Goal: Task Accomplishment & Management: Complete application form

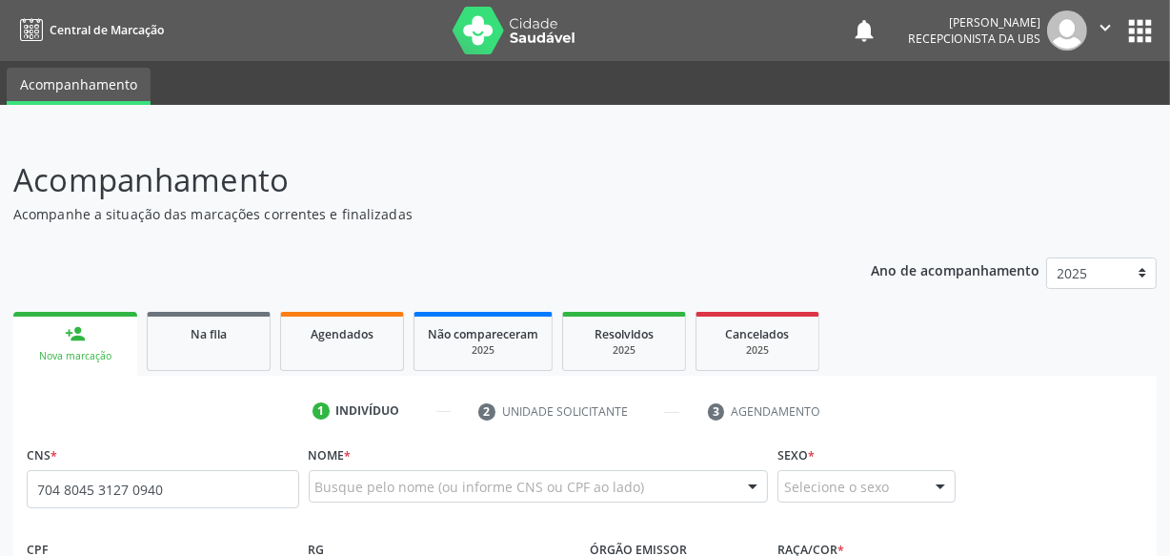
type input "704 8045 3127 0940"
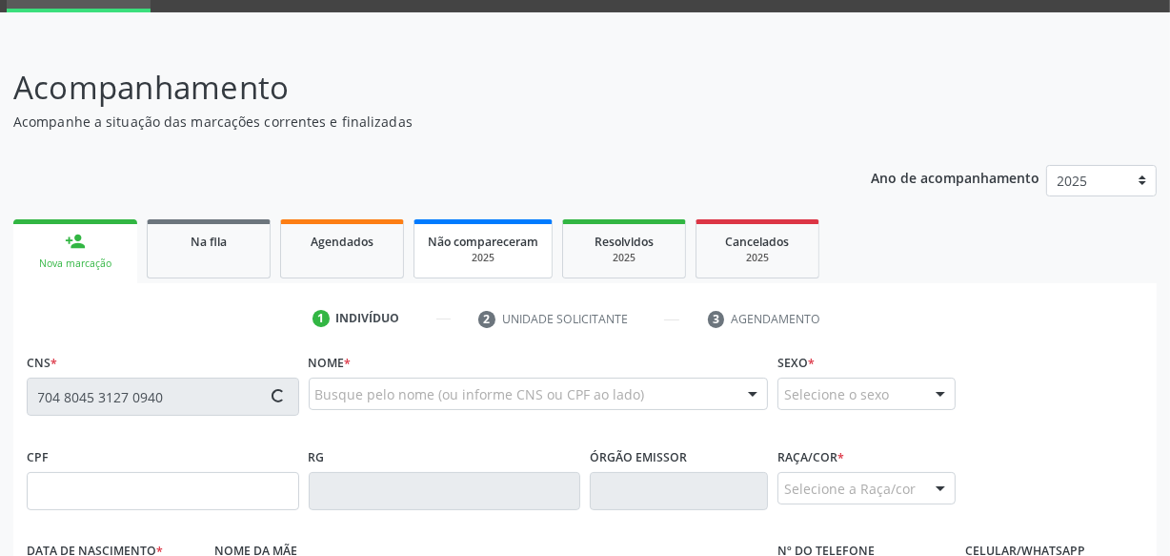
scroll to position [346, 0]
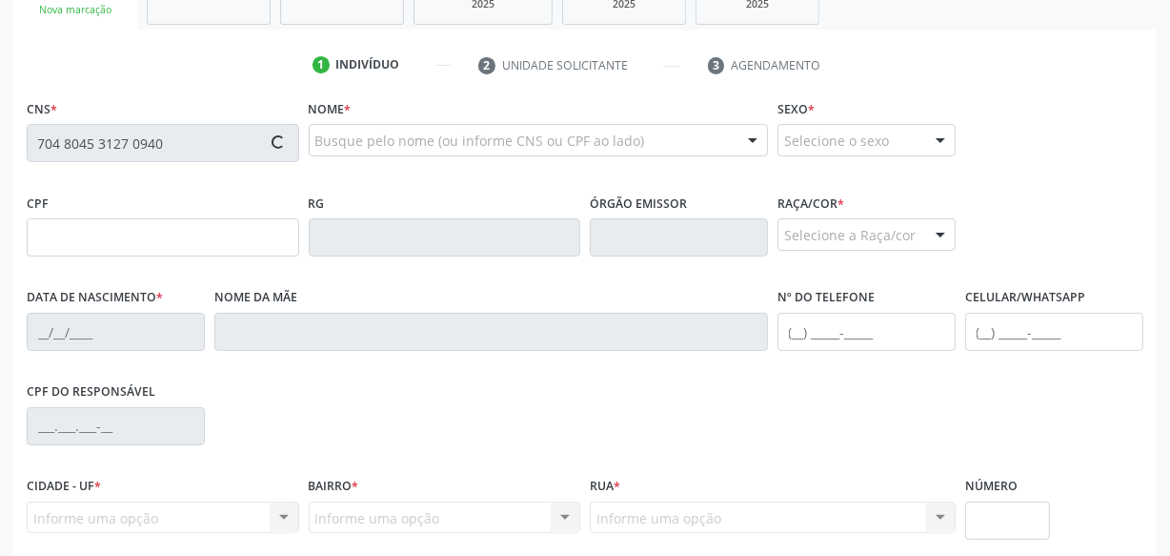
type input "062.063.584-37"
type input "0[DATE]"
type input "[PERSON_NAME]"
type input "[PHONE_NUMBER]"
type input "S/N"
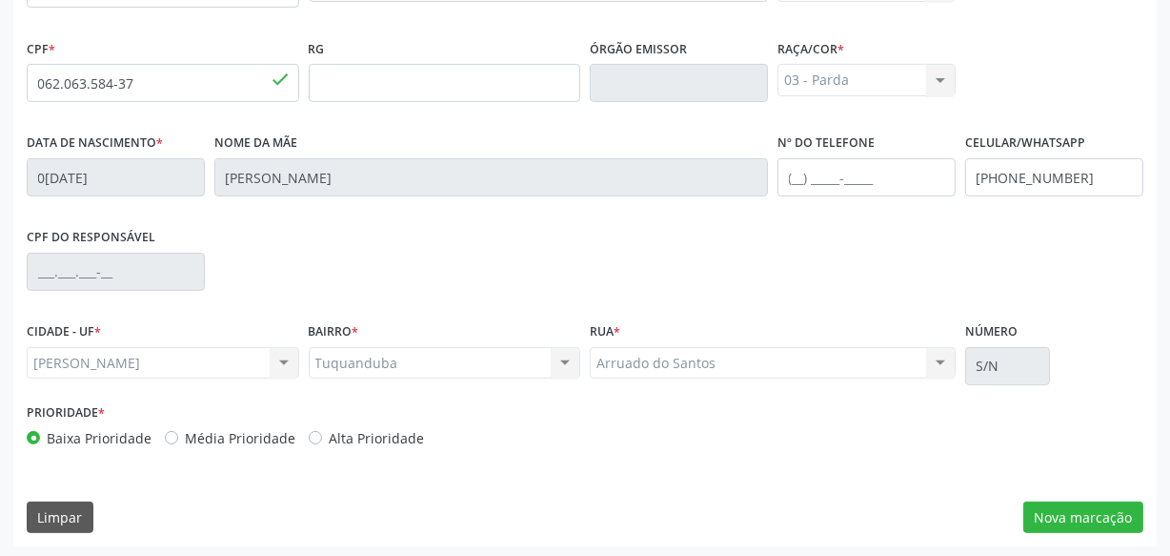
scroll to position [503, 0]
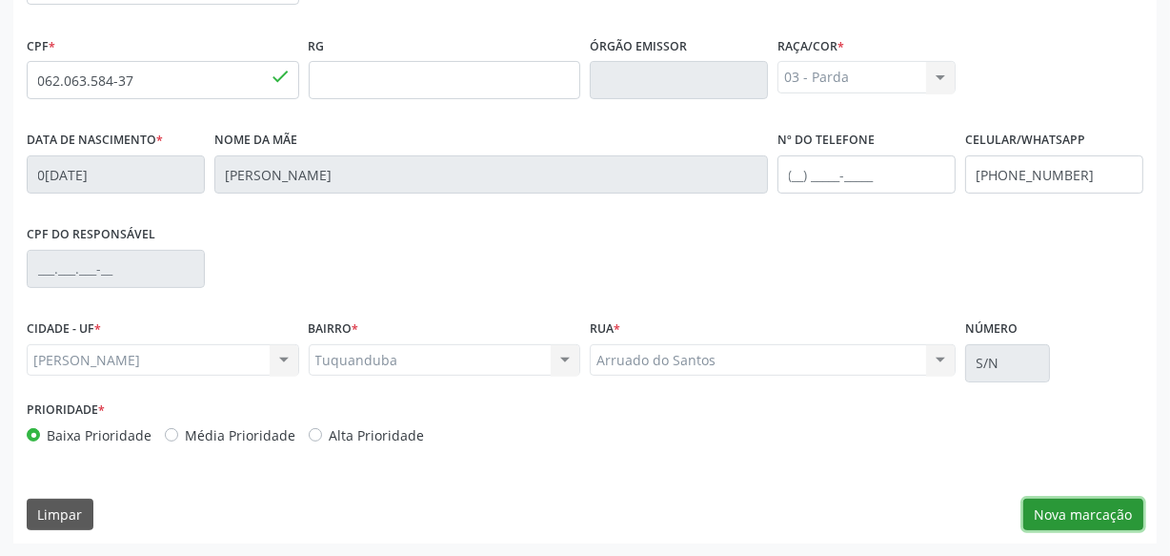
click at [1085, 521] on button "Nova marcação" at bounding box center [1084, 514] width 120 height 32
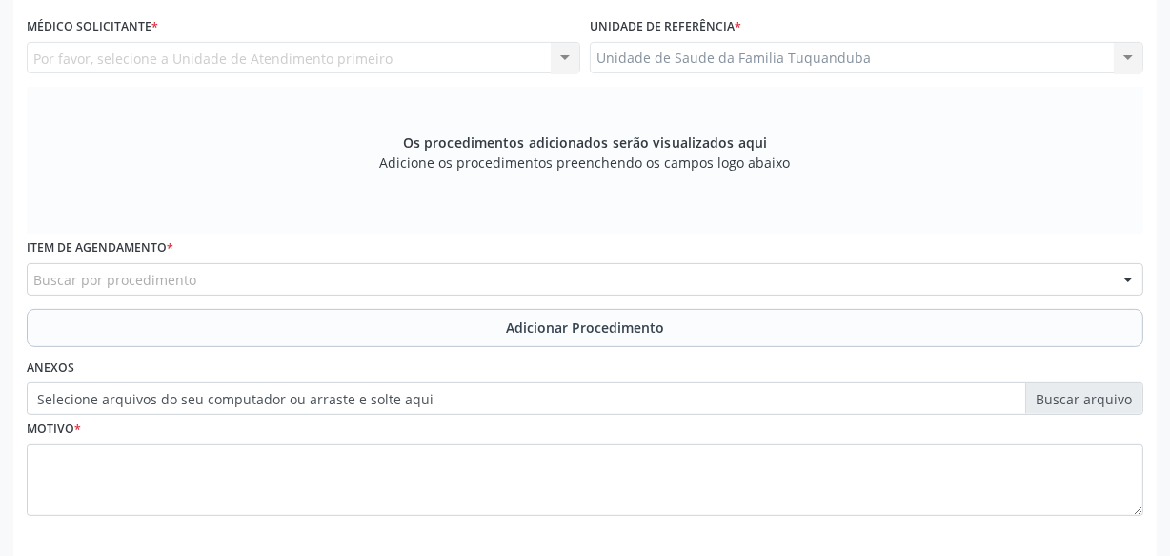
click at [436, 266] on div "Buscar por procedimento" at bounding box center [585, 279] width 1117 height 32
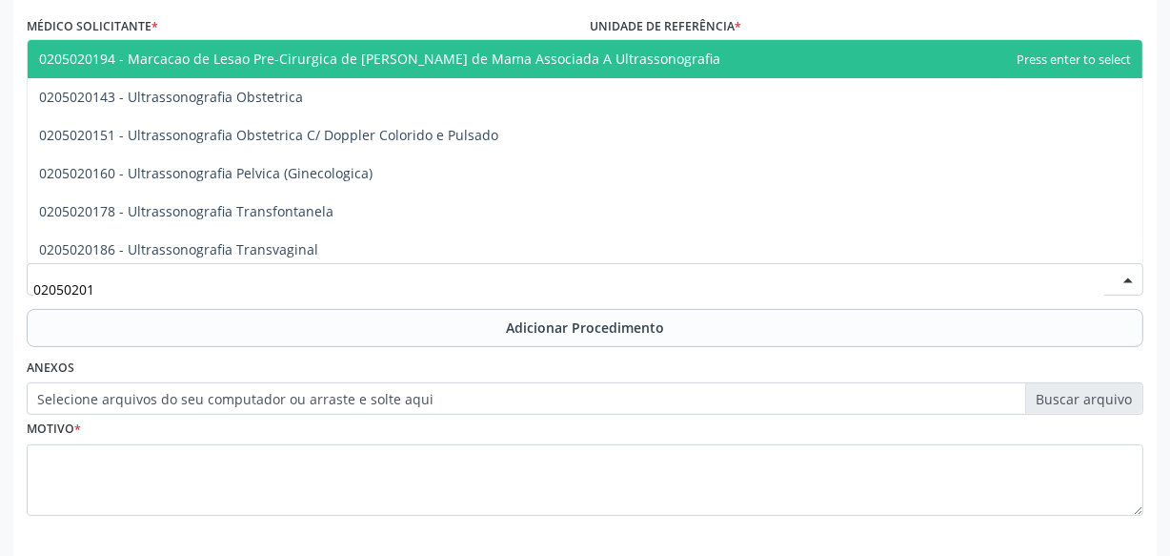
type input "020502016"
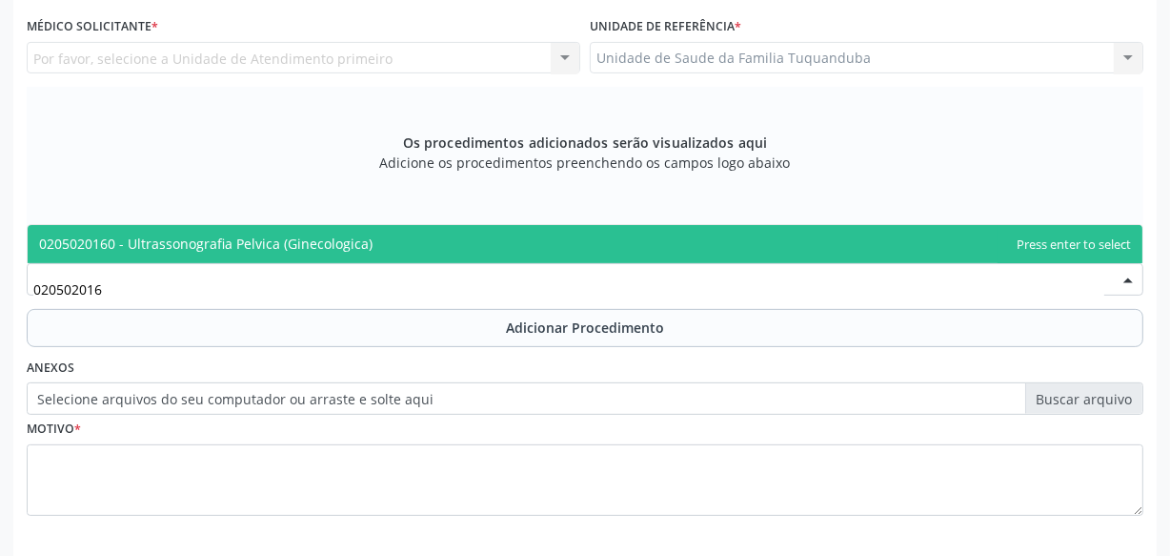
click at [489, 244] on span "0205020160 - Ultrassonografia Pelvica (Ginecologica)" at bounding box center [585, 244] width 1115 height 38
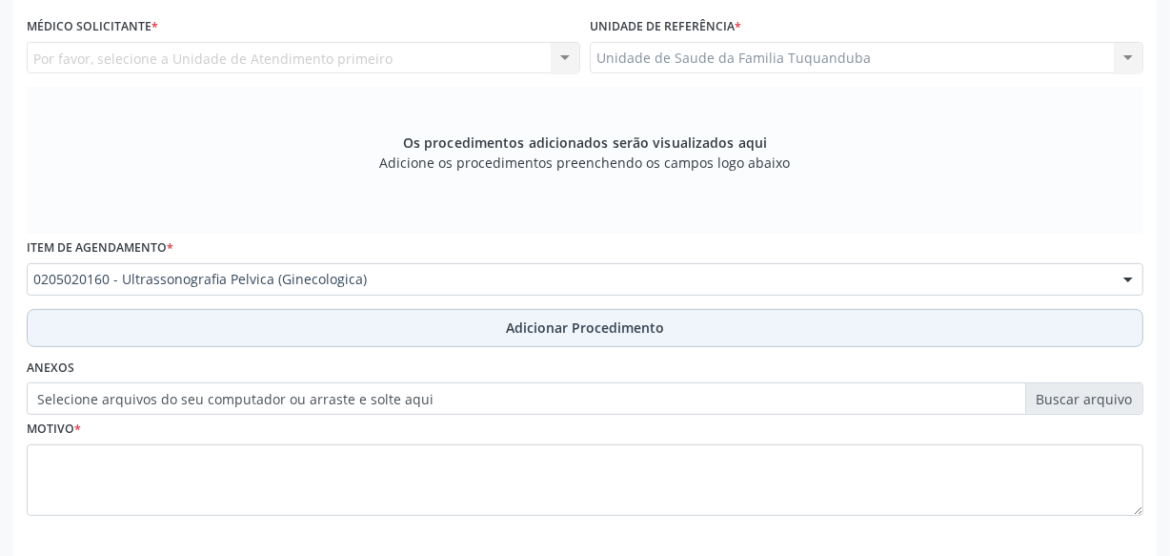
click at [501, 324] on button "Adicionar Procedimento" at bounding box center [585, 328] width 1117 height 38
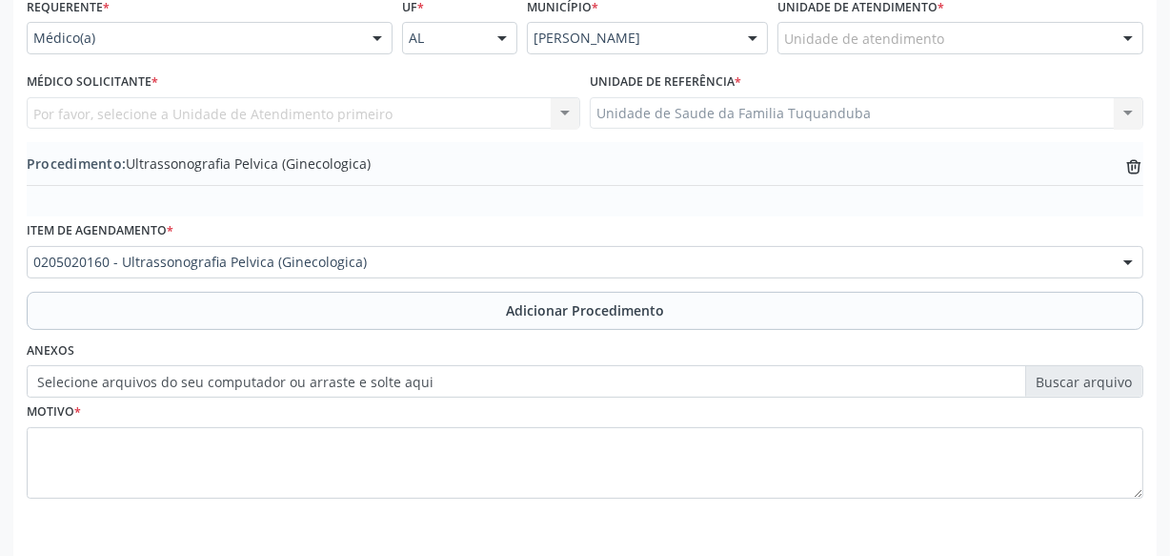
scroll to position [416, 0]
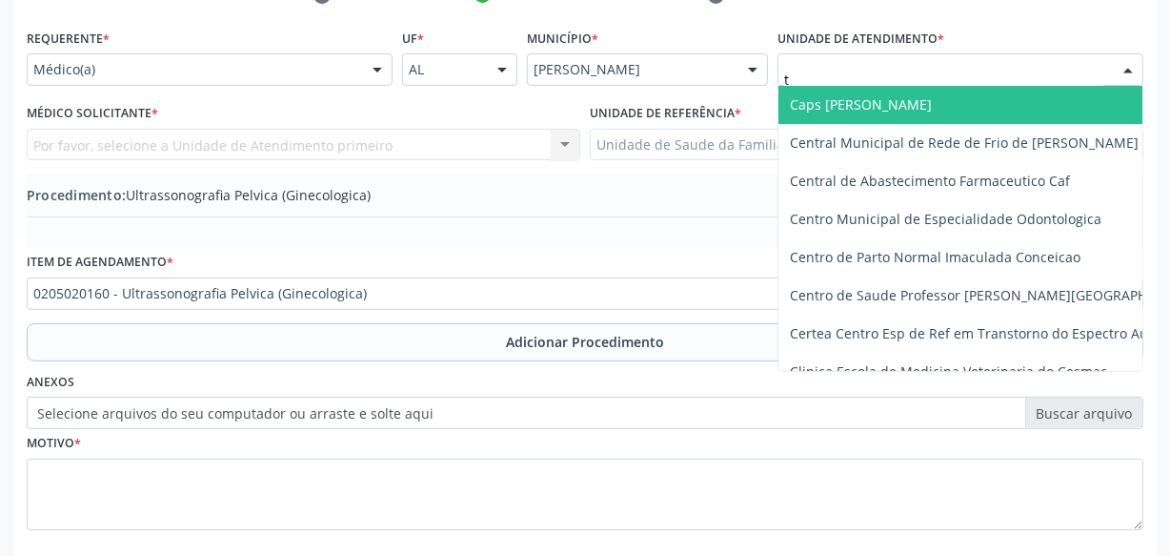
type input "tu"
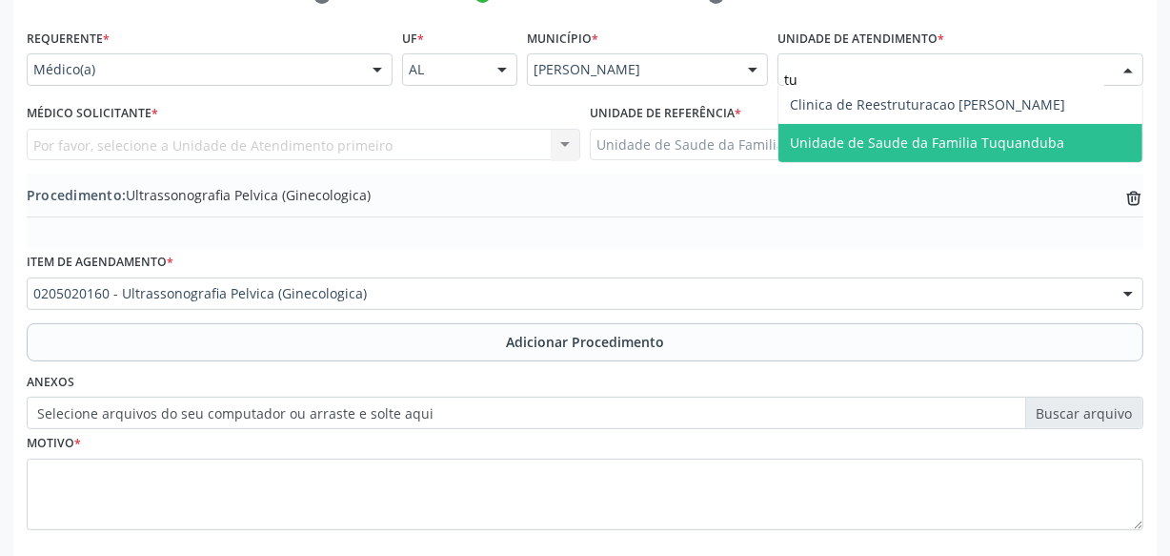
click at [837, 146] on span "Unidade de Saude da Familia Tuquanduba" at bounding box center [927, 142] width 274 height 18
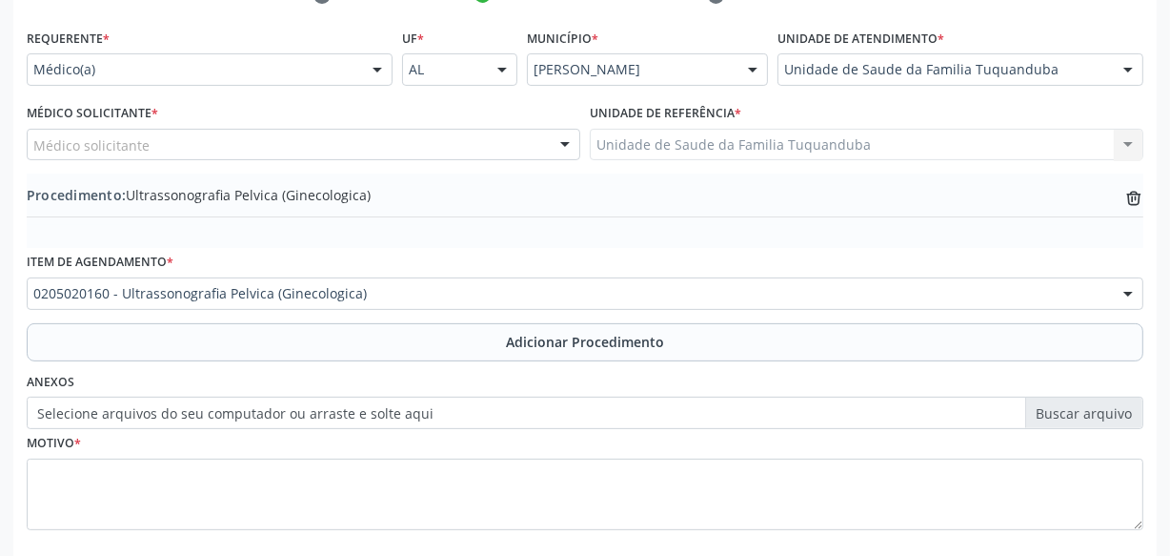
click at [372, 143] on div "Médico solicitante" at bounding box center [304, 145] width 554 height 32
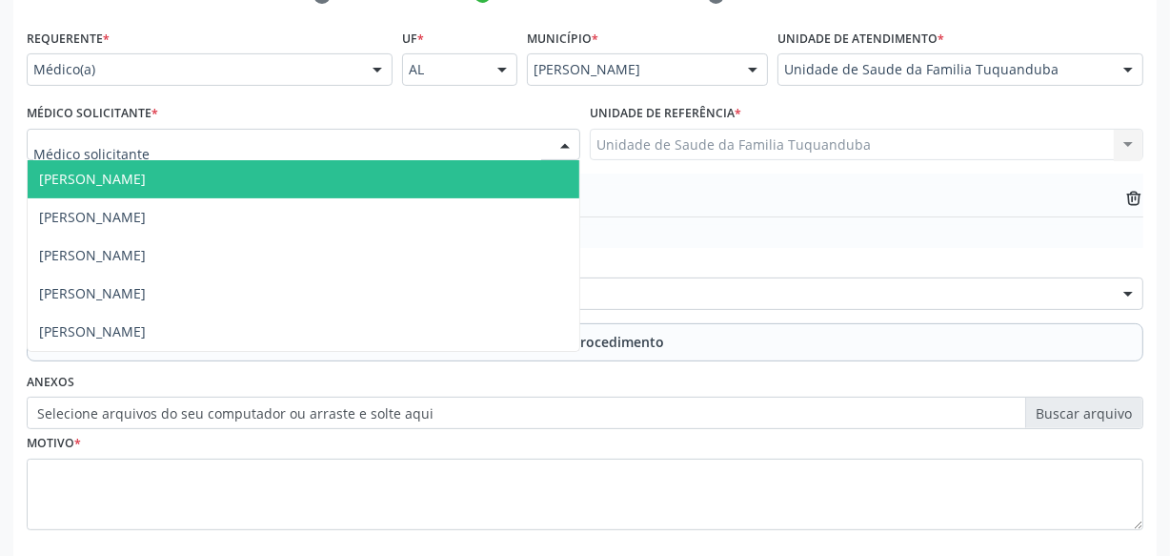
click at [369, 173] on span "[PERSON_NAME]" at bounding box center [304, 179] width 552 height 38
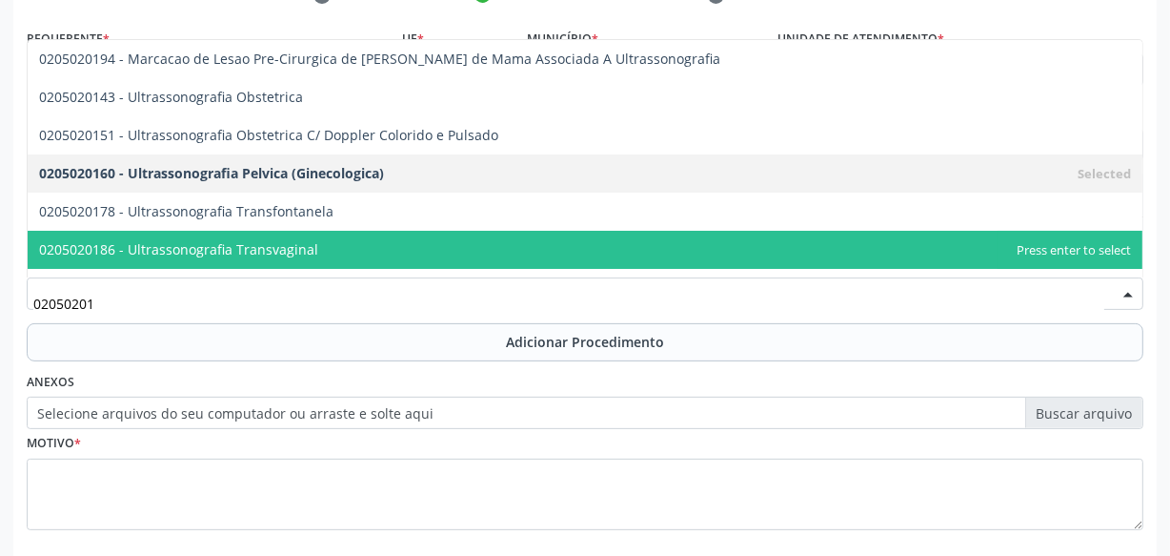
type input "020502018"
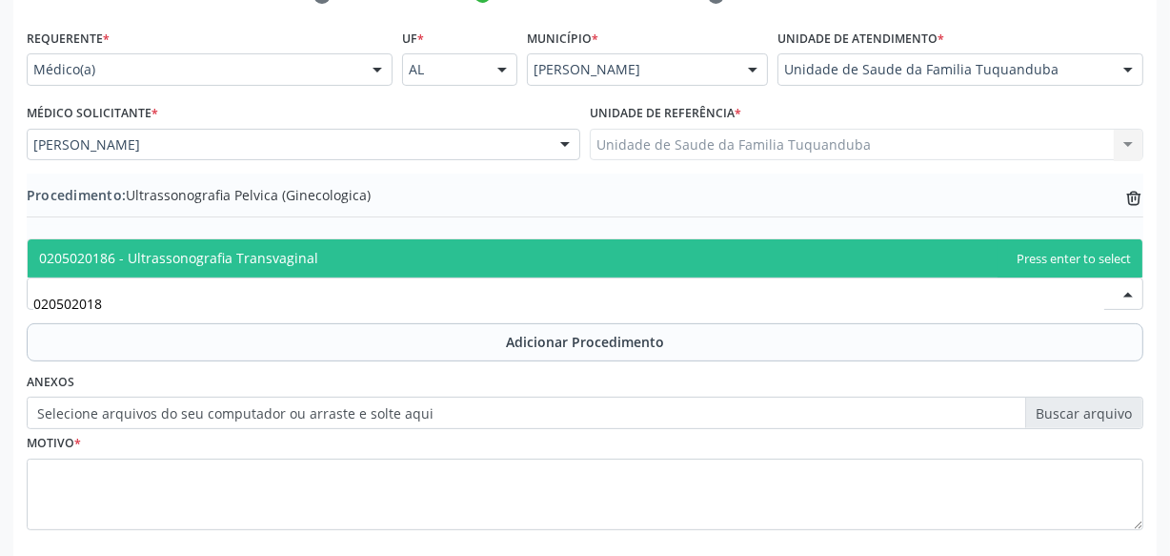
click at [381, 245] on span "0205020186 - Ultrassonografia Transvaginal" at bounding box center [585, 258] width 1115 height 38
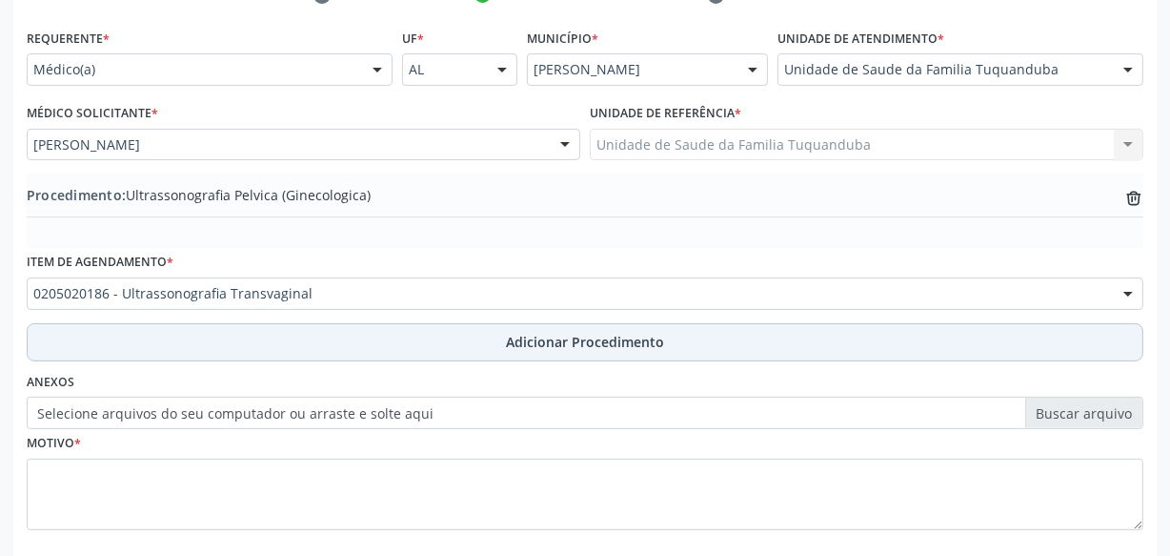
click at [435, 325] on button "Adicionar Procedimento" at bounding box center [585, 342] width 1117 height 38
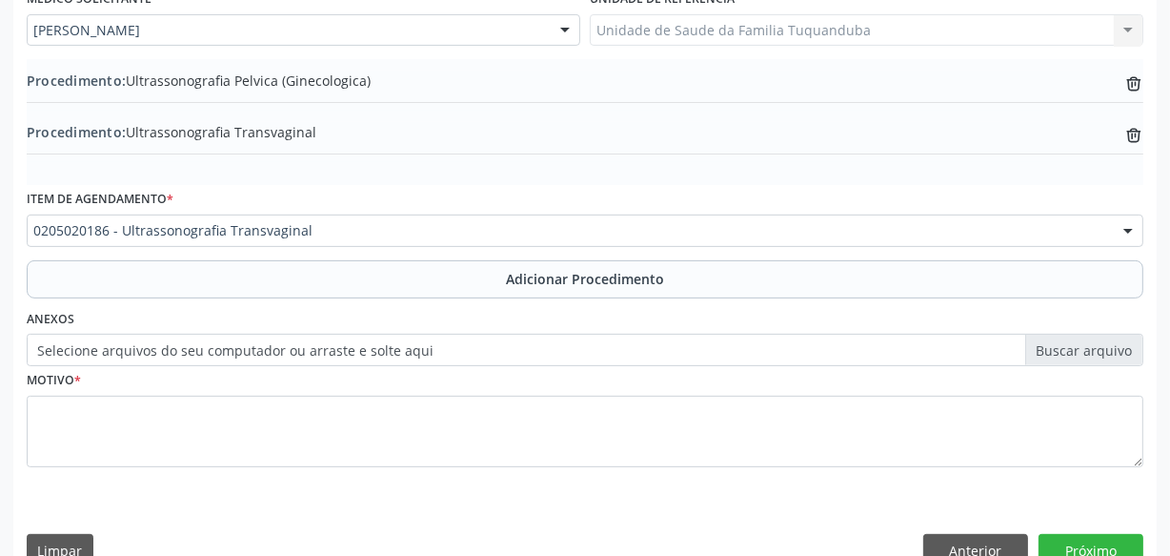
scroll to position [566, 0]
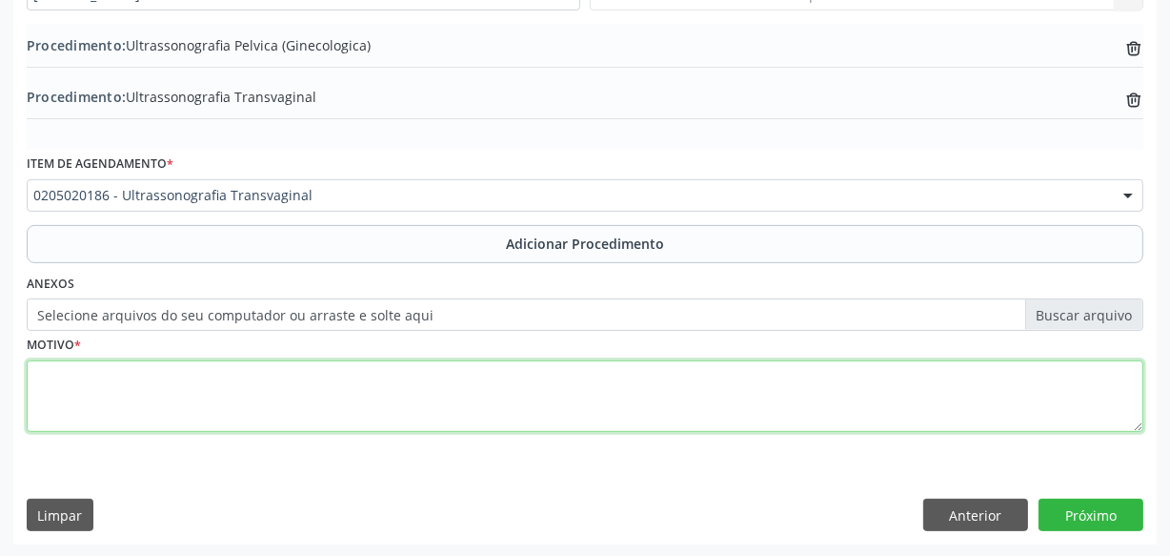
click at [592, 395] on textarea at bounding box center [585, 396] width 1117 height 72
type textarea "Dor a esclarecer."
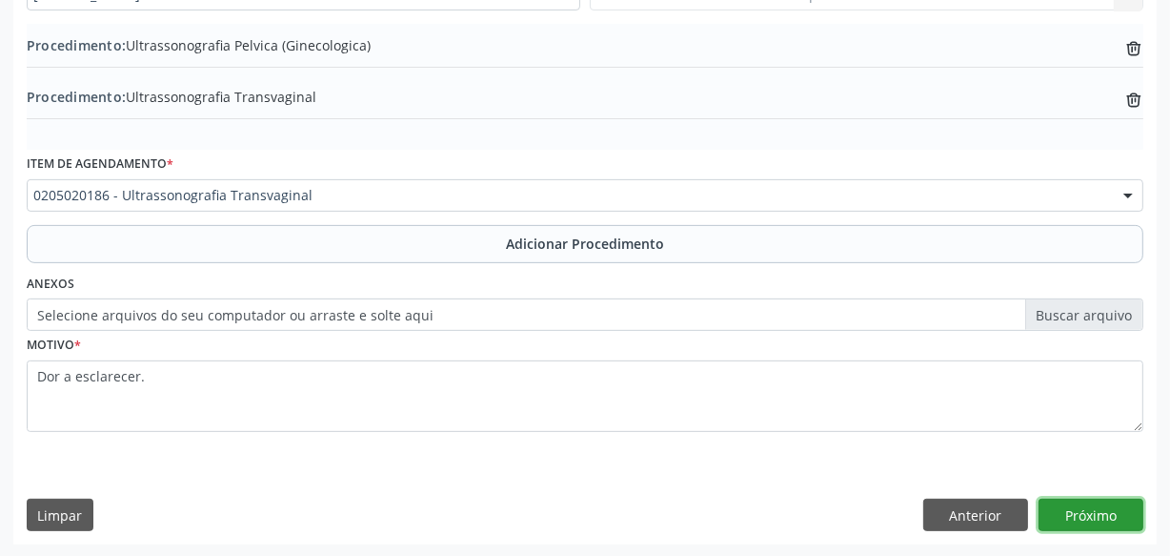
click at [1089, 508] on button "Próximo" at bounding box center [1091, 514] width 105 height 32
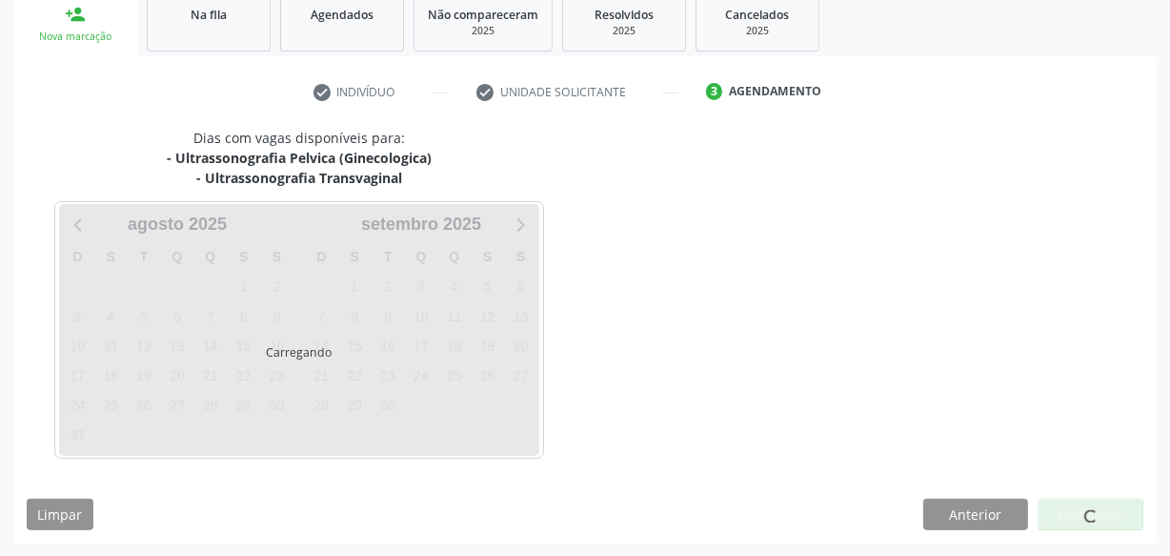
scroll to position [375, 0]
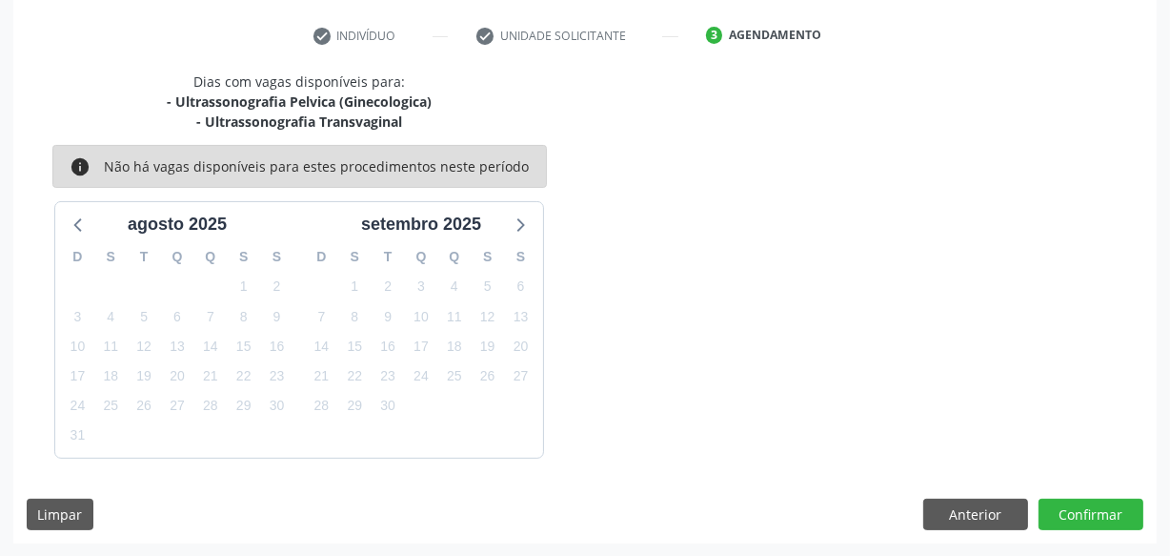
click at [1089, 508] on button "Confirmar" at bounding box center [1091, 514] width 105 height 32
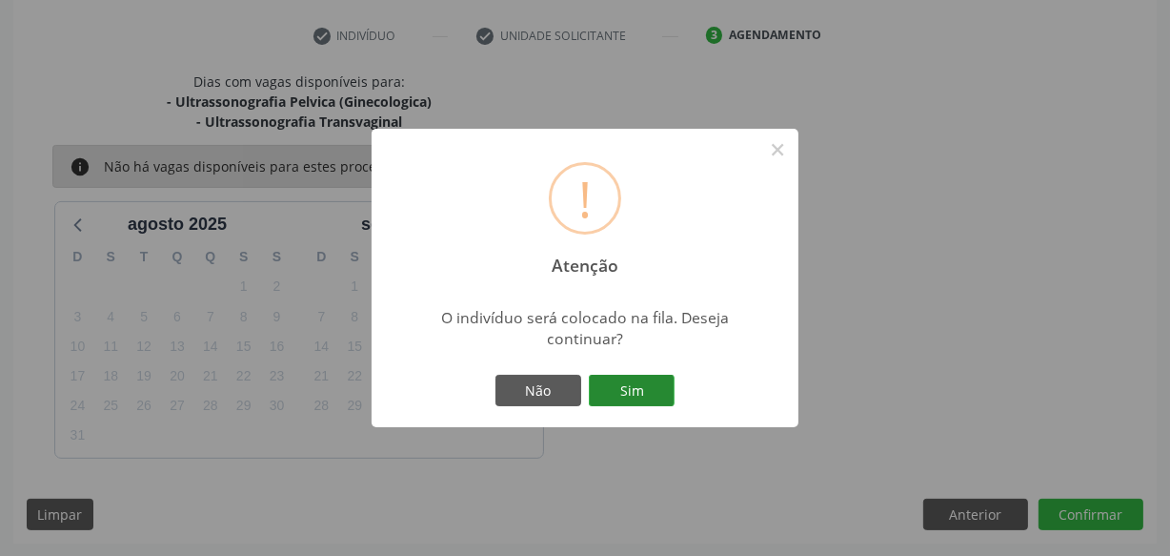
click at [632, 389] on button "Sim" at bounding box center [632, 391] width 86 height 32
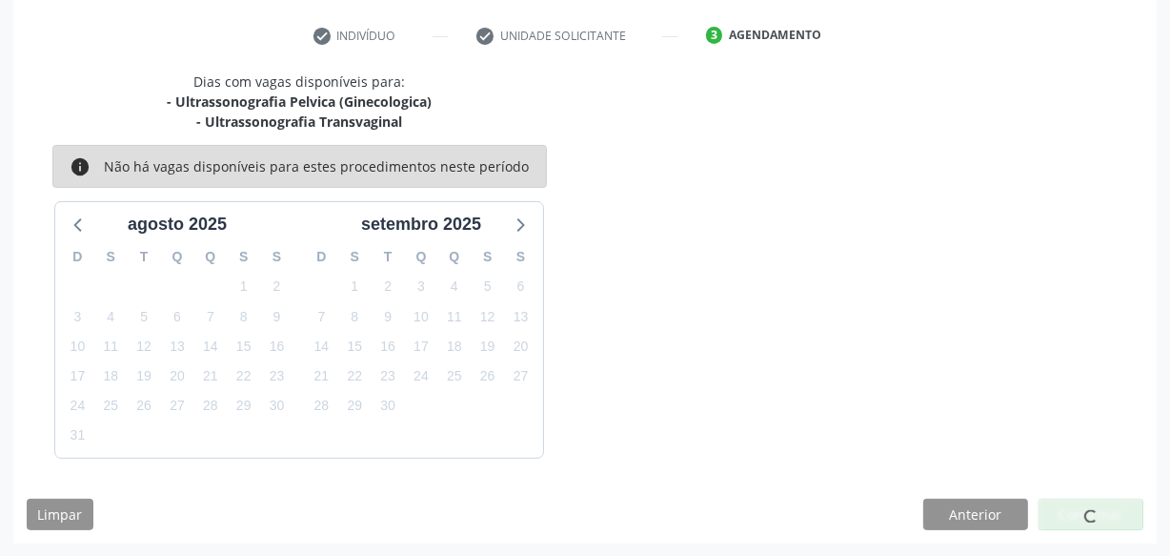
scroll to position [99, 0]
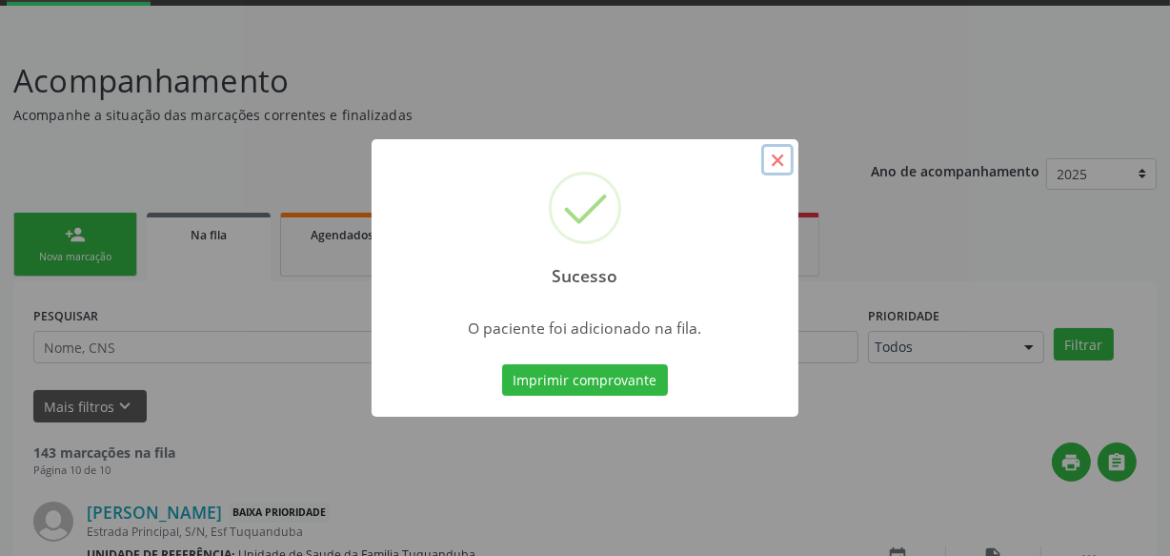
click at [776, 159] on button "×" at bounding box center [777, 160] width 32 height 32
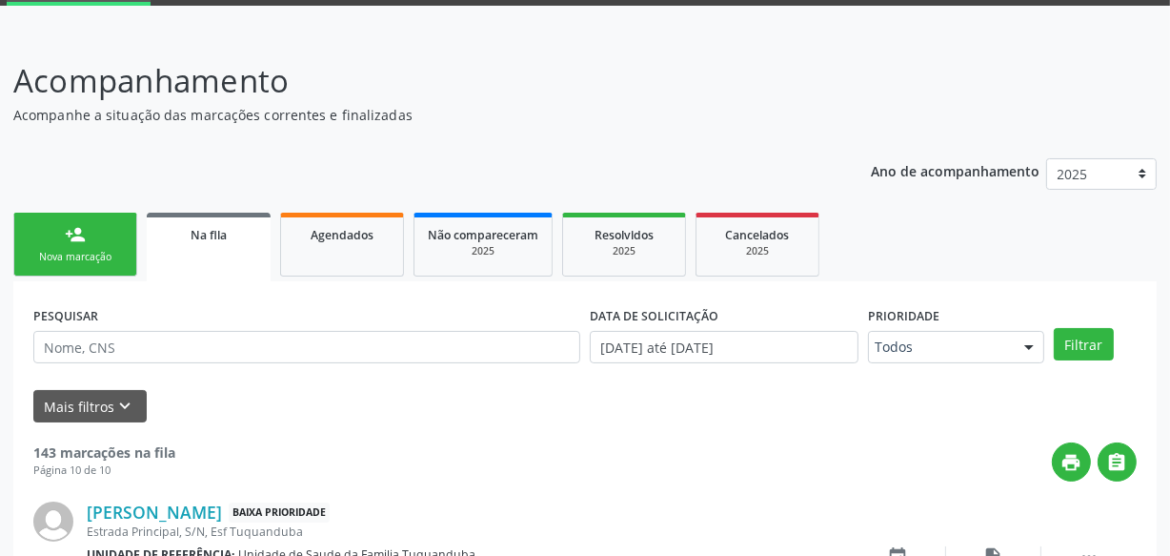
click at [73, 228] on div "person_add" at bounding box center [75, 234] width 21 height 21
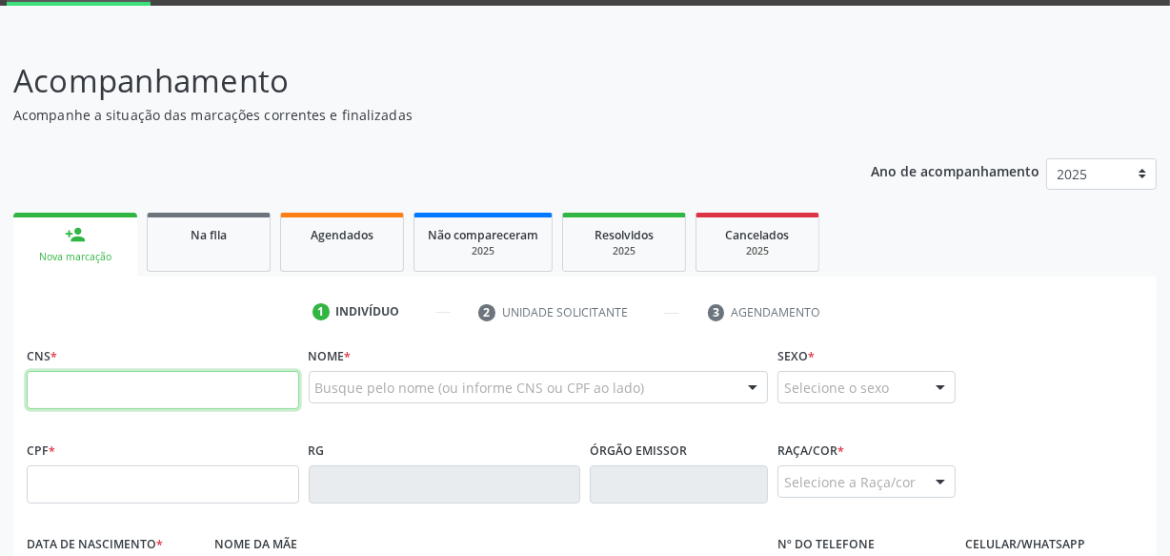
click at [205, 387] on input "text" at bounding box center [163, 390] width 273 height 38
type input "706 4011 3184 8489"
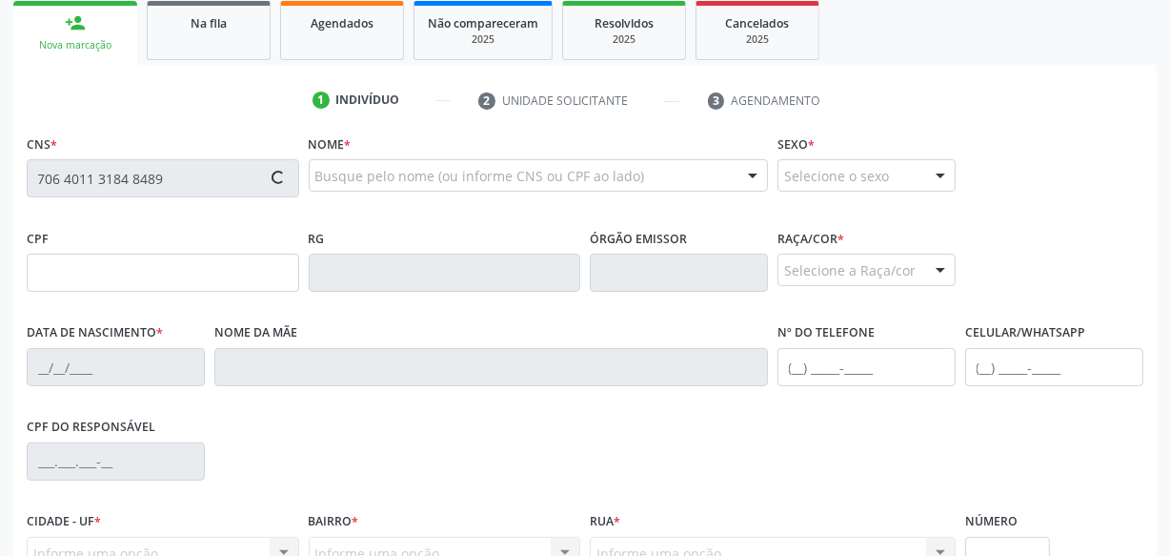
scroll to position [359, 0]
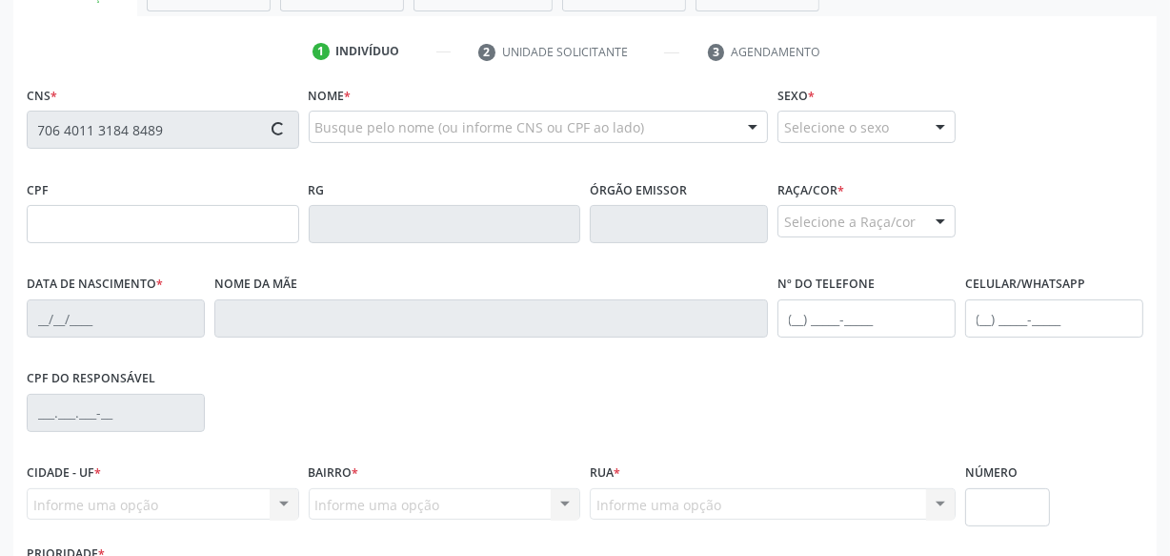
type input "152.651.094-47"
type input "[DATE]"
type input "[PERSON_NAME]"
type input "[PHONE_NUMBER]"
type input "S/N"
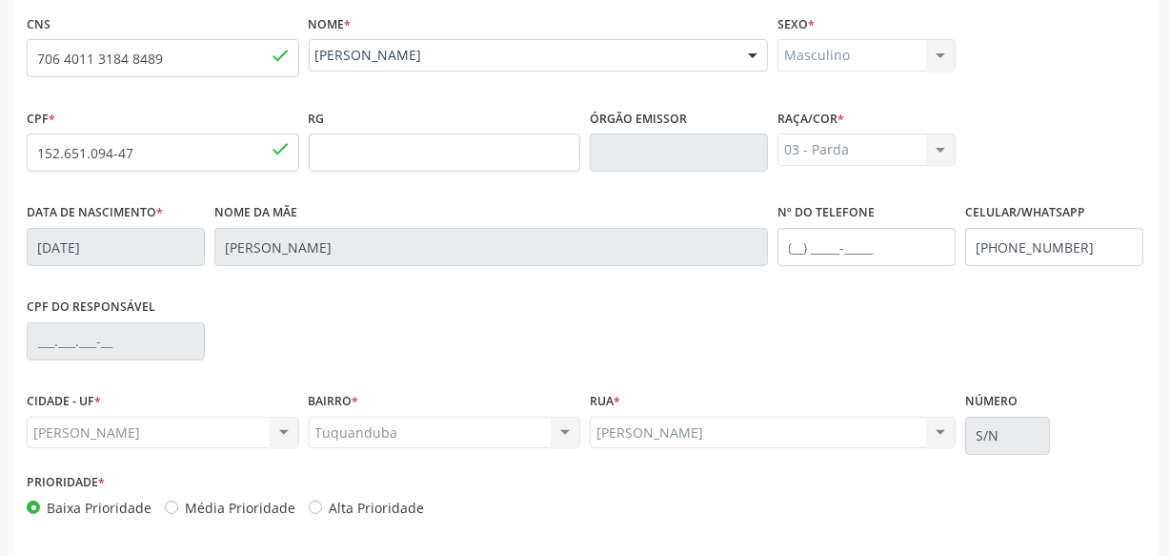
scroll to position [503, 0]
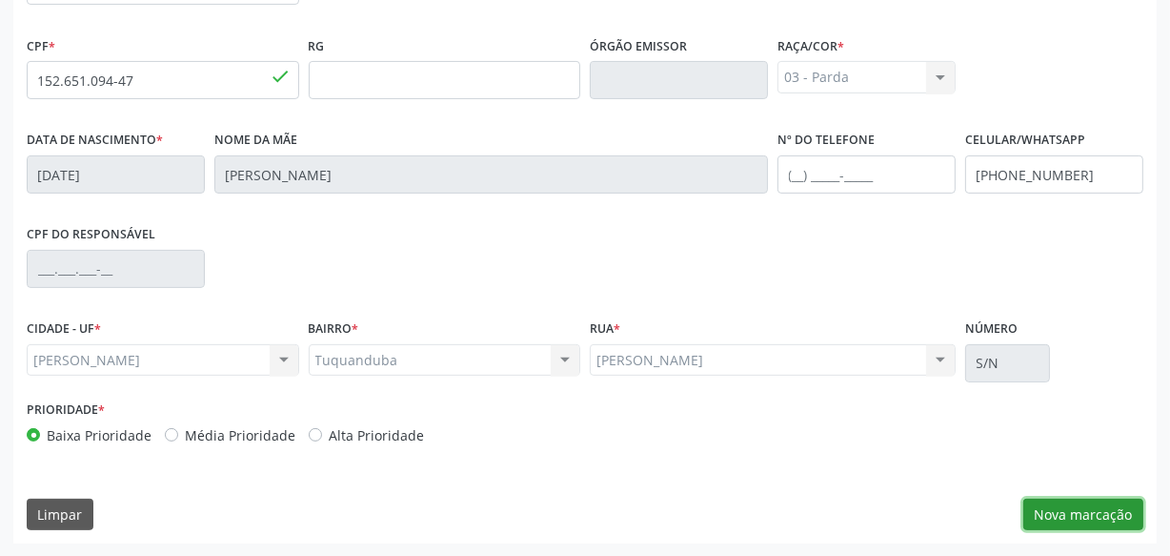
click at [1044, 517] on button "Nova marcação" at bounding box center [1084, 514] width 120 height 32
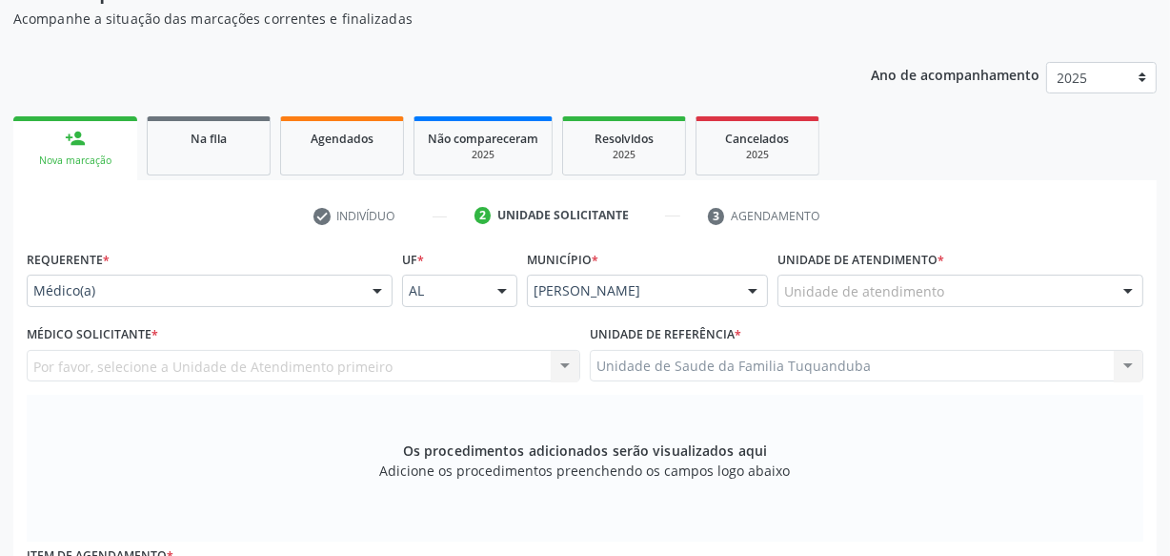
scroll to position [330, 0]
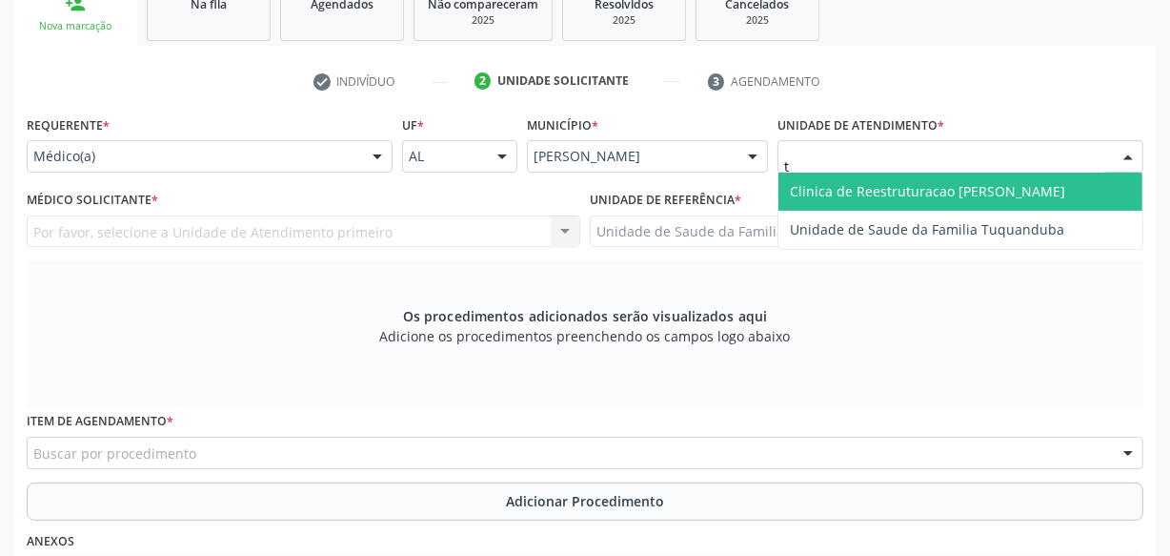
type input "tu"
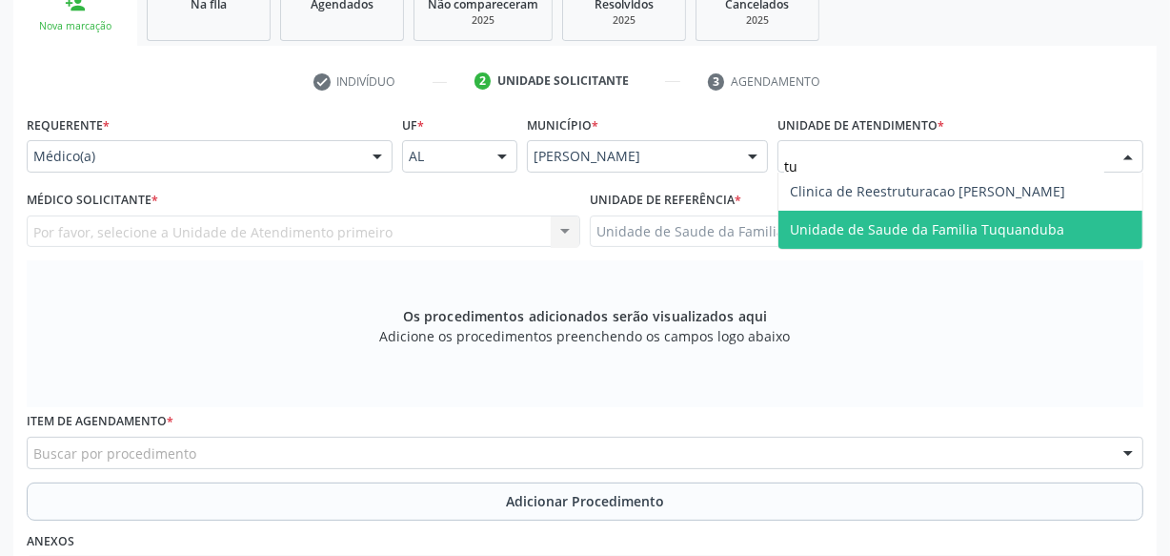
click at [850, 225] on span "Unidade de Saude da Familia Tuquanduba" at bounding box center [927, 229] width 274 height 18
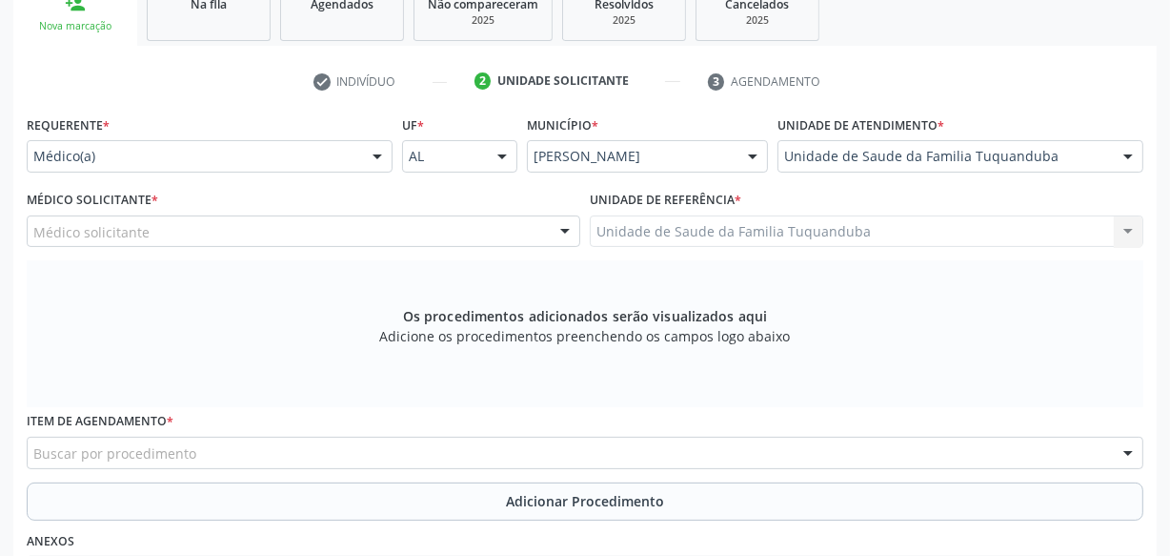
click at [369, 134] on div "Requerente * Médico(a) Médico(a) Enfermeiro(a) Paciente Nenhum resultado encont…" at bounding box center [210, 141] width 366 height 61
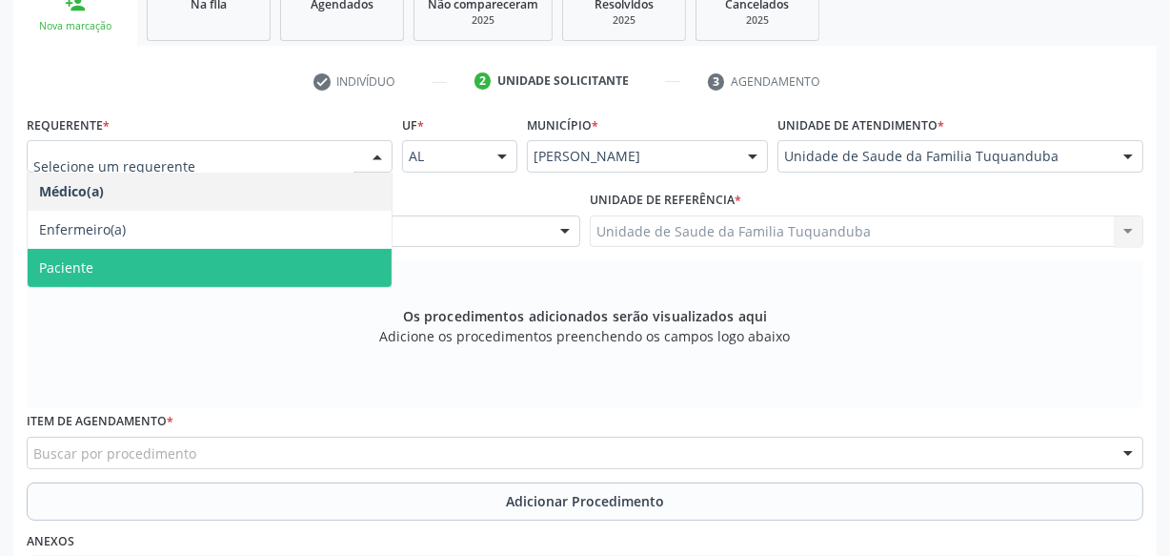
click at [222, 274] on span "Paciente" at bounding box center [210, 268] width 364 height 38
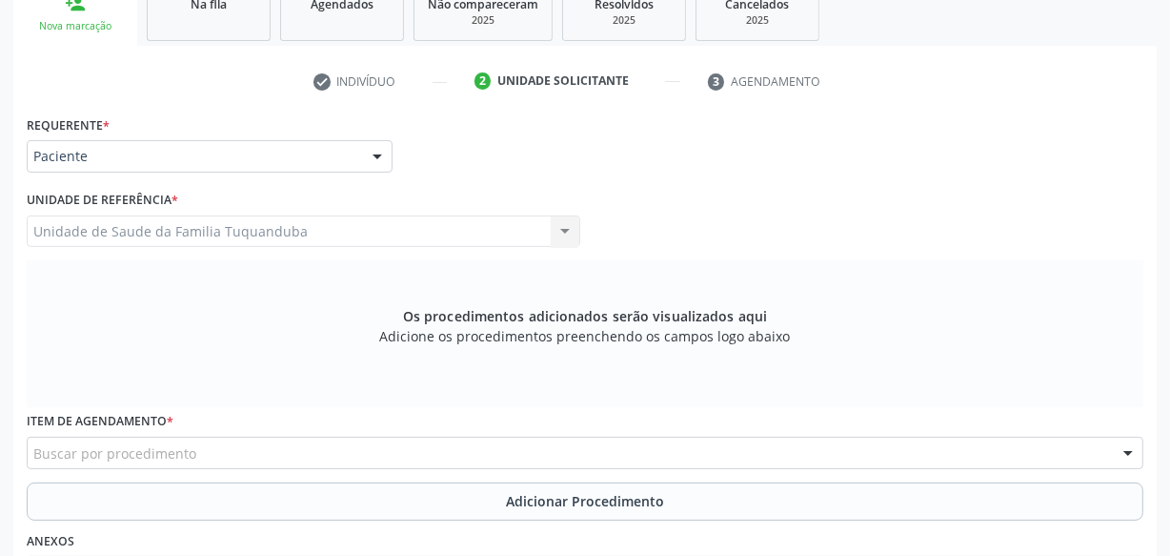
click at [476, 451] on div "Buscar por procedimento" at bounding box center [585, 452] width 1117 height 32
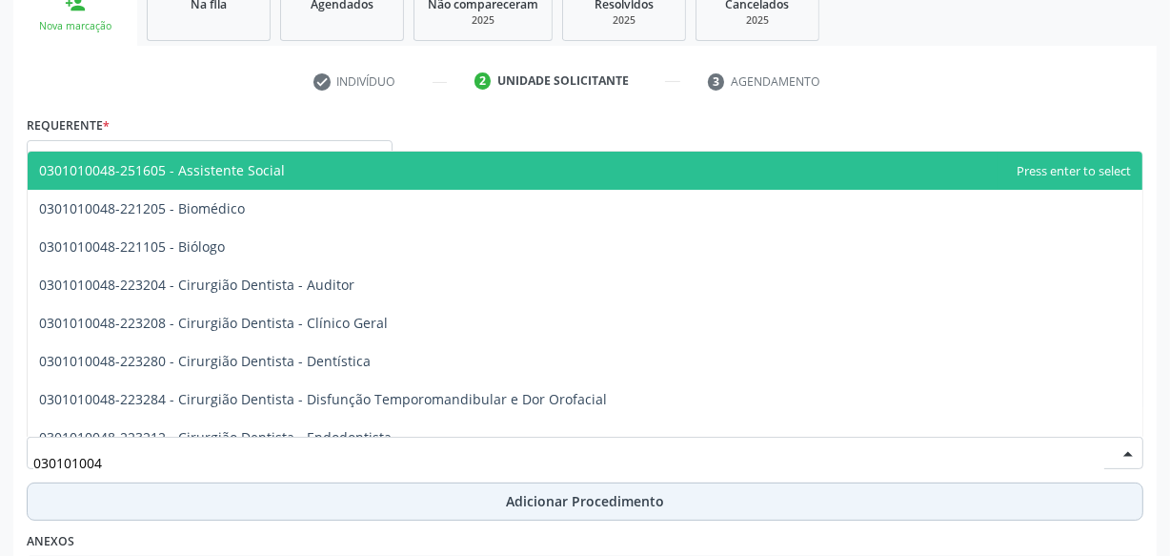
type input "0301010048"
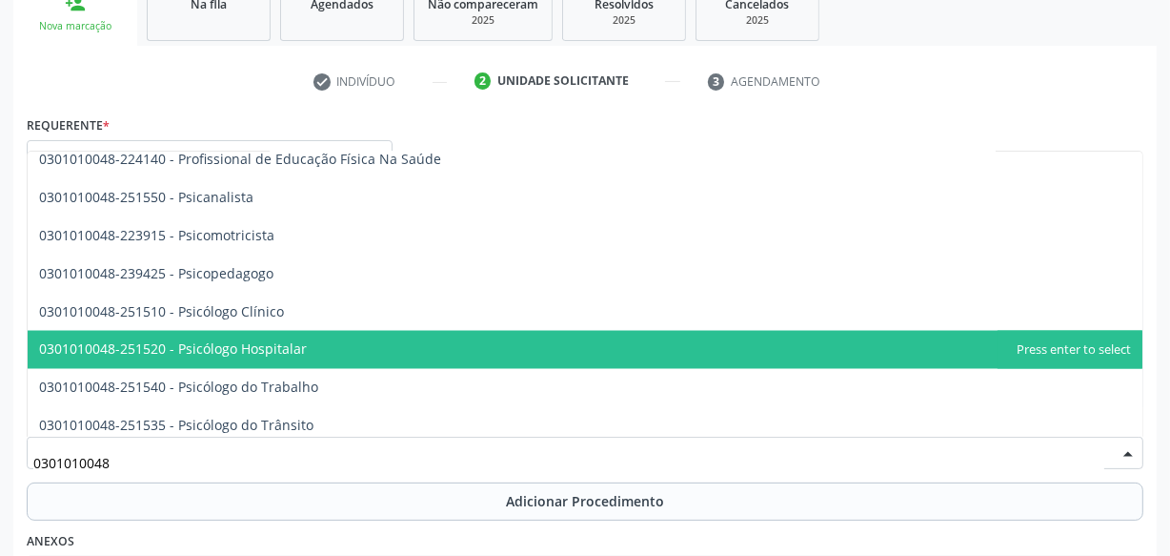
scroll to position [3031, 0]
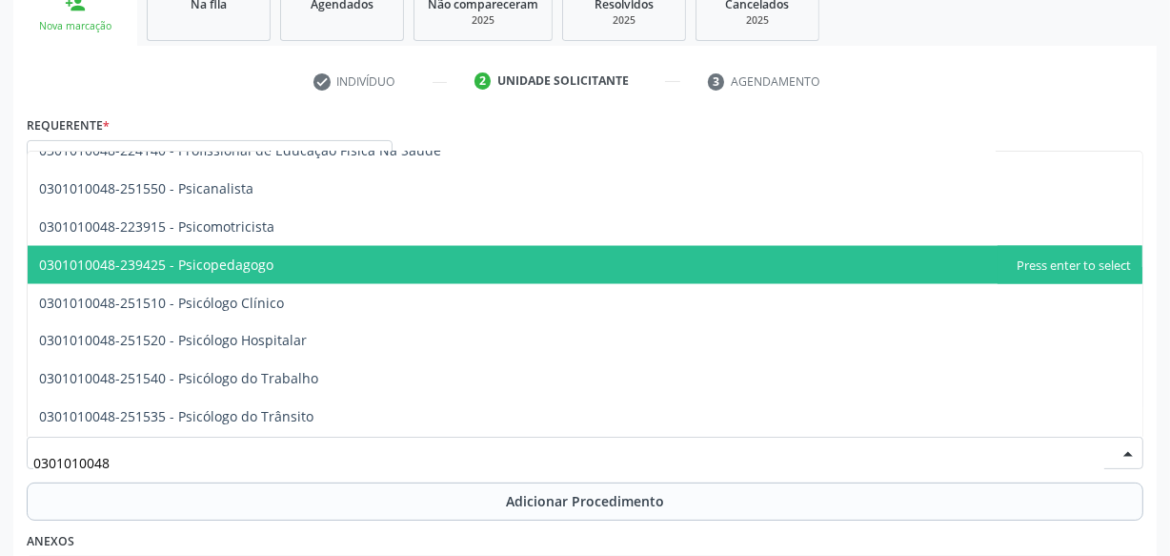
click at [253, 262] on span "0301010048-239425 - Psicopedagogo" at bounding box center [156, 264] width 234 height 18
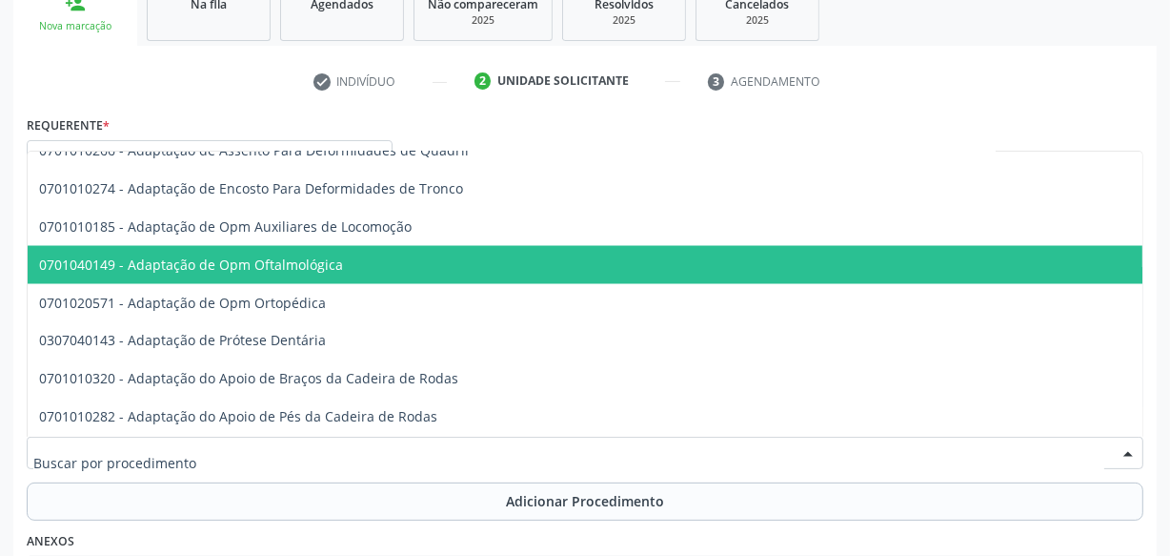
click at [5, 441] on div "Acompanhamento Acompanhe a situação das marcações correntes e finalizadas Relat…" at bounding box center [585, 308] width 1170 height 1013
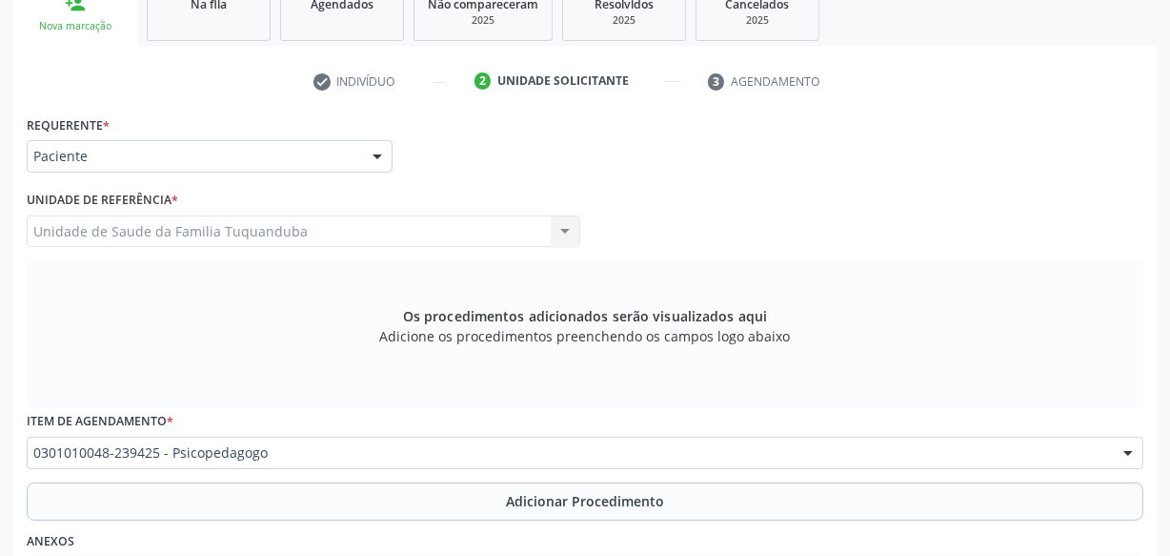
click at [516, 493] on span "Adicionar Procedimento" at bounding box center [585, 501] width 158 height 20
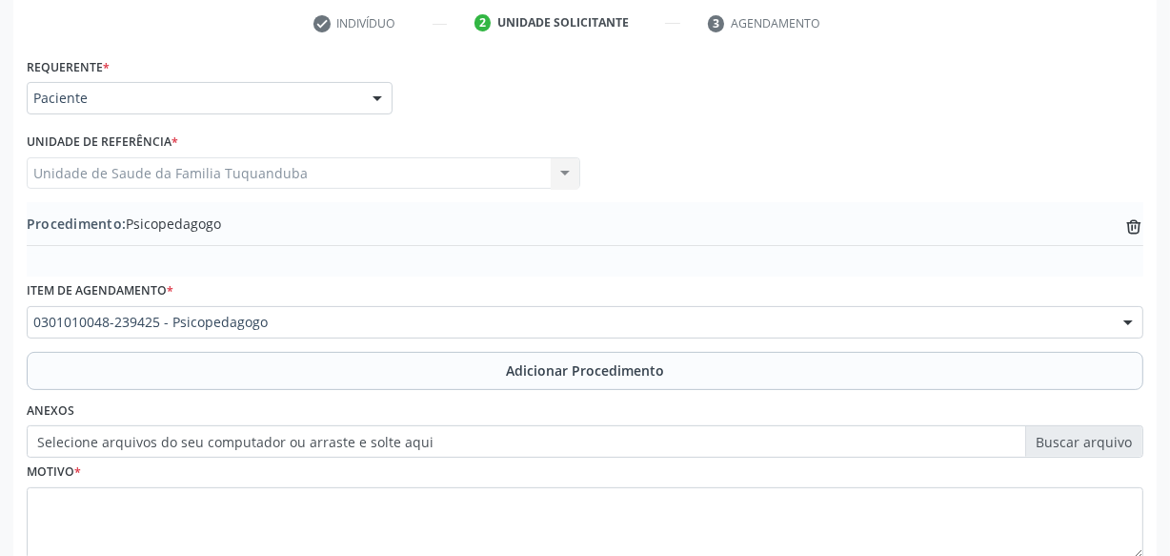
scroll to position [416, 0]
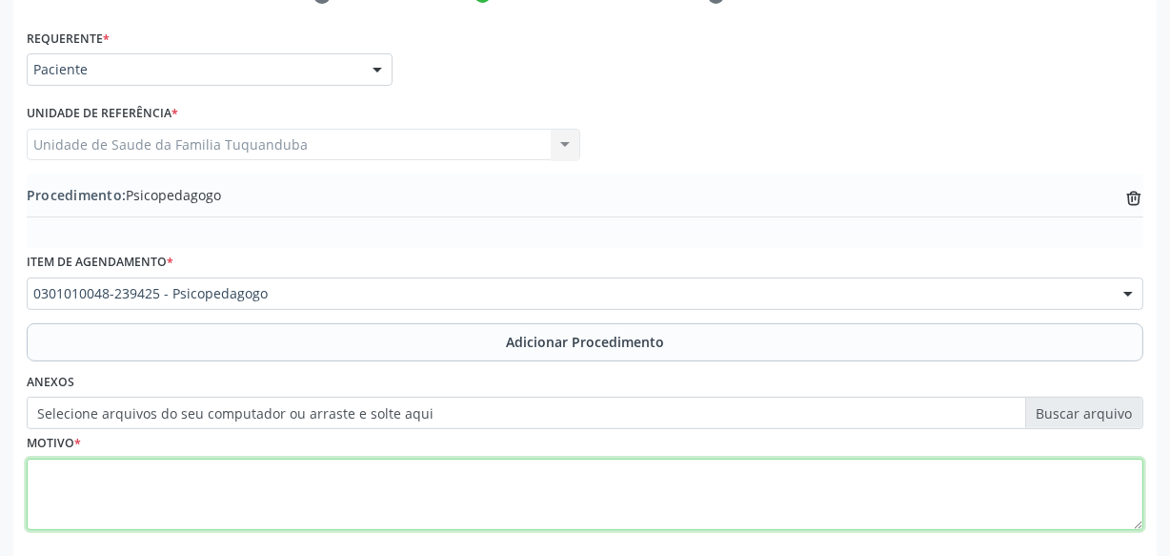
click at [376, 496] on textarea at bounding box center [585, 494] width 1117 height 72
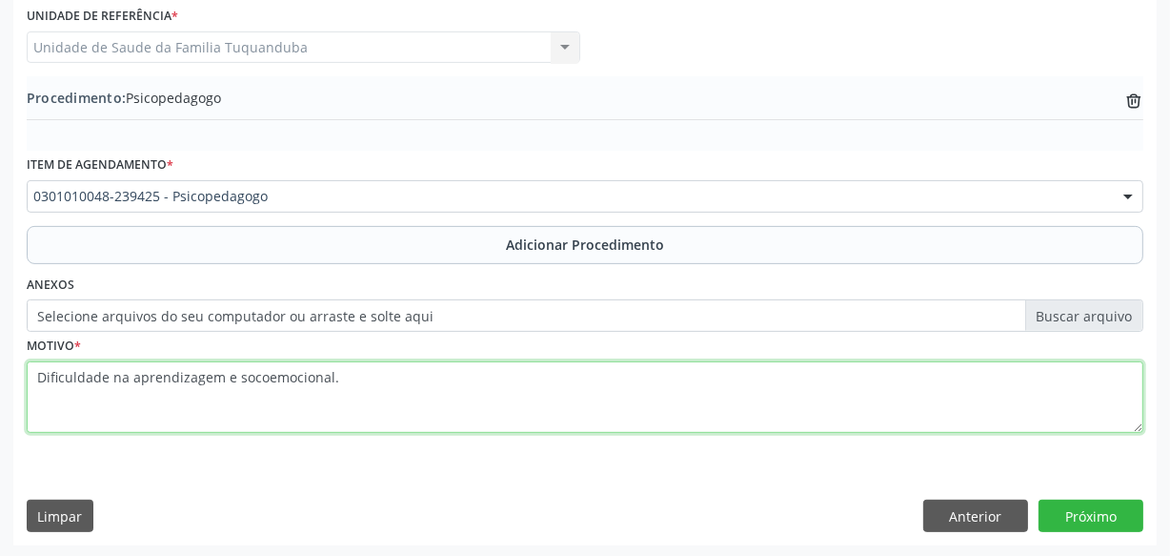
scroll to position [515, 0]
click at [240, 372] on textarea "Dificuldade na aprendizagem e socoemocional." at bounding box center [585, 396] width 1117 height 72
click at [370, 394] on textarea "Dificuldade na aprendizagem e socioemocional." at bounding box center [585, 396] width 1117 height 72
click at [45, 376] on textarea "Dificuldade na aprendizagem e socioemocional." at bounding box center [585, 396] width 1117 height 72
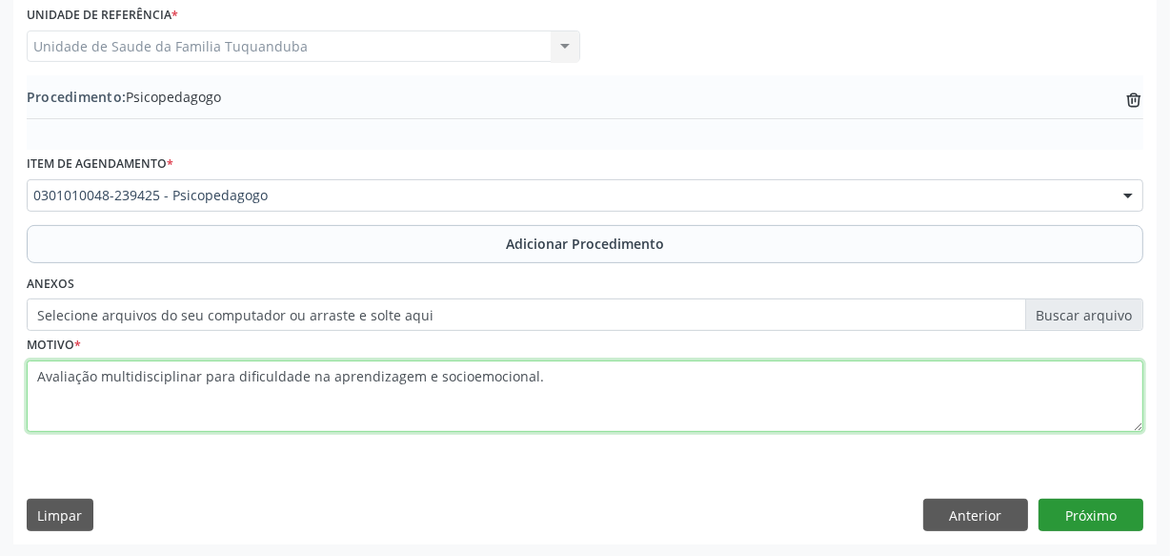
type textarea "Avaliação multidisciplinar para dificuldade na aprendizagem e socioemocional."
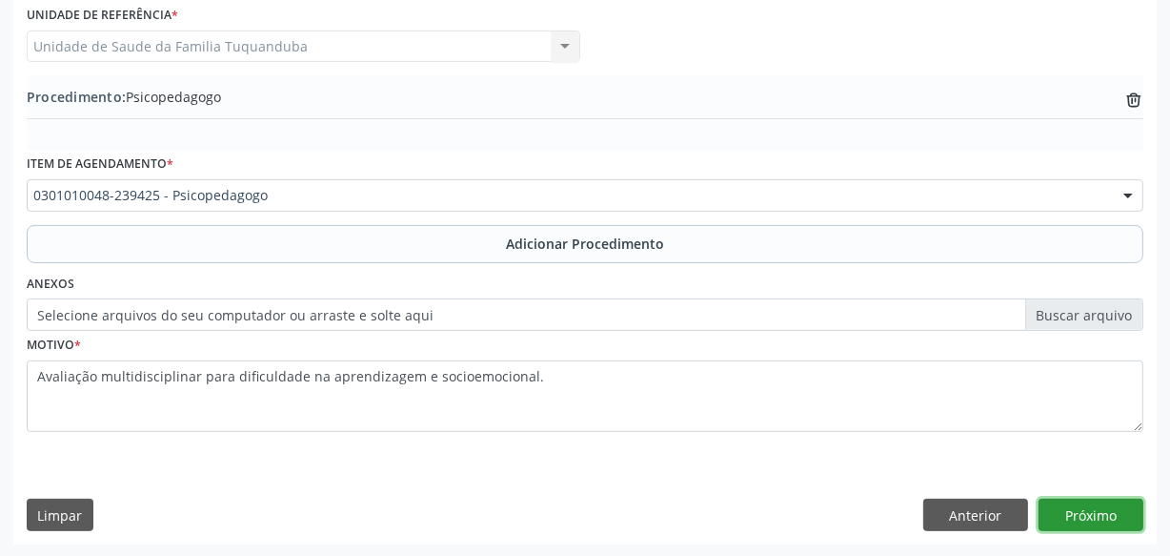
click at [1125, 518] on button "Próximo" at bounding box center [1091, 514] width 105 height 32
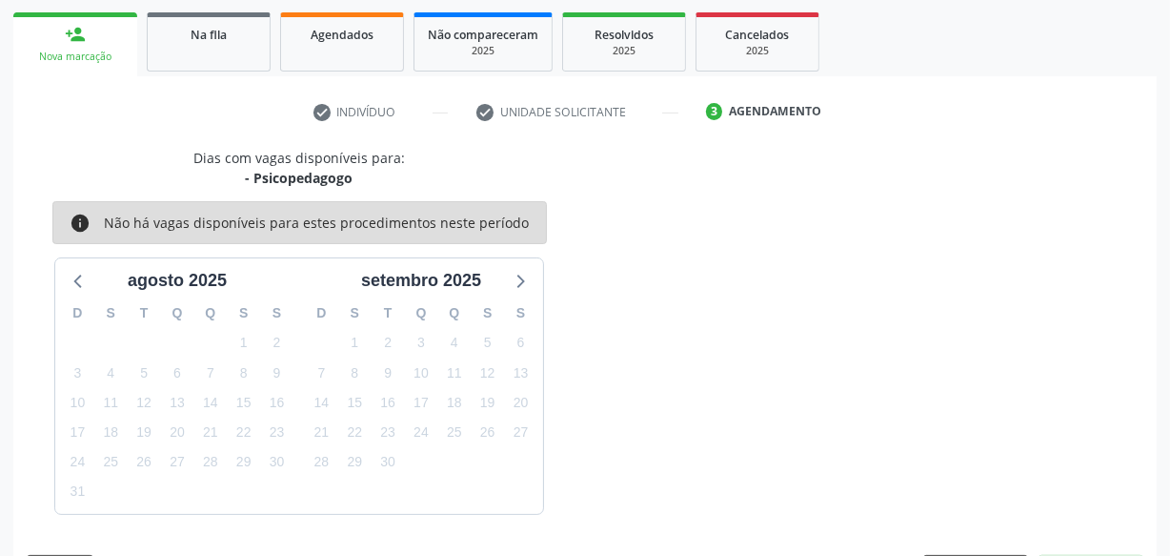
scroll to position [355, 0]
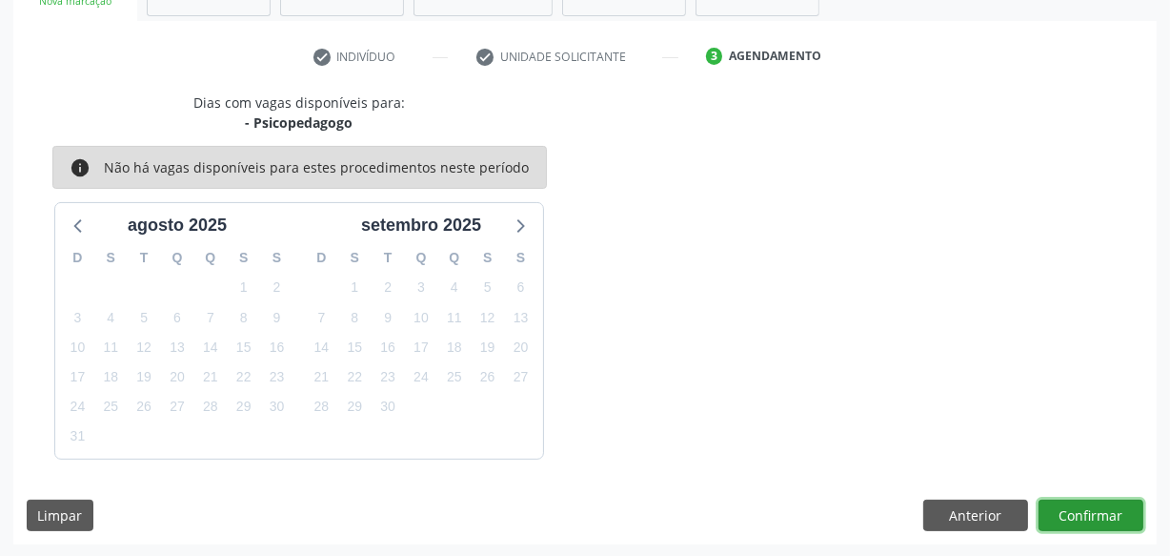
click at [1125, 518] on button "Confirmar" at bounding box center [1091, 515] width 105 height 32
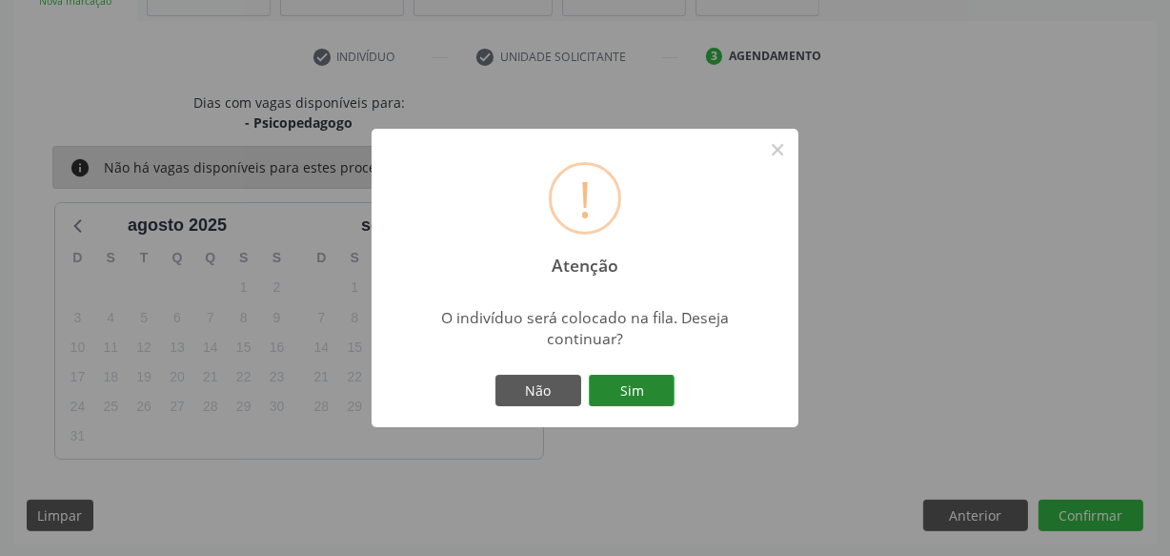
click at [641, 381] on button "Sim" at bounding box center [632, 391] width 86 height 32
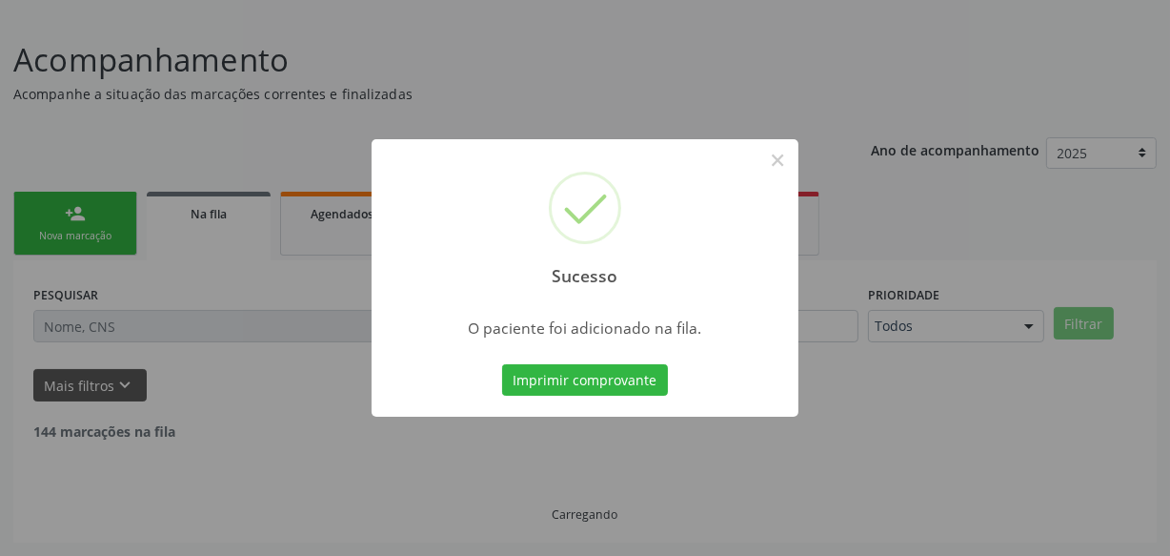
scroll to position [99, 0]
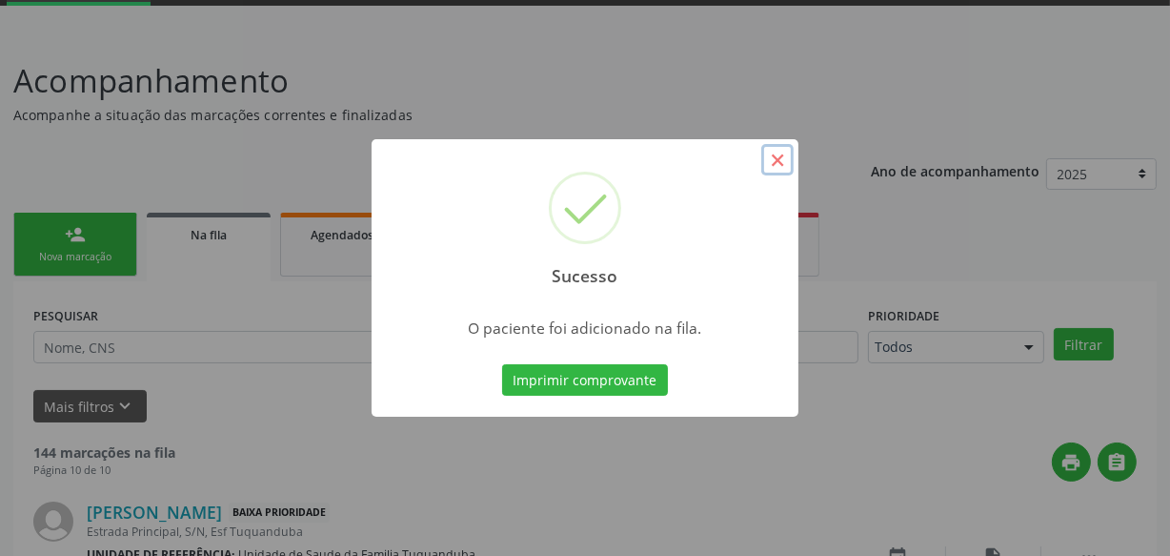
click at [781, 150] on button "×" at bounding box center [777, 160] width 32 height 32
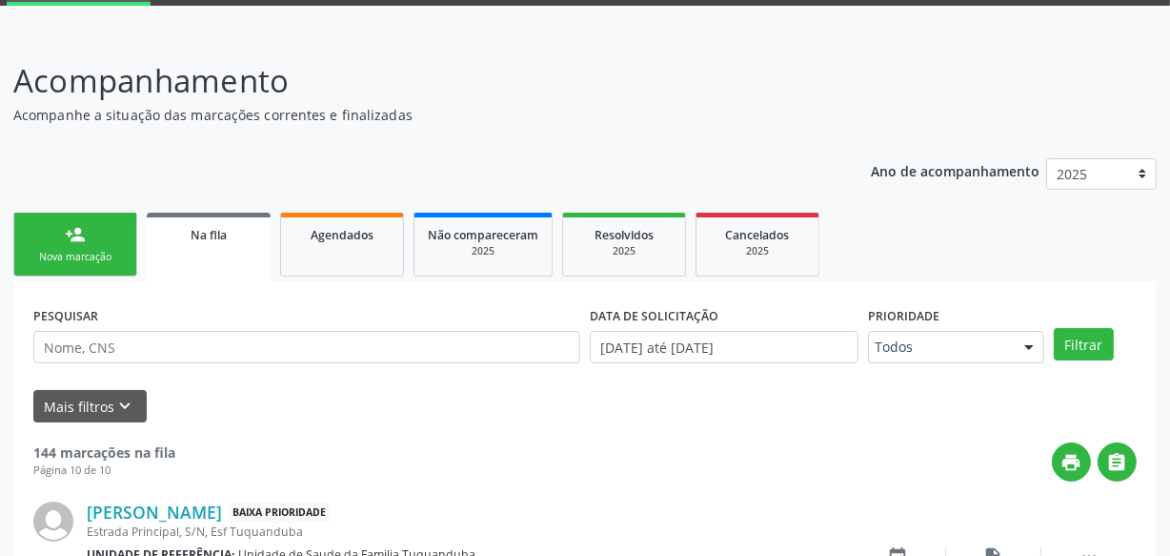
click at [48, 250] on div "Nova marcação" at bounding box center [75, 257] width 95 height 14
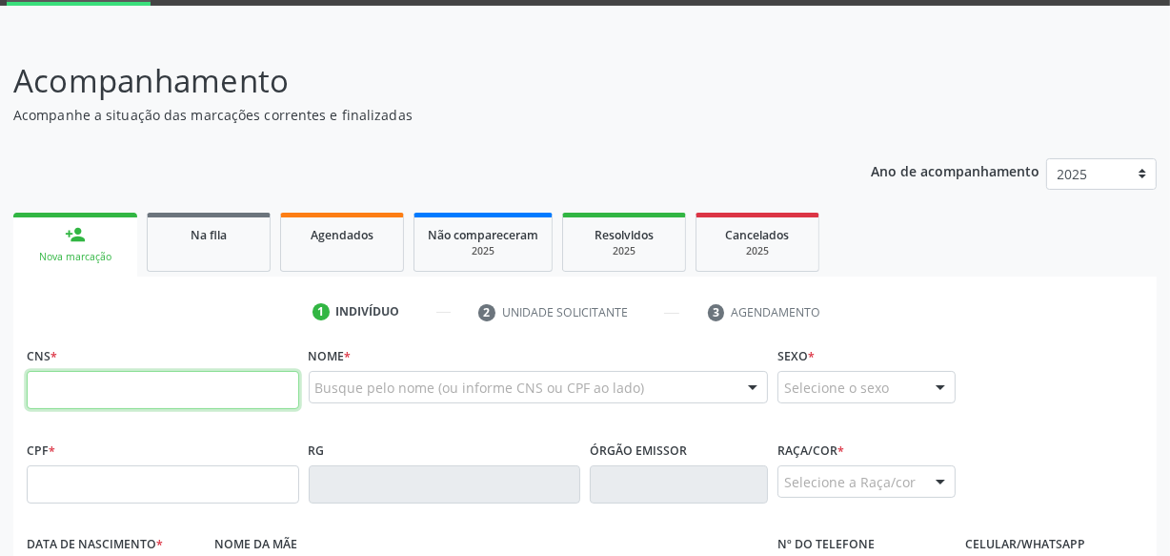
click at [136, 373] on input "text" at bounding box center [163, 390] width 273 height 38
type input "700 1049 3089 6413"
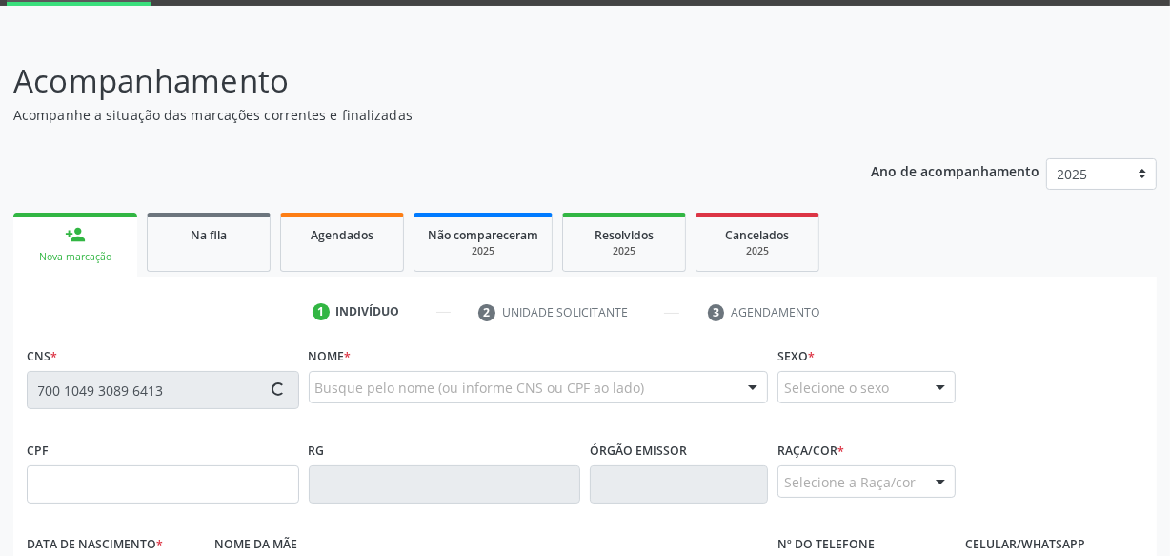
type input "152.650.634-39"
type input "24[DATE]"
type input "[PERSON_NAME]"
type input "[PHONE_NUMBER]"
type input "S/N"
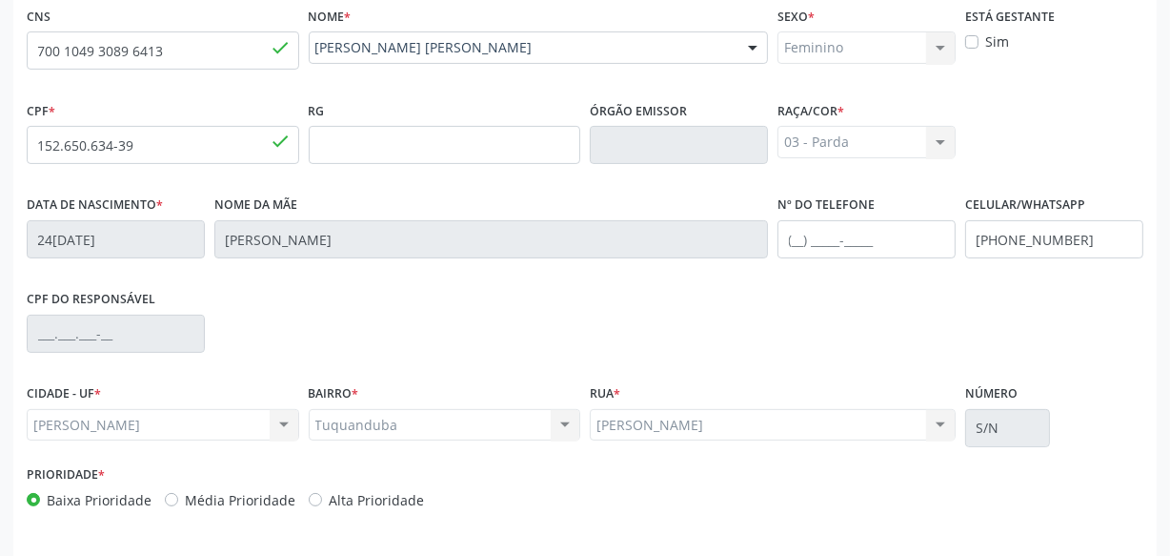
scroll to position [503, 0]
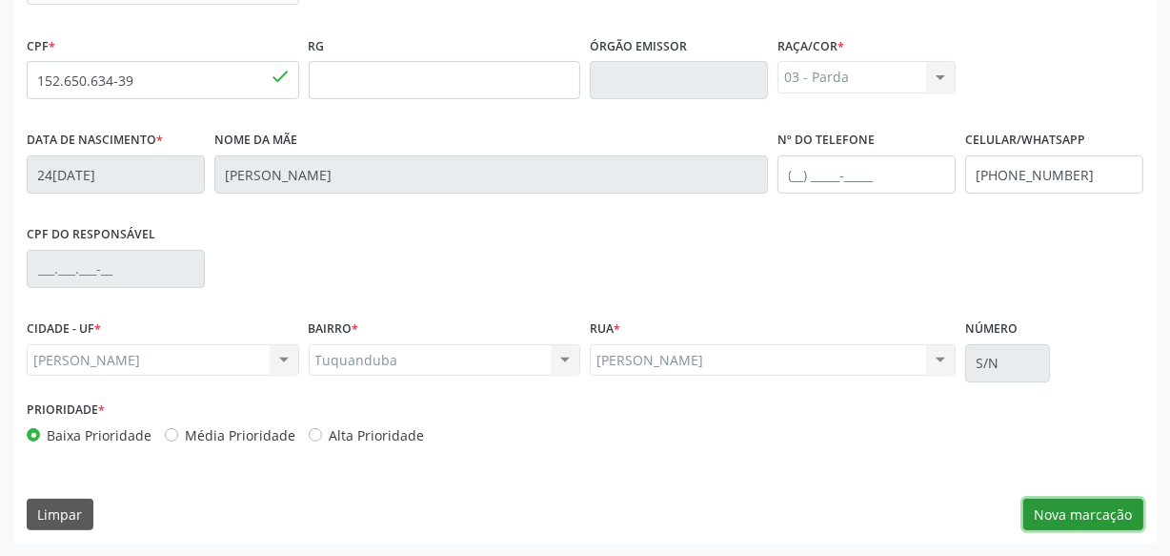
click at [1084, 517] on button "Nova marcação" at bounding box center [1084, 514] width 120 height 32
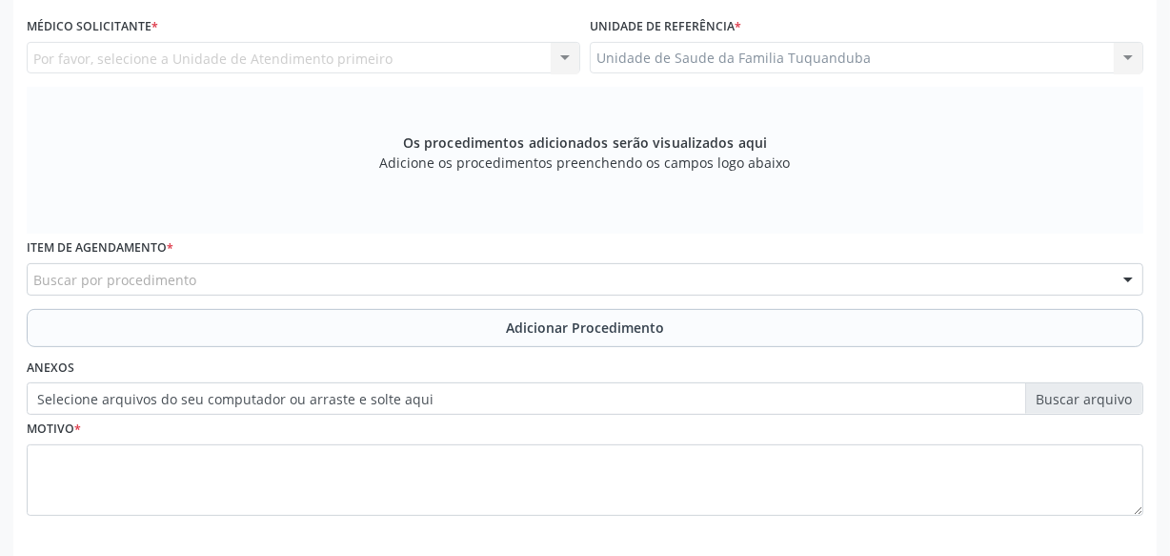
click at [343, 274] on div "Buscar por procedimento" at bounding box center [585, 279] width 1117 height 32
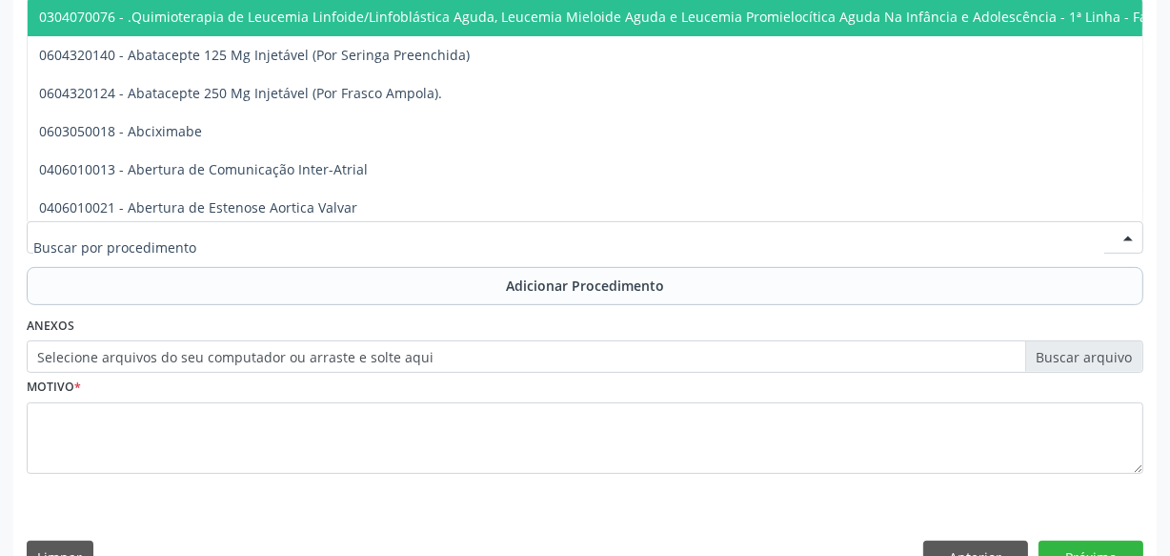
scroll to position [588, 0]
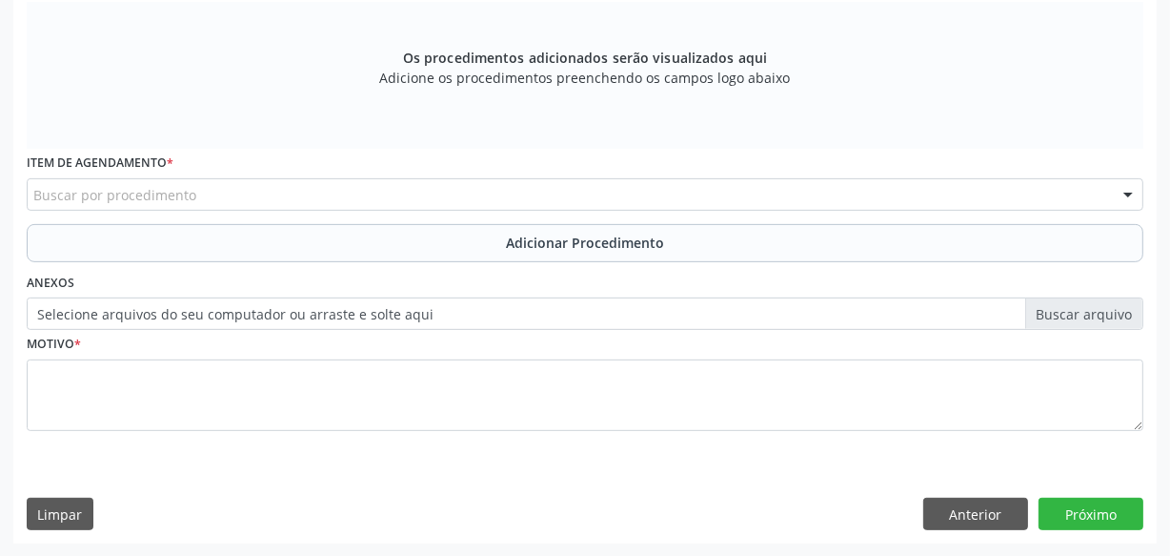
click at [954, 533] on div "Requerente * Médico(a) Médico(a) Enfermeiro(a) Paciente Nenhum resultado encont…" at bounding box center [585, 197] width 1144 height 690
click at [957, 517] on button "Anterior" at bounding box center [975, 513] width 105 height 32
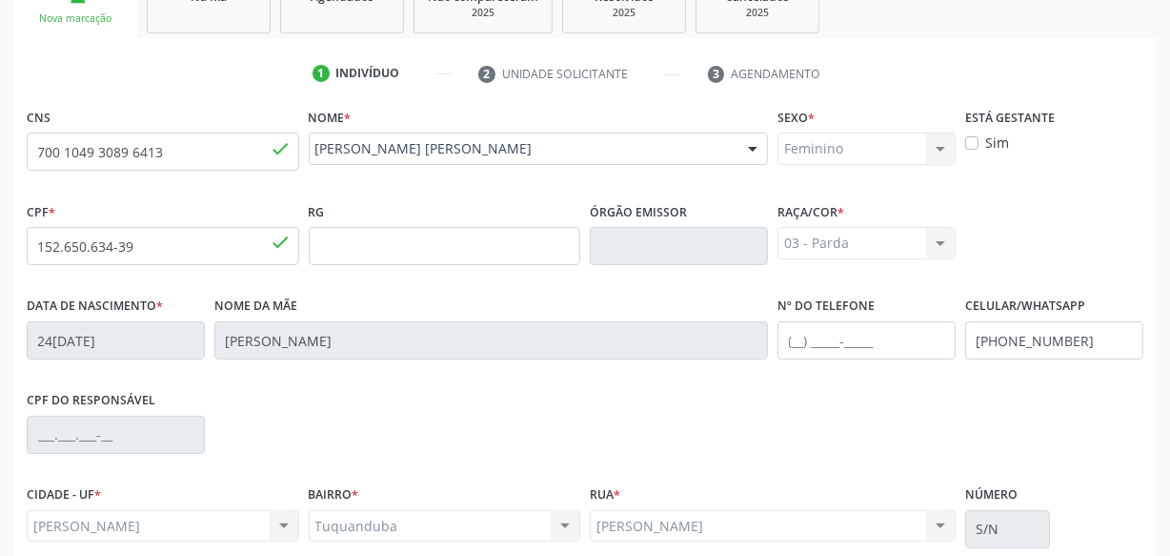
scroll to position [330, 0]
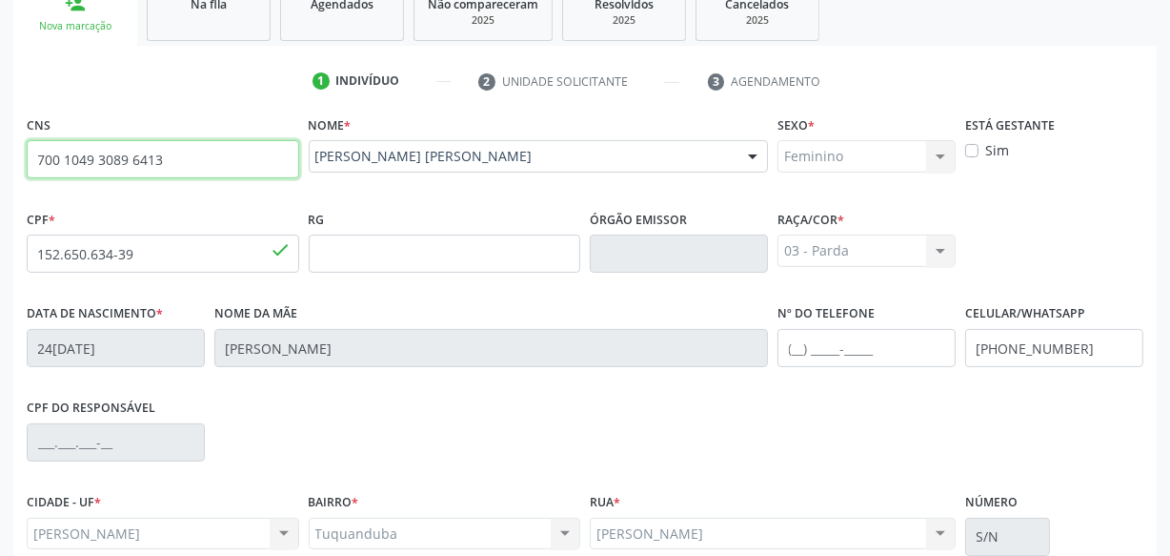
drag, startPoint x: 174, startPoint y: 160, endPoint x: 0, endPoint y: 158, distance: 174.4
click at [0, 158] on div "Acompanhamento Acompanhe a situação das marcações correntes e finalizadas Relat…" at bounding box center [585, 266] width 1170 height 928
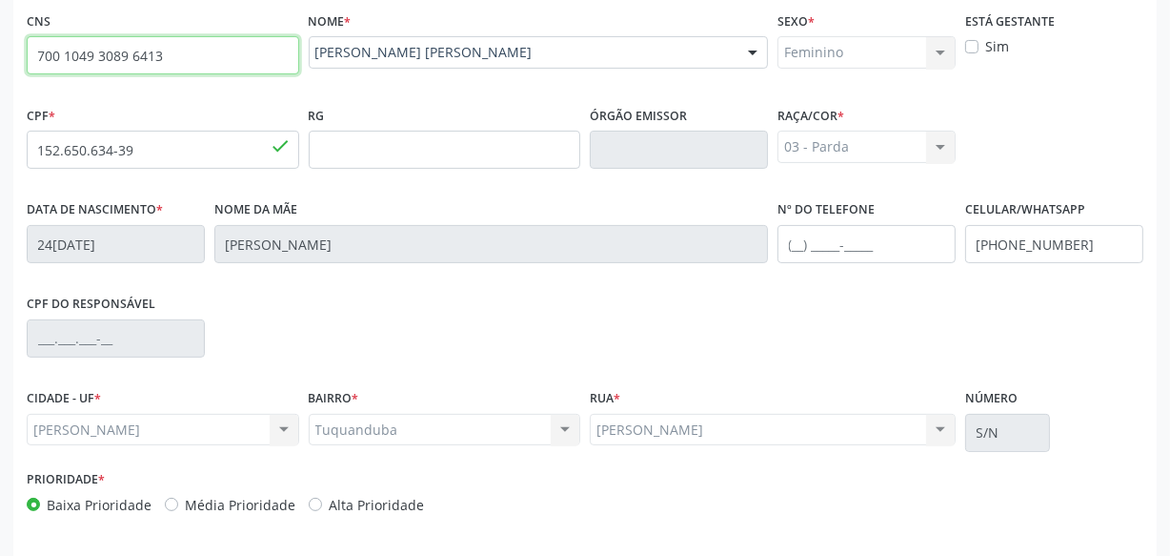
scroll to position [503, 0]
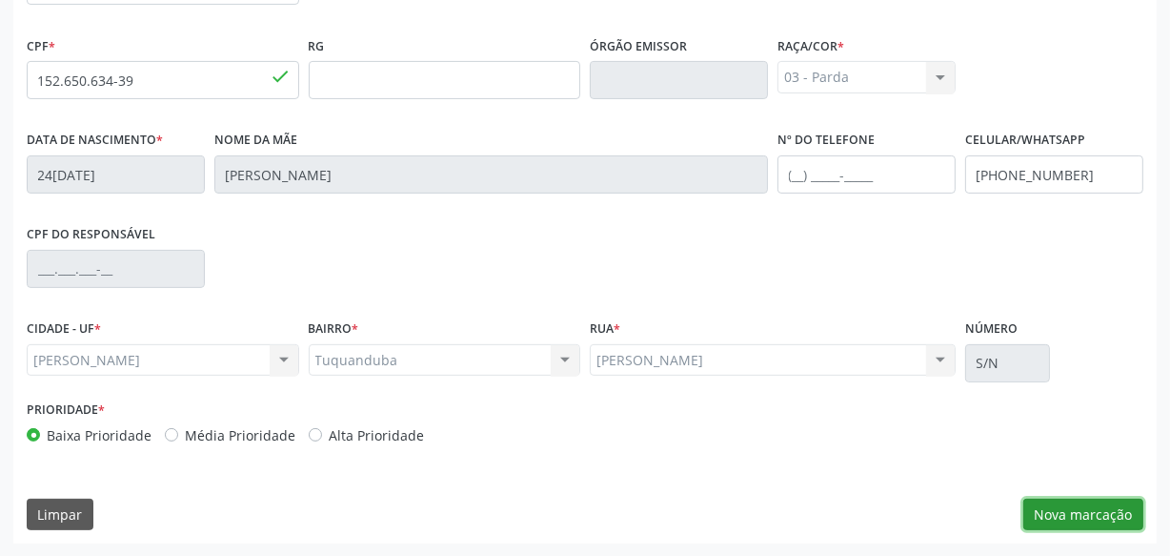
click at [1101, 513] on button "Nova marcação" at bounding box center [1084, 514] width 120 height 32
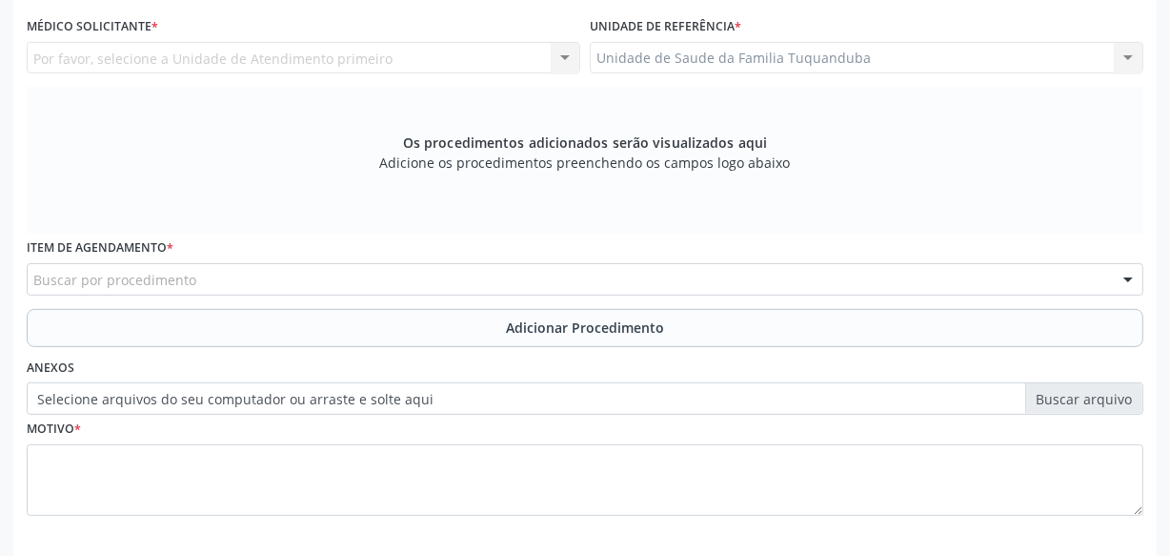
click at [211, 272] on div "Buscar por procedimento" at bounding box center [585, 279] width 1117 height 32
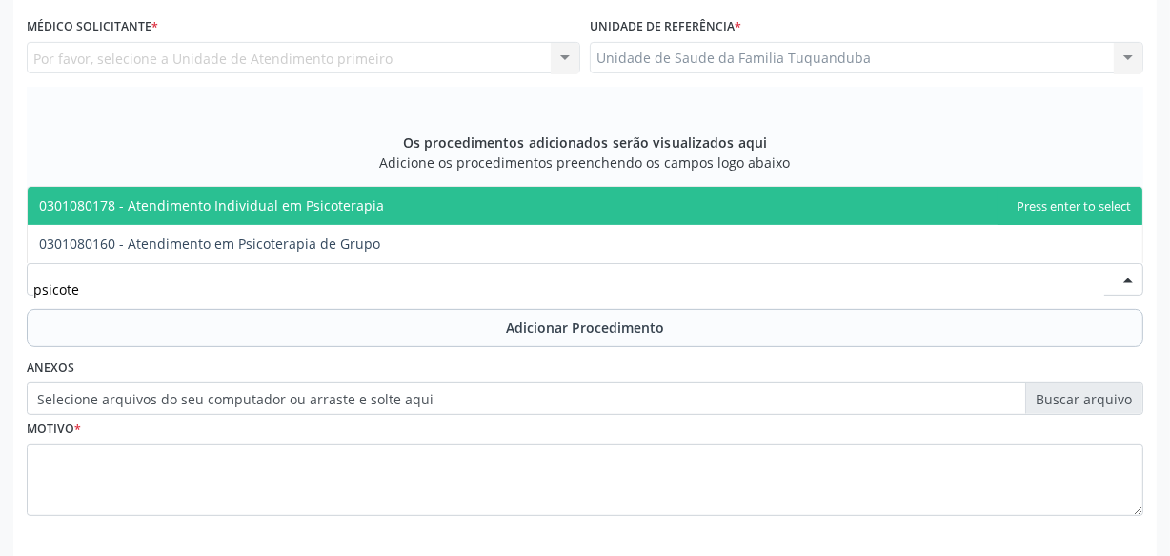
type input "psicoter"
click at [243, 210] on span "0301080178 - Atendimento Individual em Psicoterapia" at bounding box center [211, 205] width 345 height 18
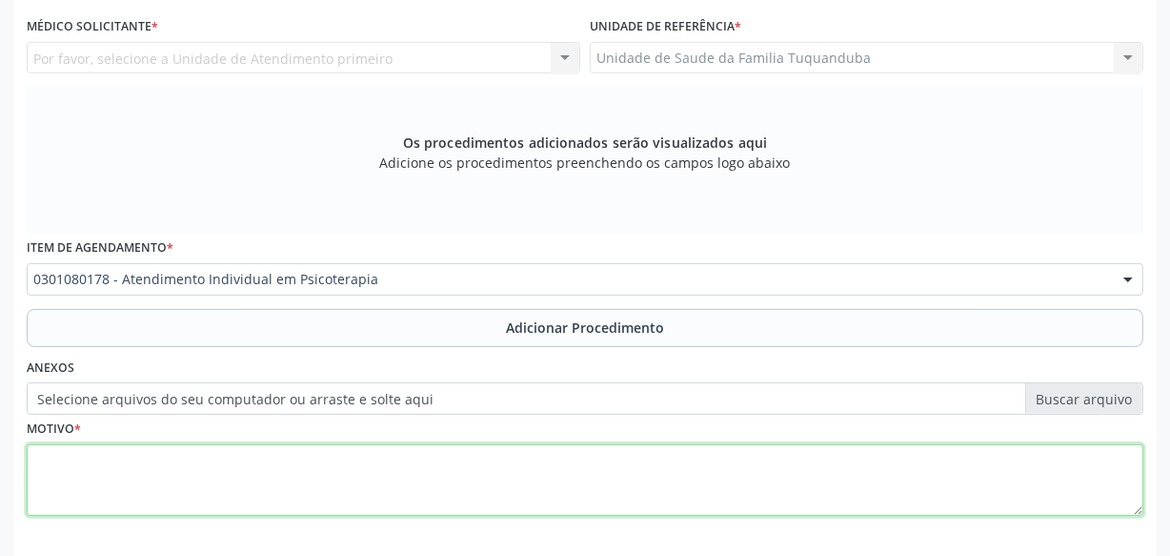
click at [204, 476] on textarea at bounding box center [585, 480] width 1117 height 72
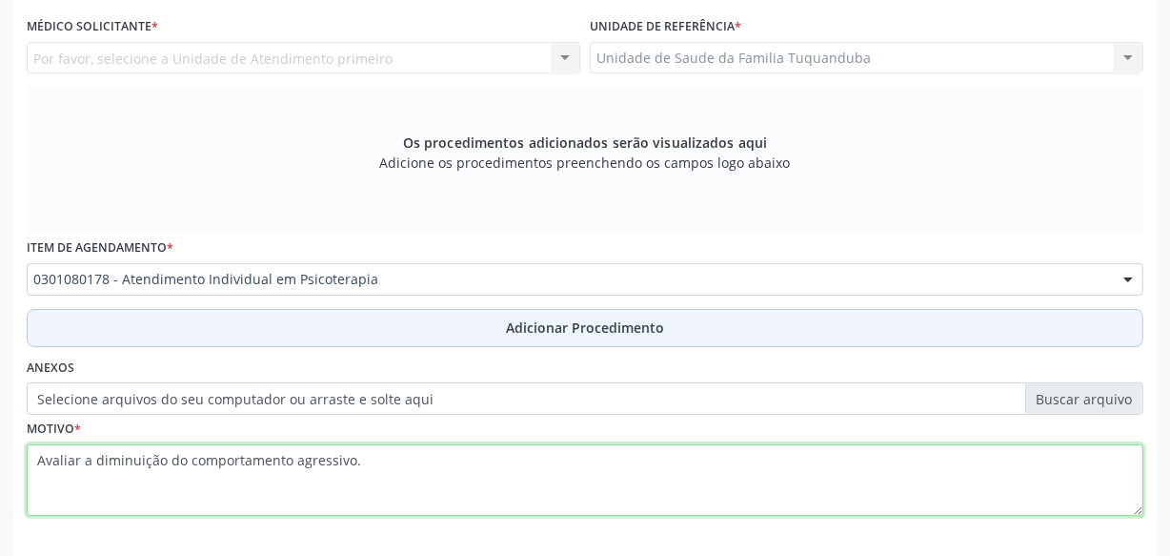
type textarea "Avaliar a diminuição do comportamento agressivo."
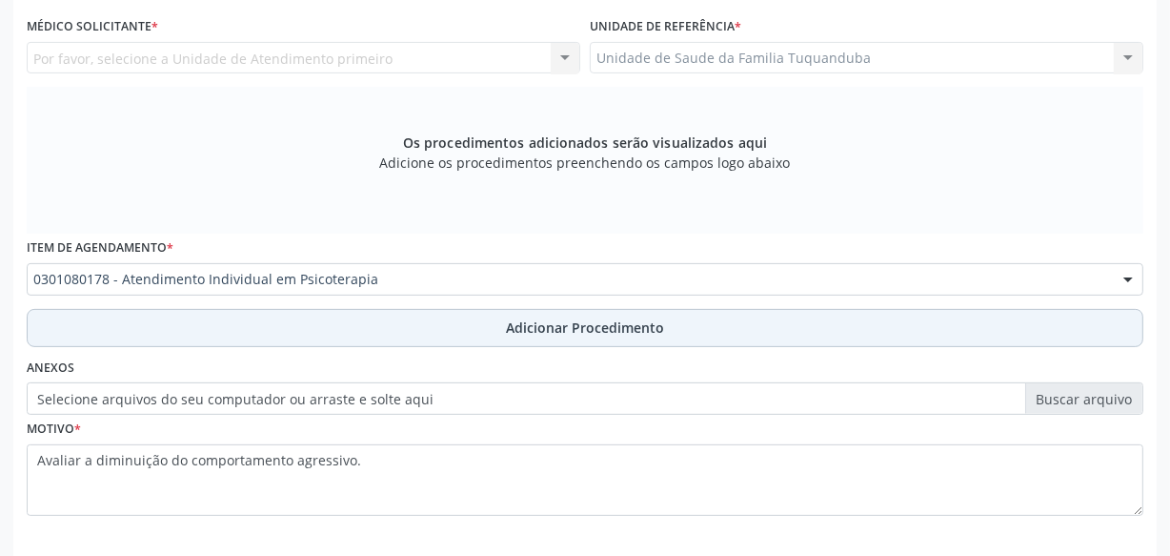
click at [498, 326] on button "Adicionar Procedimento" at bounding box center [585, 328] width 1117 height 38
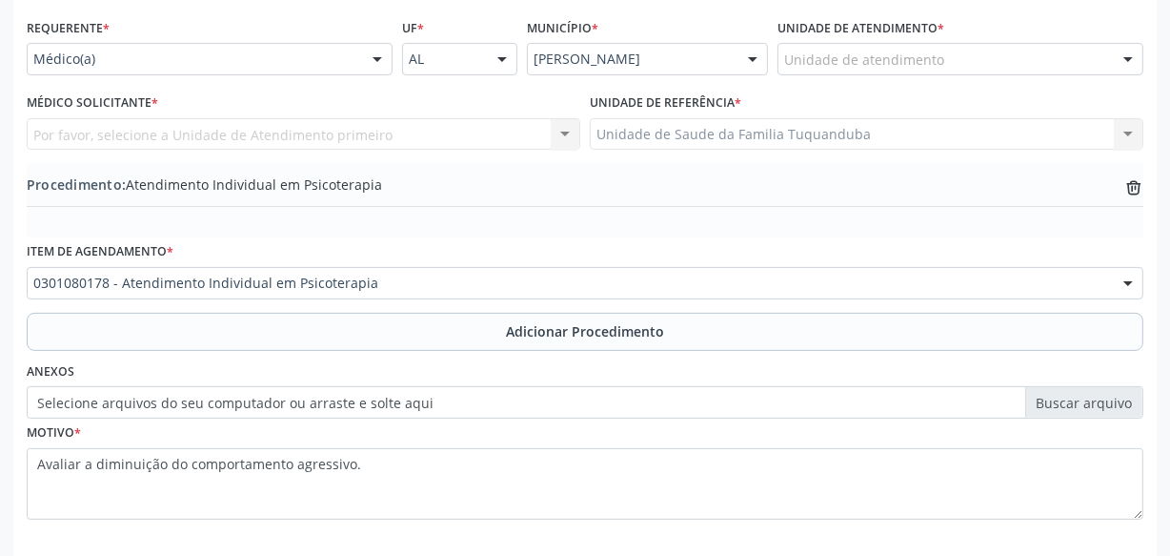
scroll to position [330, 0]
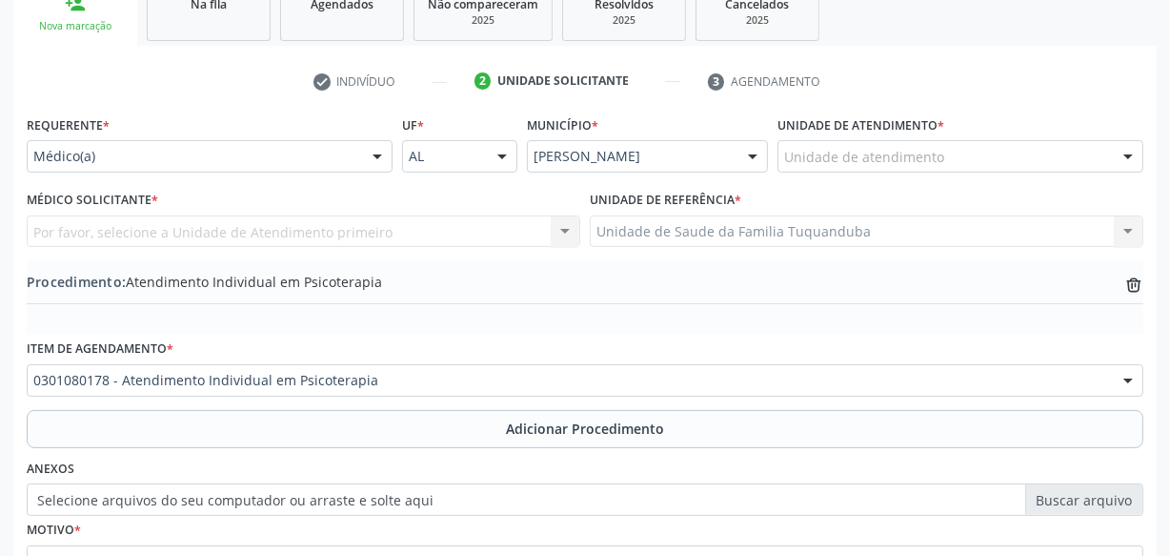
click at [371, 153] on div at bounding box center [377, 157] width 29 height 32
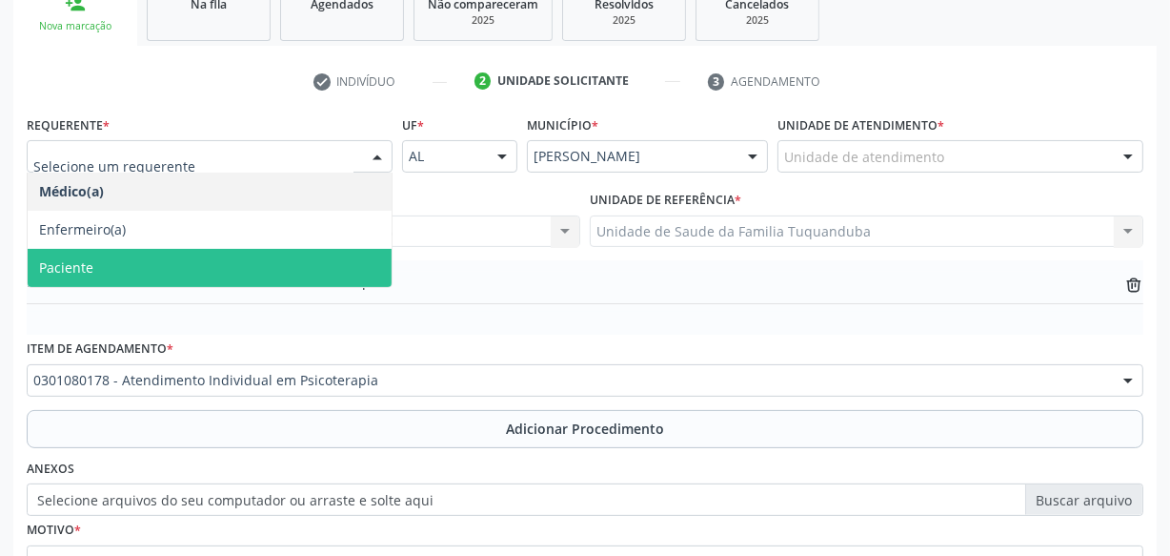
click at [284, 266] on span "Paciente" at bounding box center [210, 268] width 364 height 38
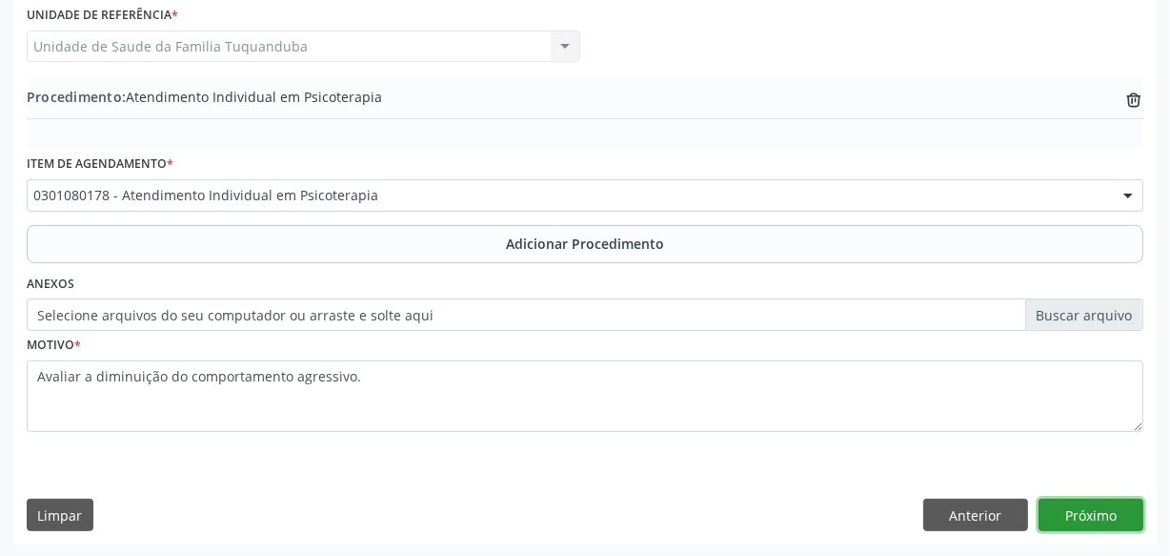
click at [1097, 515] on button "Próximo" at bounding box center [1091, 514] width 105 height 32
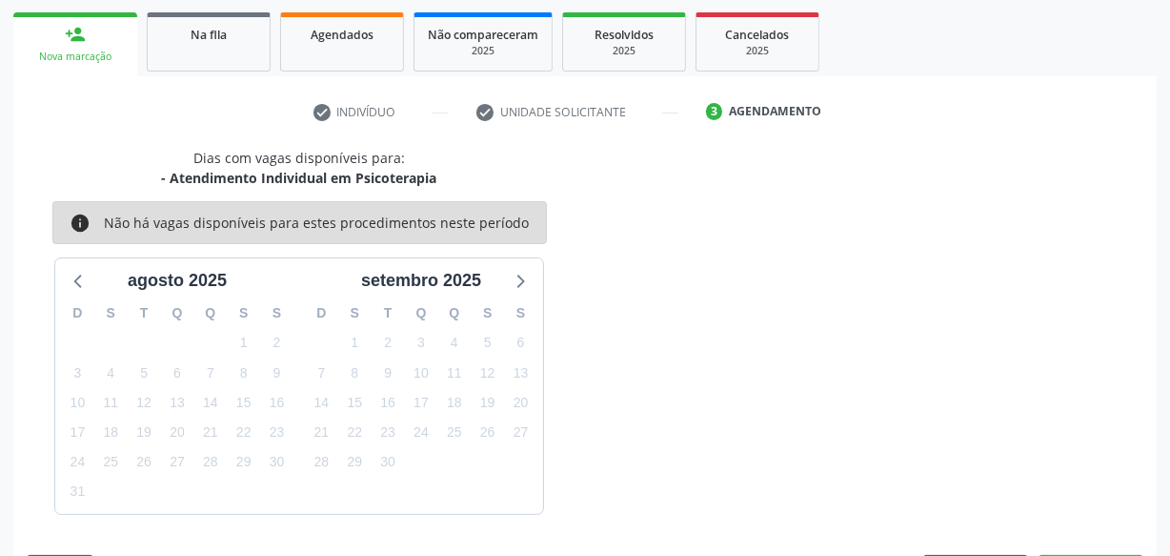
scroll to position [355, 0]
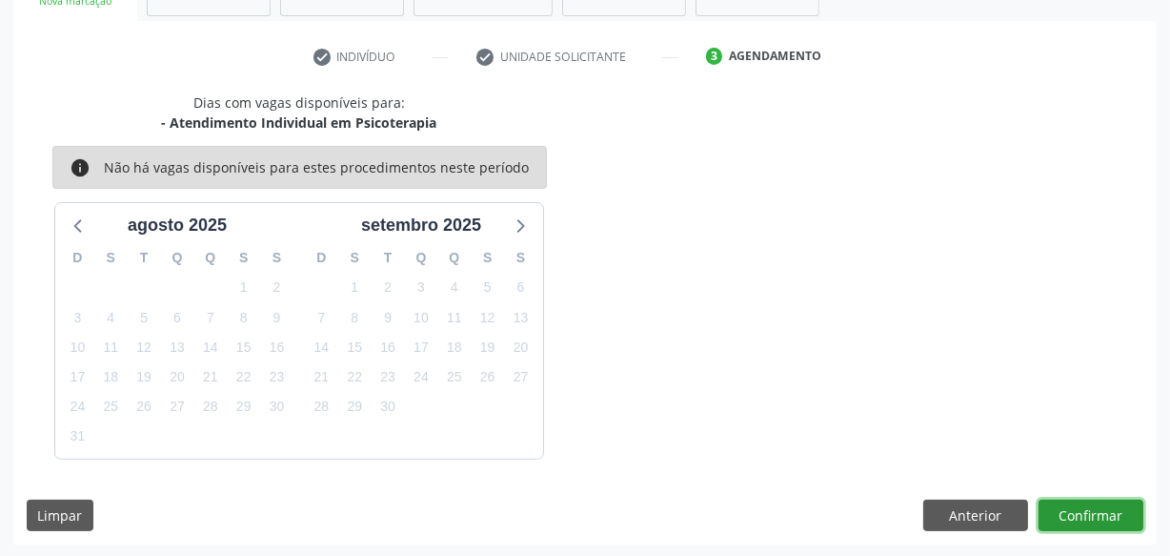
click at [1097, 515] on button "Confirmar" at bounding box center [1091, 515] width 105 height 32
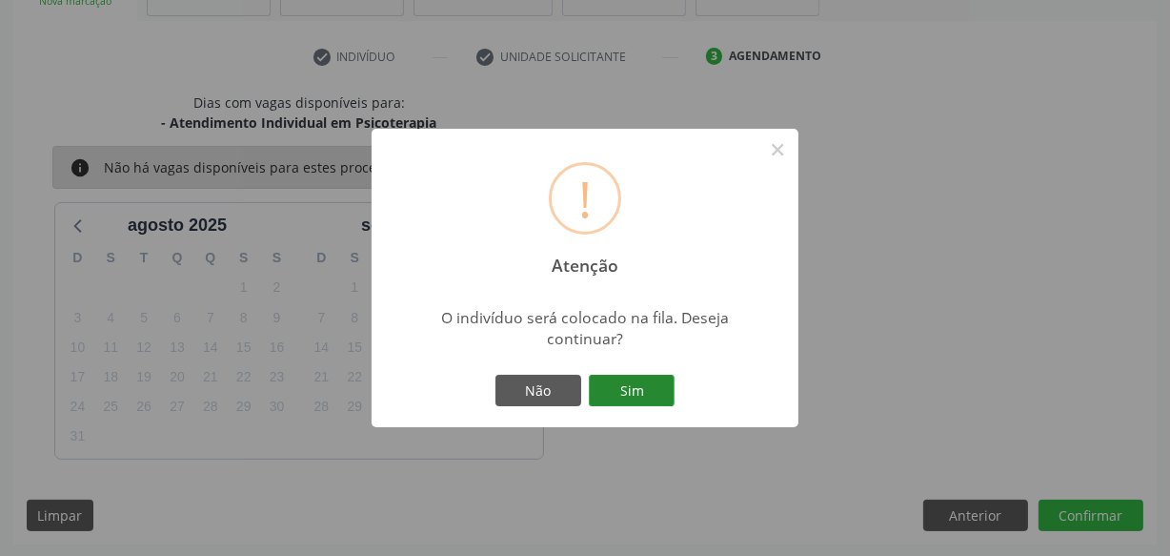
click at [631, 400] on button "Sim" at bounding box center [632, 391] width 86 height 32
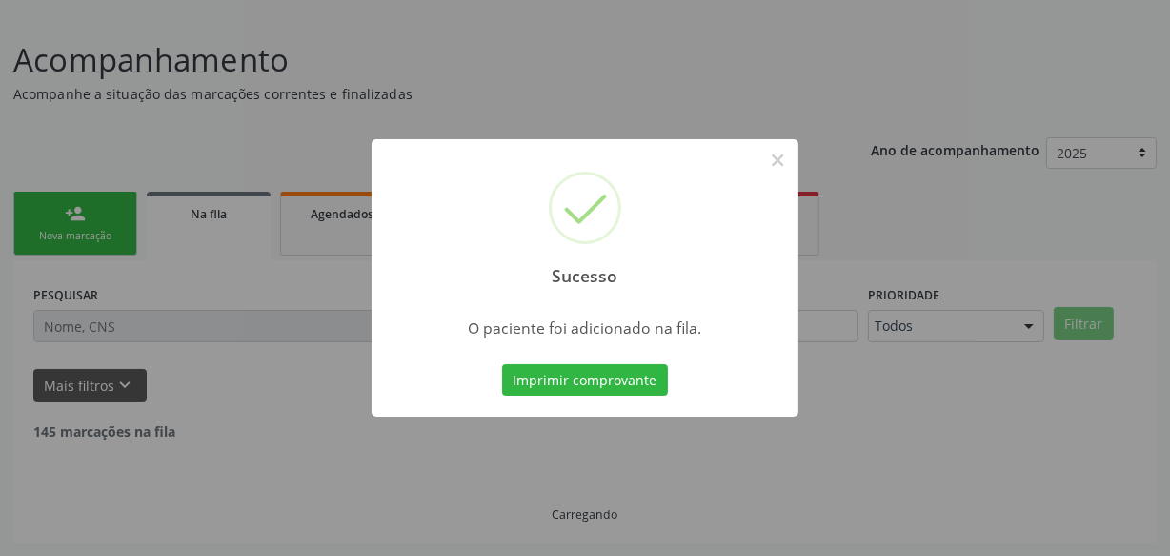
scroll to position [99, 0]
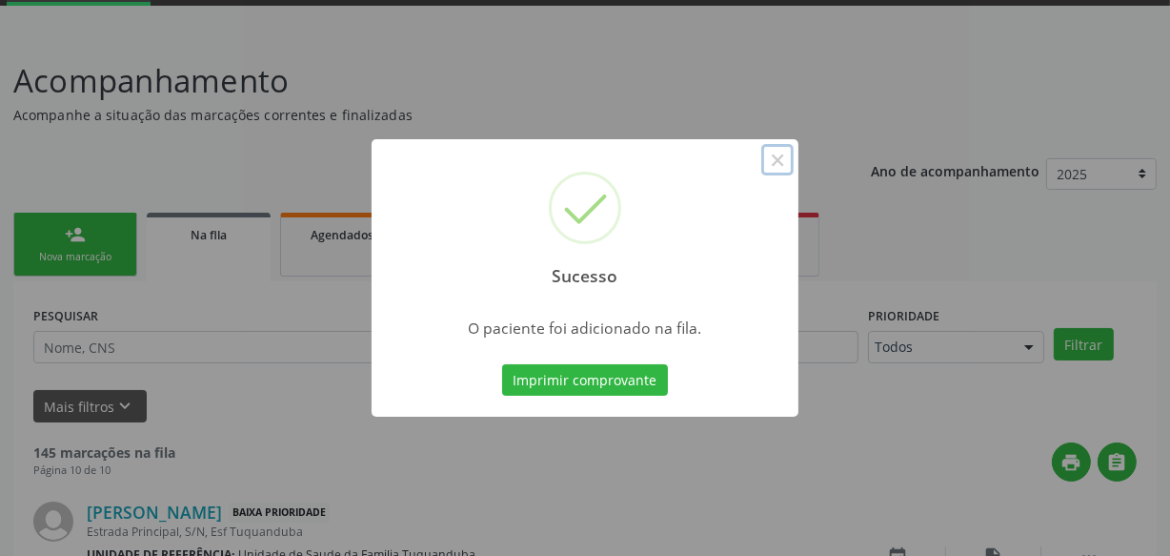
drag, startPoint x: 775, startPoint y: 150, endPoint x: 759, endPoint y: 152, distance: 16.3
click at [777, 152] on button "×" at bounding box center [777, 160] width 32 height 32
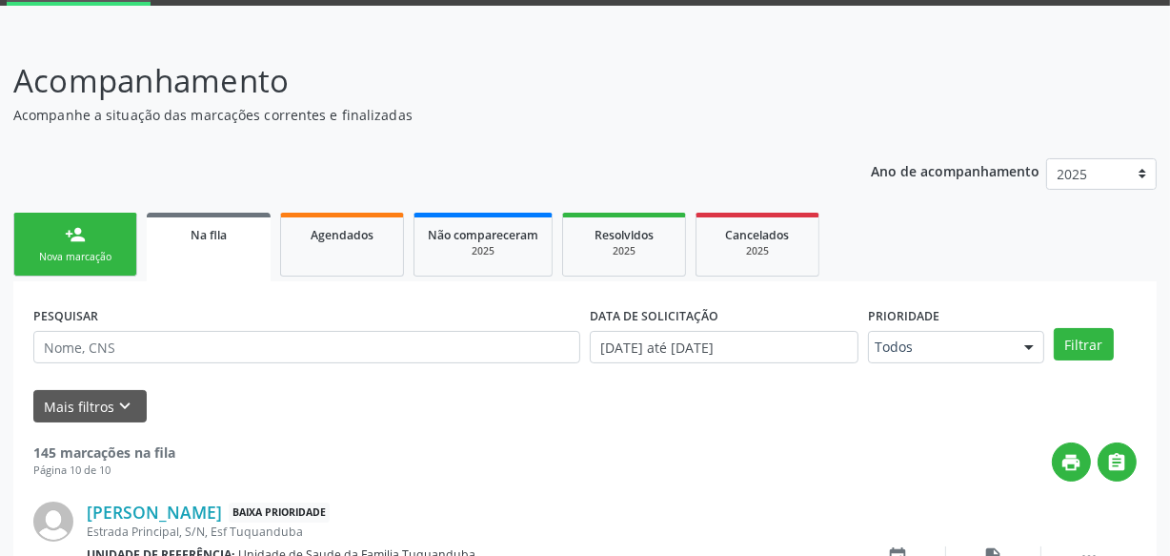
click at [88, 255] on div "Nova marcação" at bounding box center [75, 257] width 95 height 14
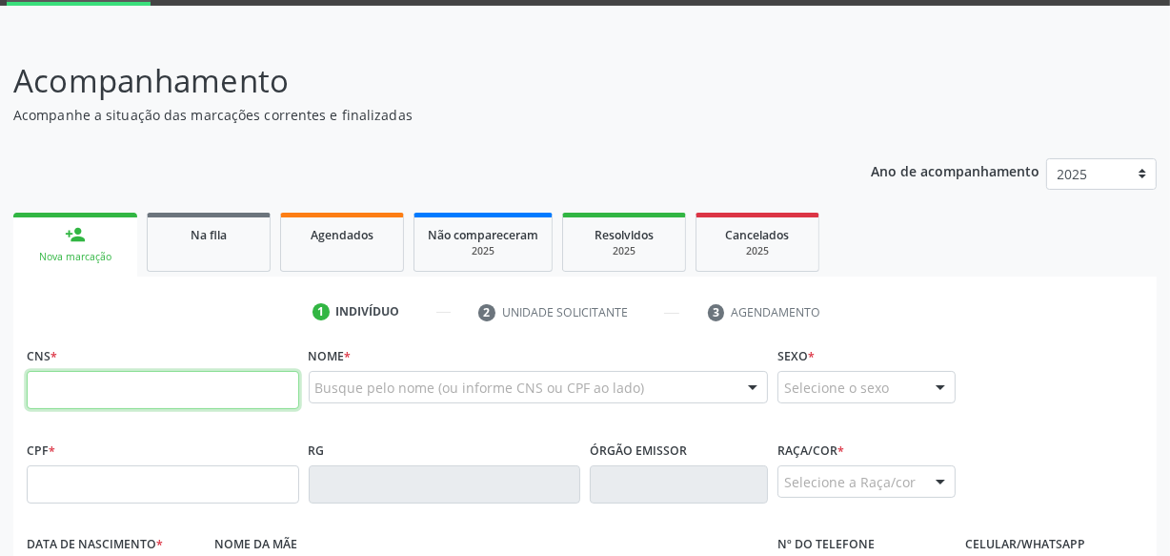
paste input "700 1049 3089 6413"
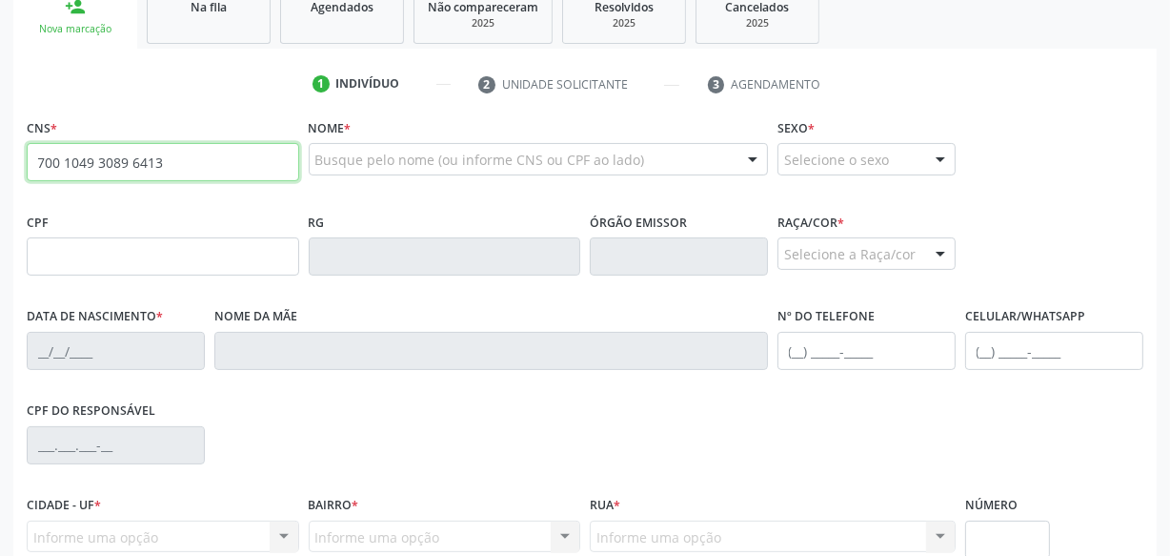
type input "700 1049 3089 6413"
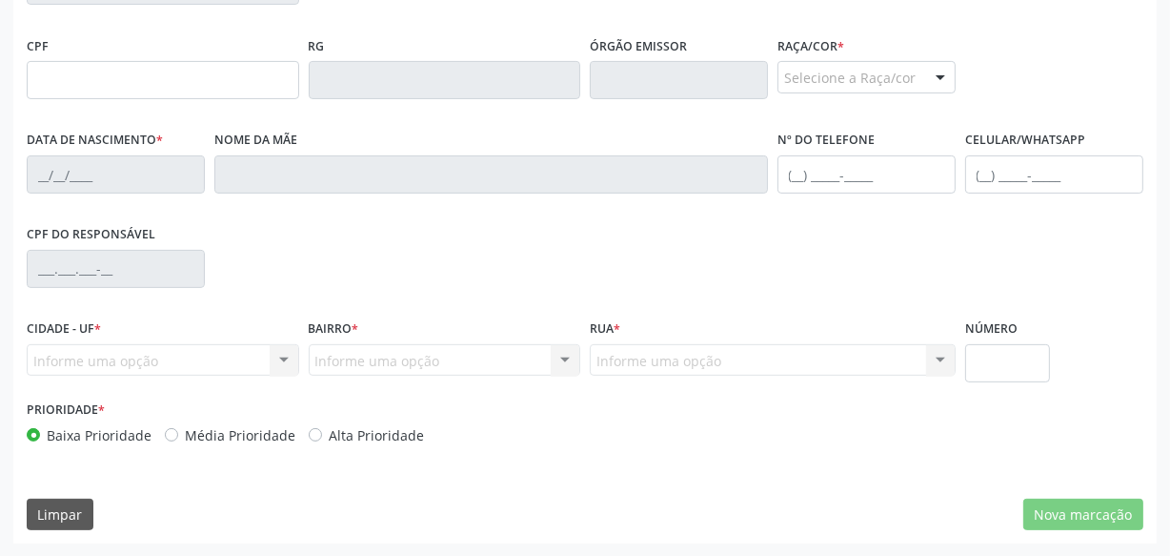
type input "152.650.634-39"
type input "24[DATE]"
type input "[PERSON_NAME]"
type input "[PHONE_NUMBER]"
type input "S/N"
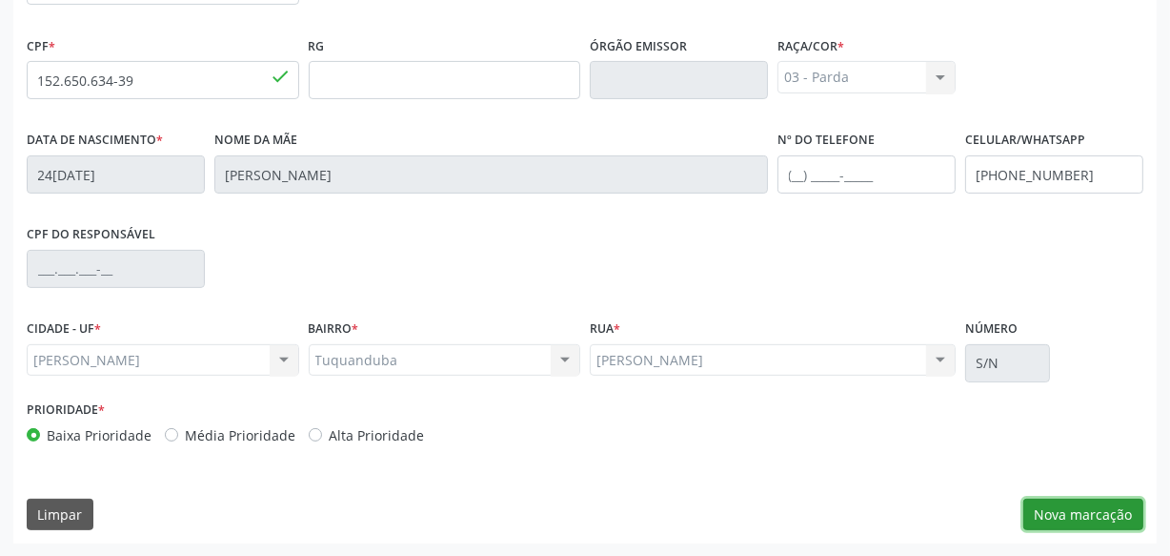
click at [1107, 521] on button "Nova marcação" at bounding box center [1084, 514] width 120 height 32
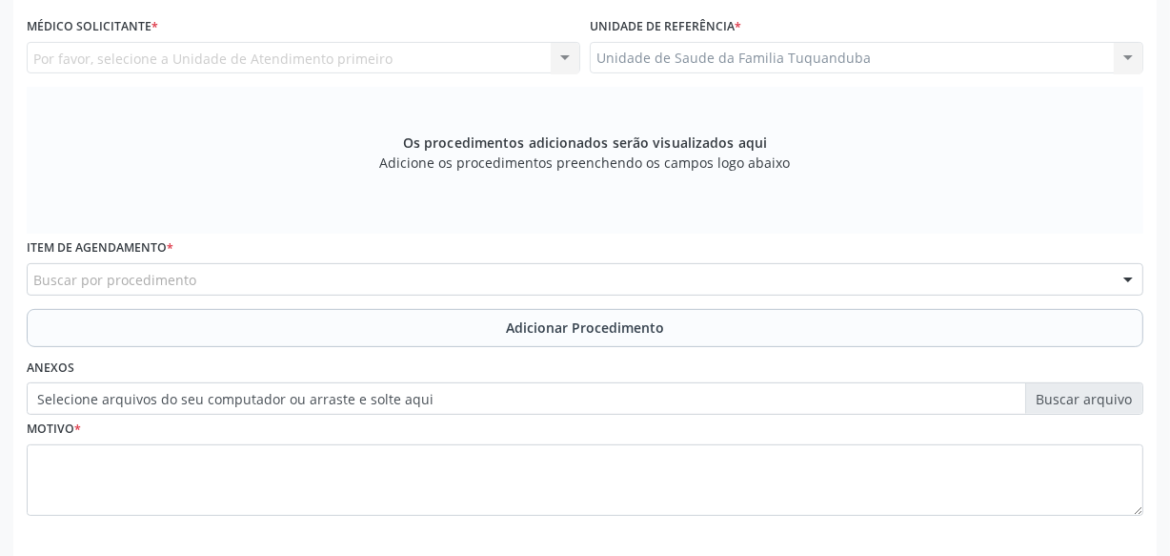
click at [178, 295] on div "Item de agendamento * Buscar por procedimento 0304070076 - .Quimioterapia de Le…" at bounding box center [585, 270] width 1126 height 74
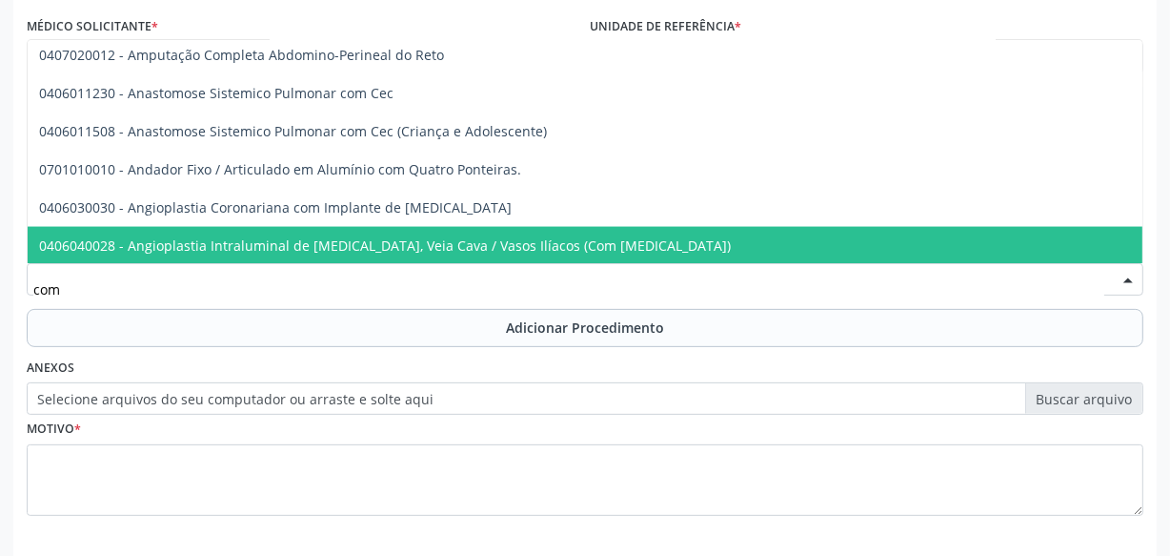
scroll to position [2710, 0]
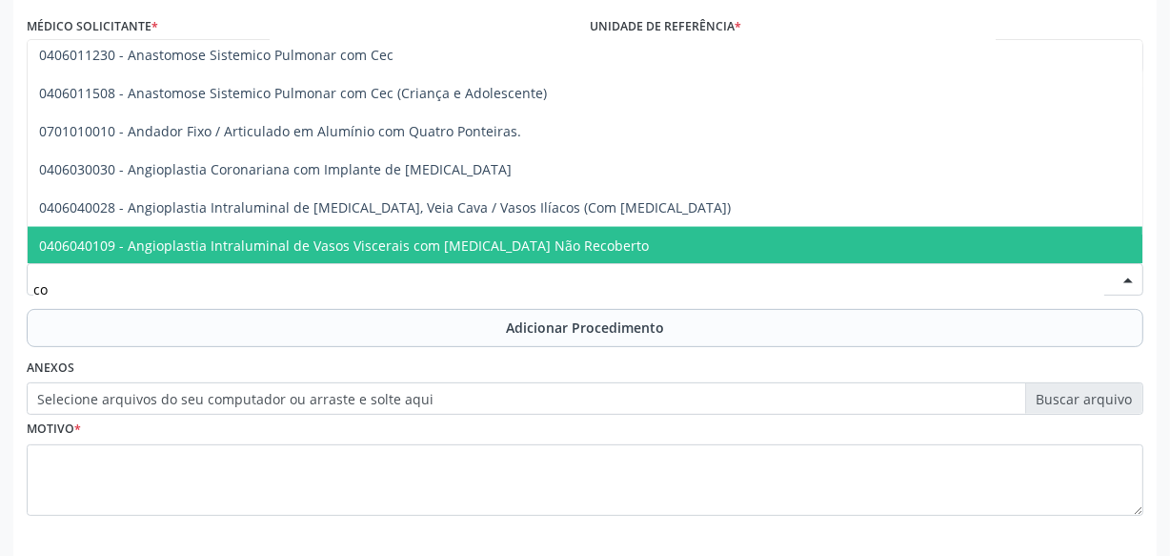
type input "c"
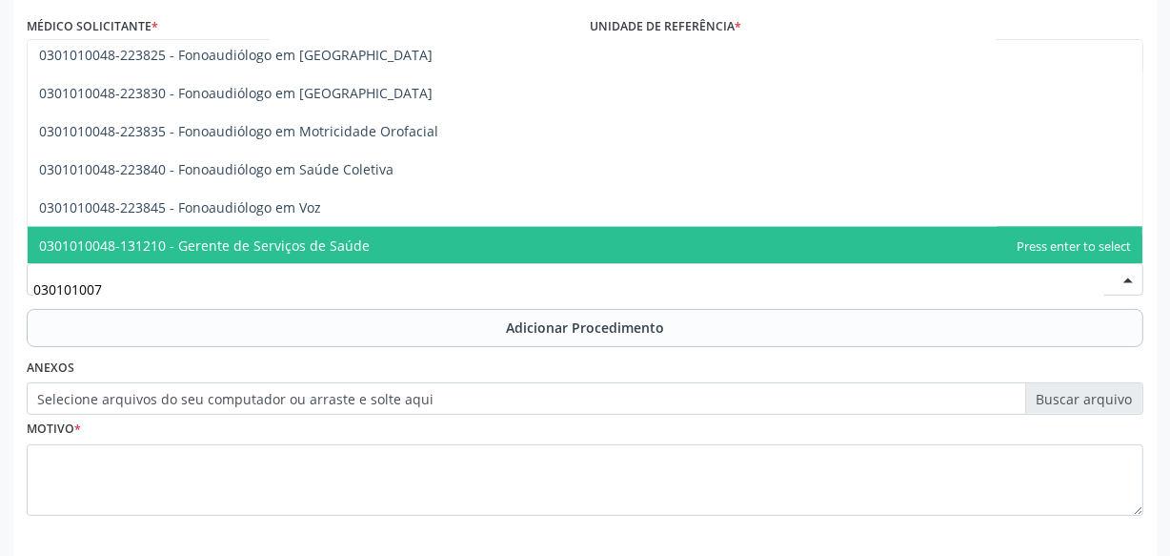
scroll to position [2406, 0]
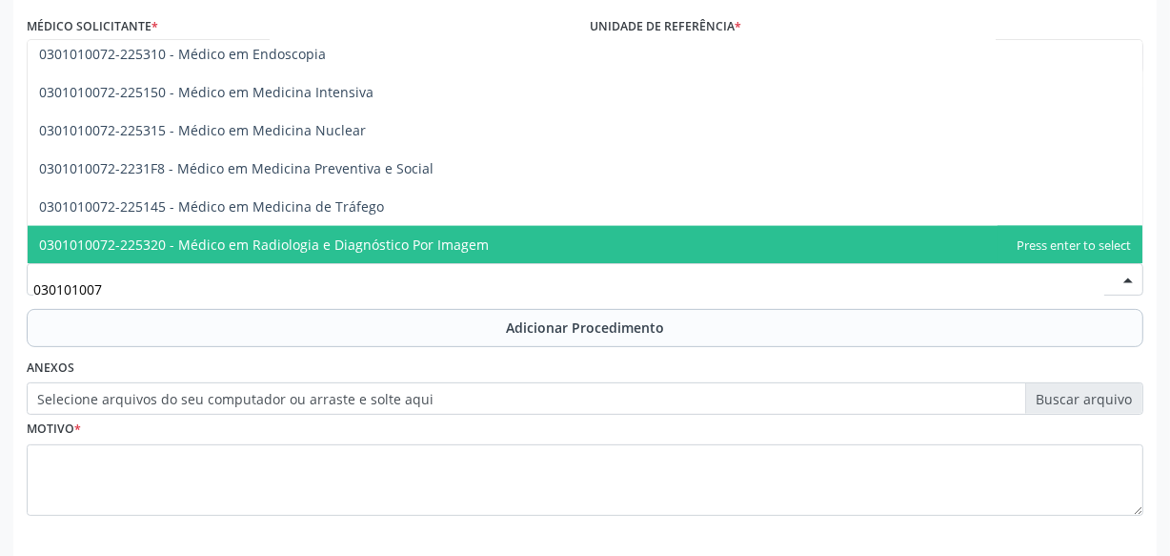
type input "0301010072"
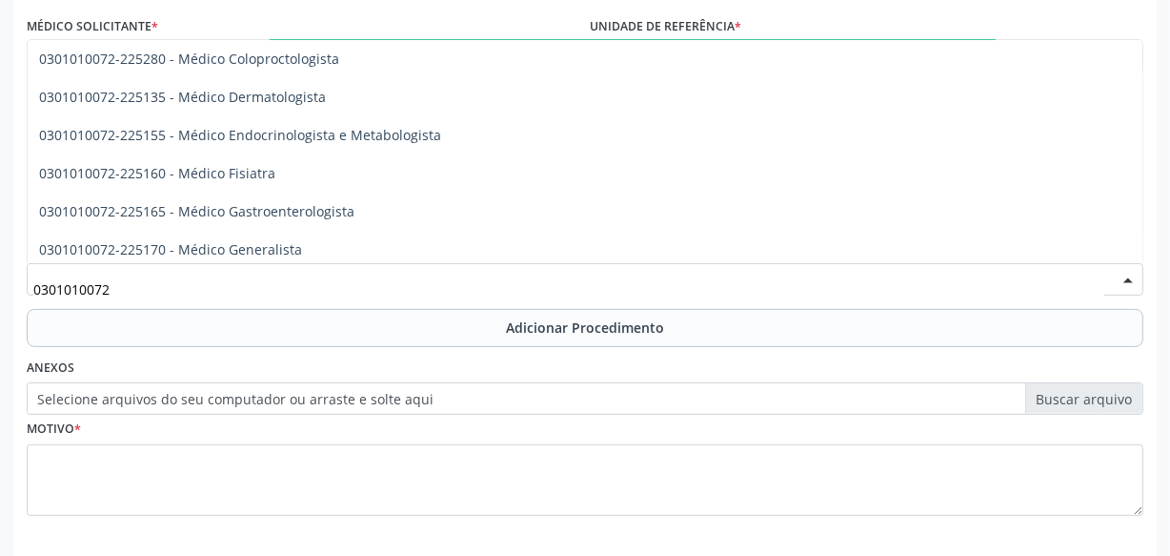
scroll to position [724, 0]
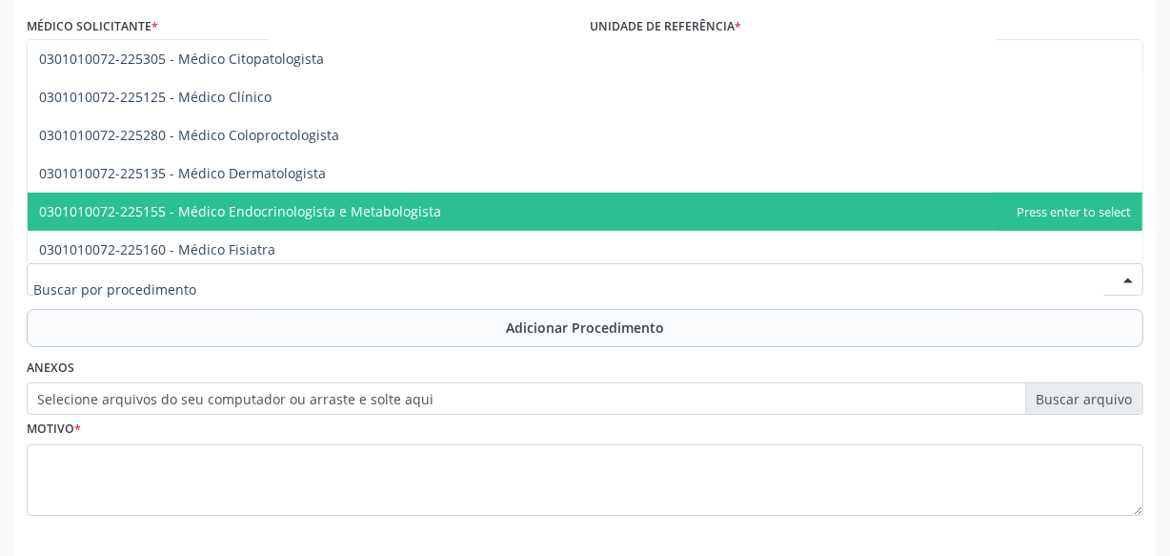
click at [780, 356] on div "Anexos Selecione arquivos do seu computador ou arraste e solte aqui" at bounding box center [585, 384] width 1126 height 61
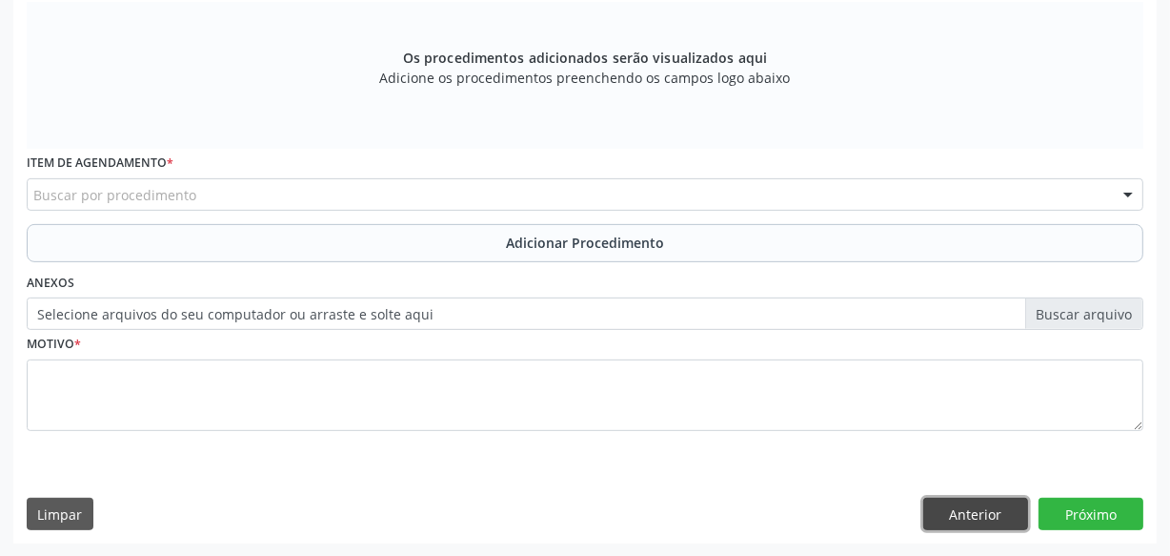
click at [946, 522] on button "Anterior" at bounding box center [975, 513] width 105 height 32
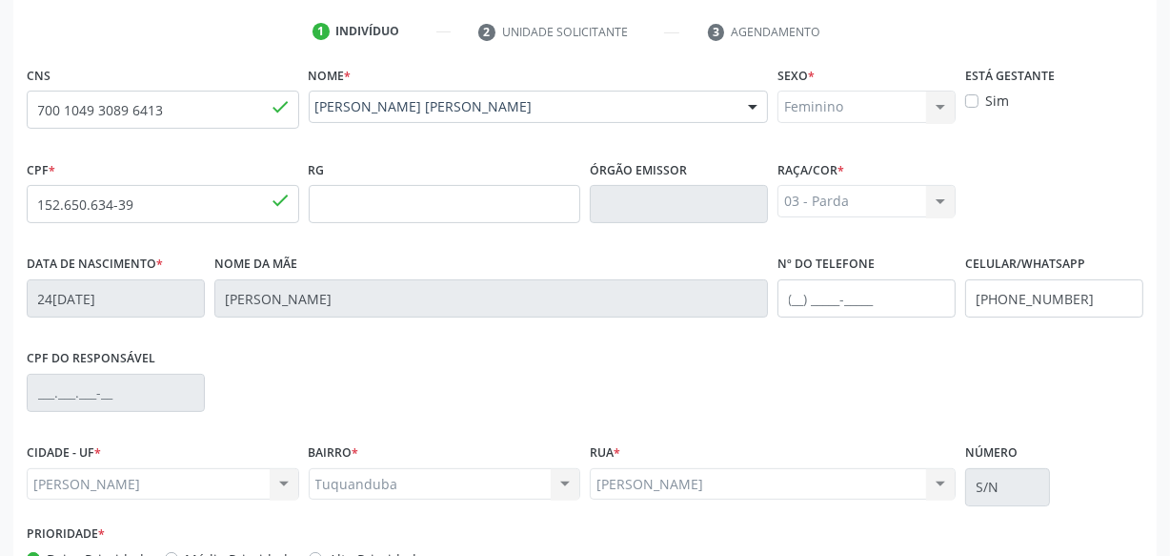
scroll to position [0, 0]
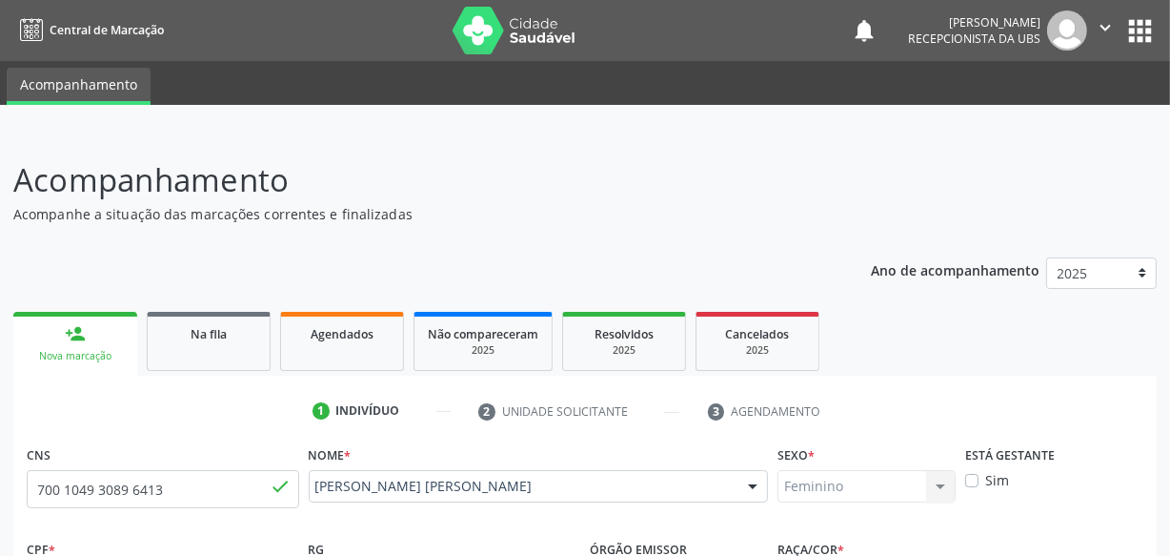
drag, startPoint x: 159, startPoint y: 334, endPoint x: 123, endPoint y: 351, distance: 40.1
click at [160, 334] on link "Na fila" at bounding box center [209, 341] width 124 height 59
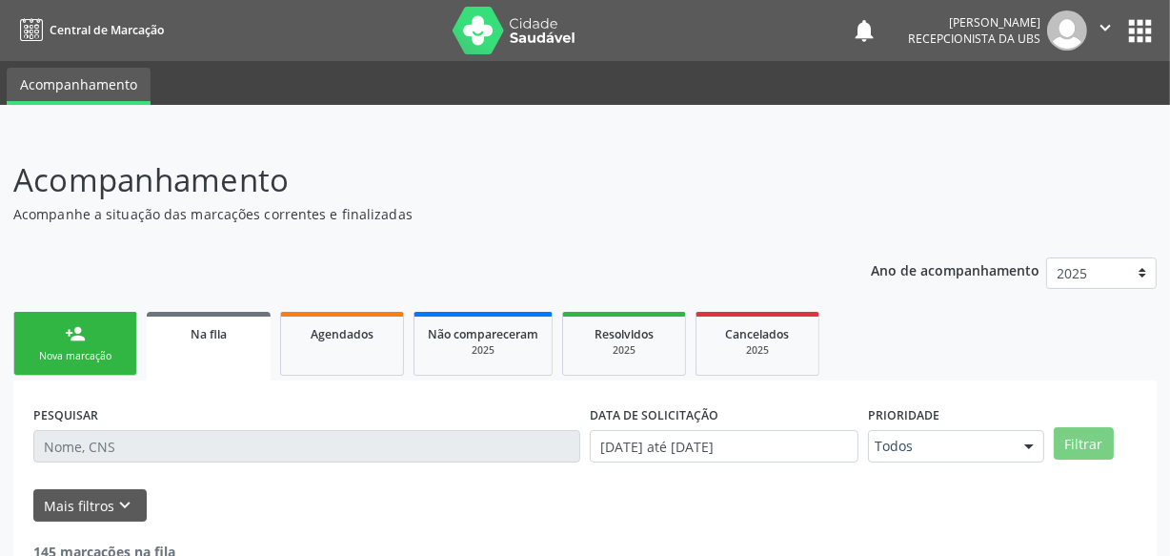
click at [122, 351] on div "Nova marcação" at bounding box center [75, 356] width 95 height 14
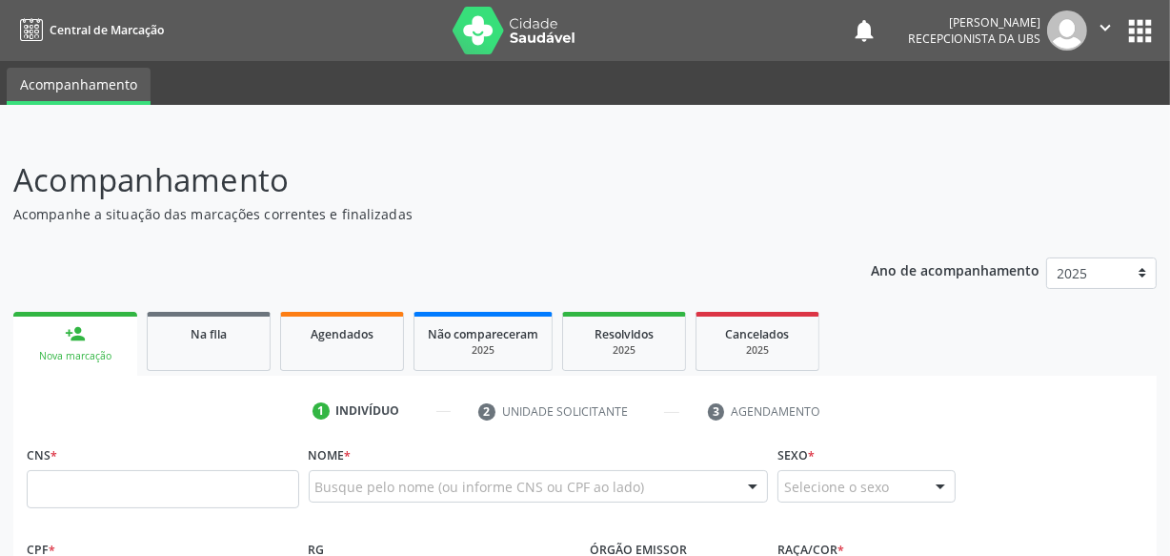
click at [167, 442] on div "CNS *" at bounding box center [163, 474] width 273 height 68
click at [164, 479] on input "text" at bounding box center [163, 489] width 273 height 38
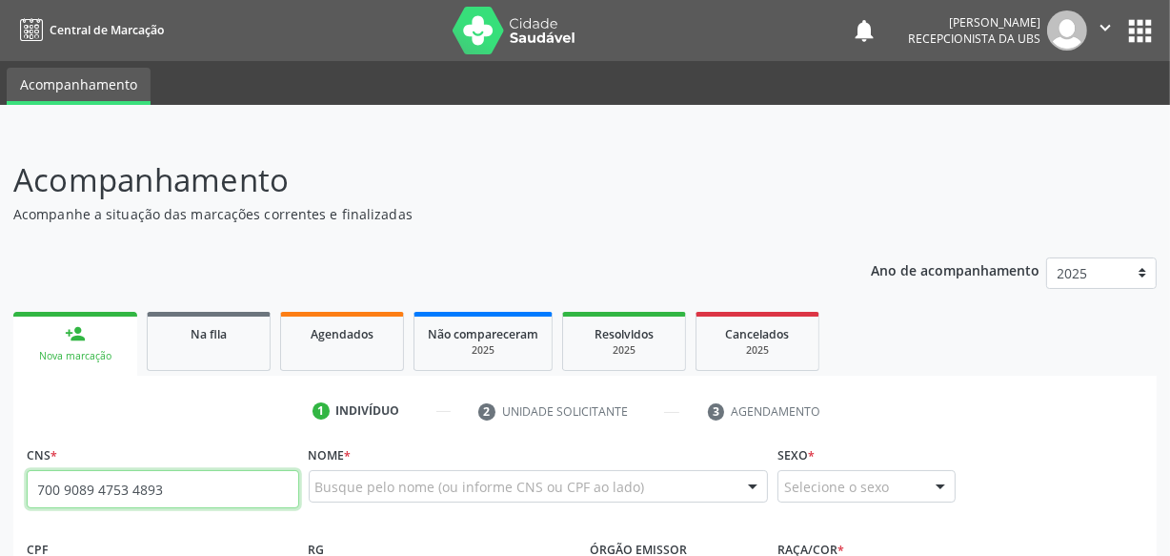
type input "700 9089 4753 4893"
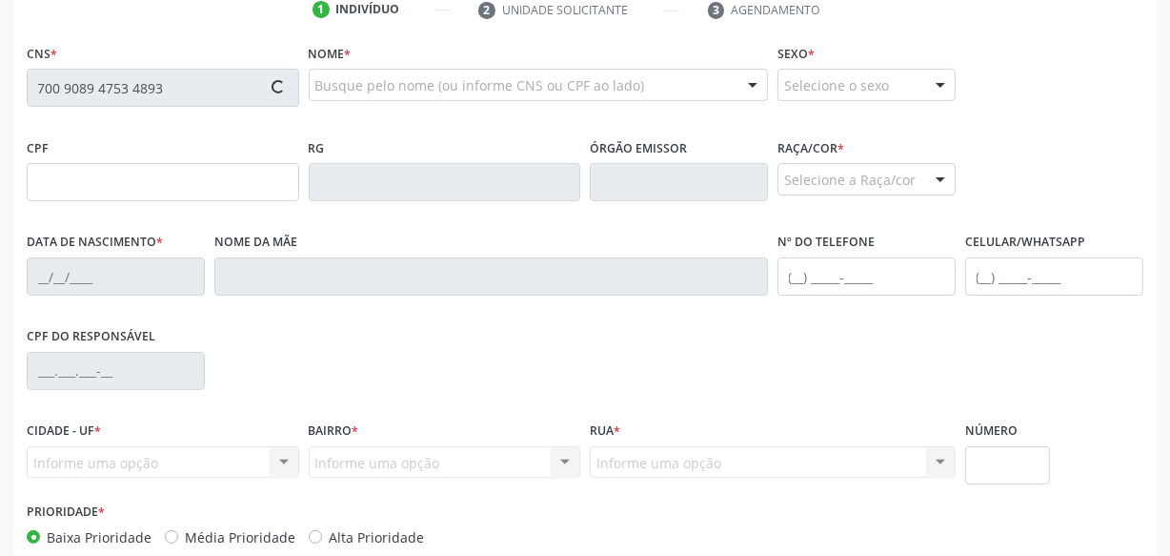
scroll to position [433, 0]
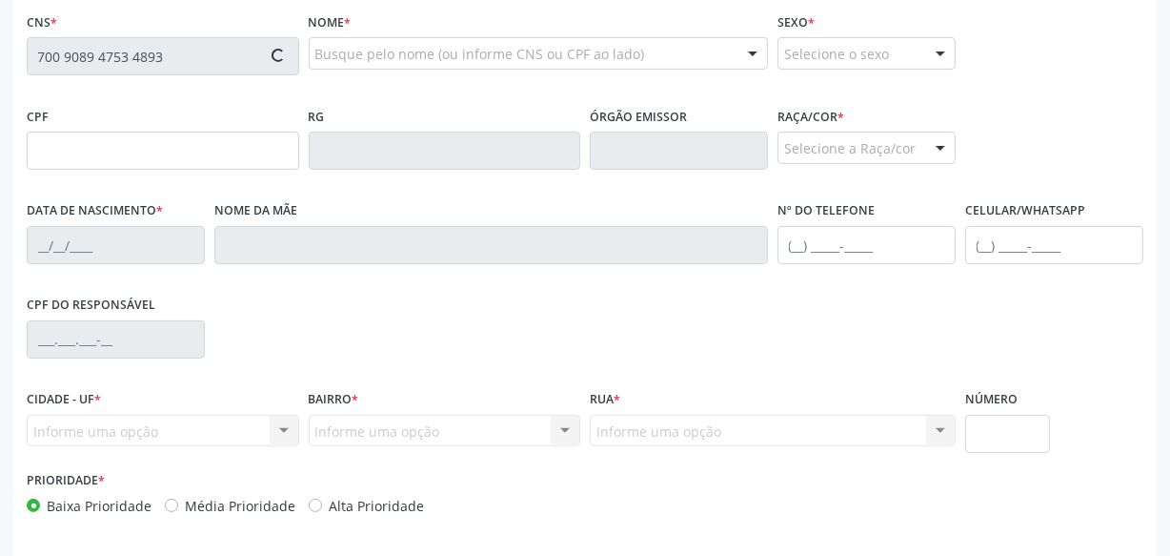
type input "070.758.114-10"
type input "[DATE]"
type input "Edileuza dos Santos Francisco"
type input "[PHONE_NUMBER]"
type input "S/N"
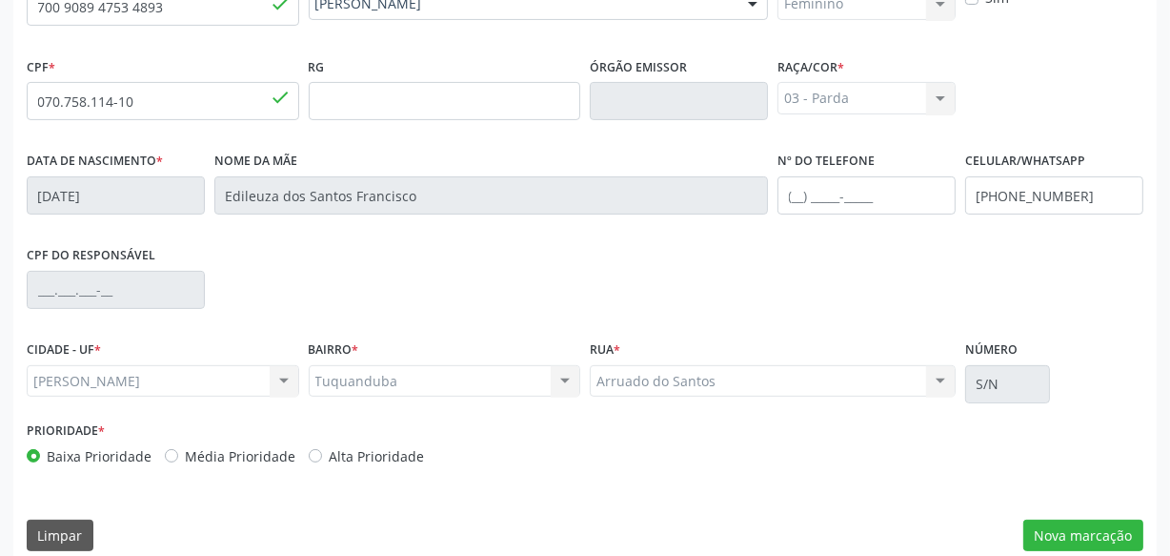
scroll to position [503, 0]
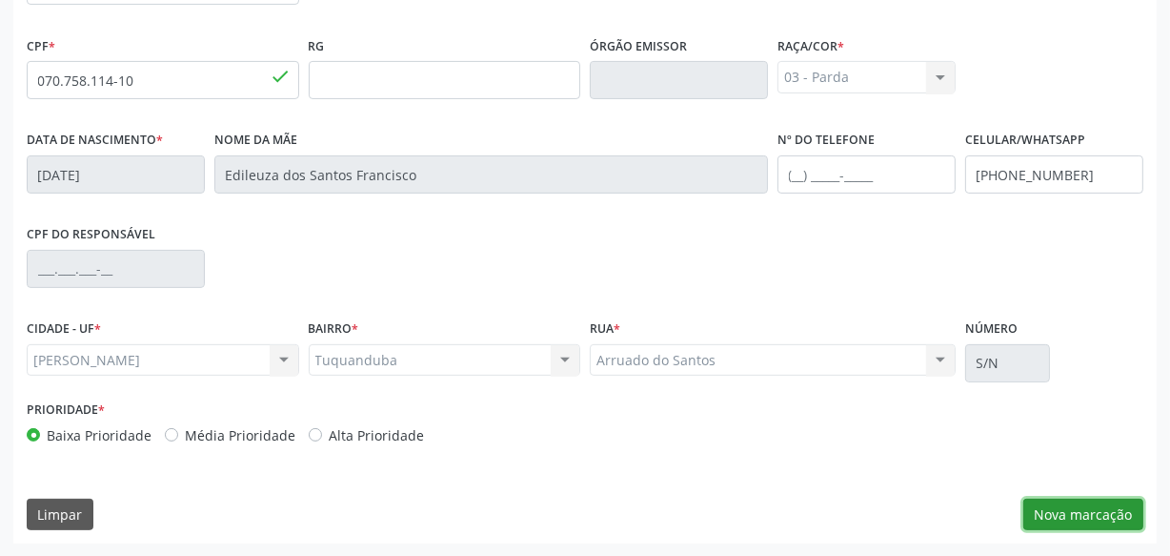
click at [1047, 515] on button "Nova marcação" at bounding box center [1084, 514] width 120 height 32
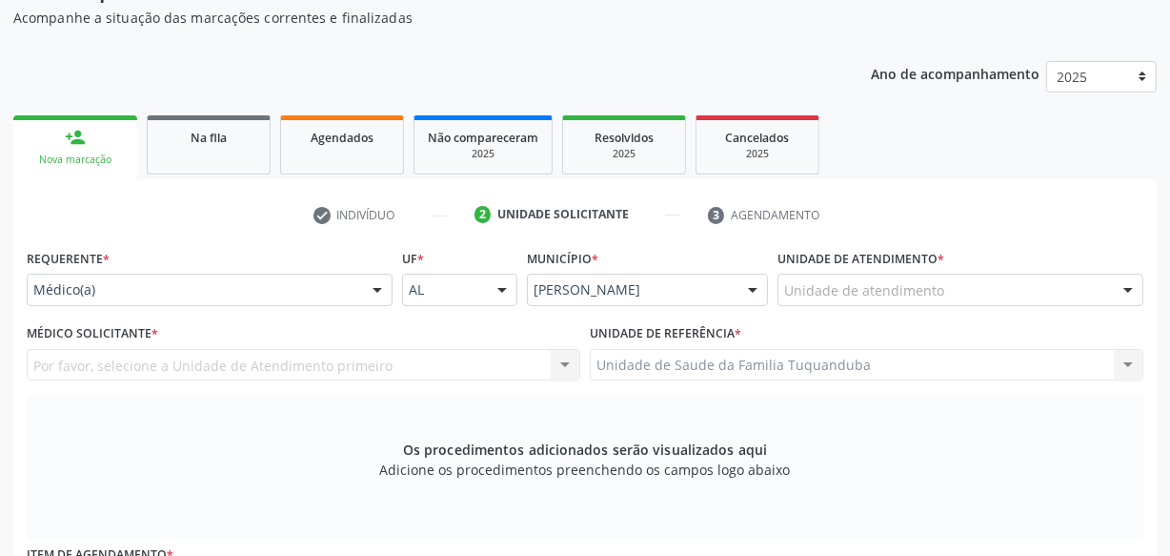
scroll to position [156, 0]
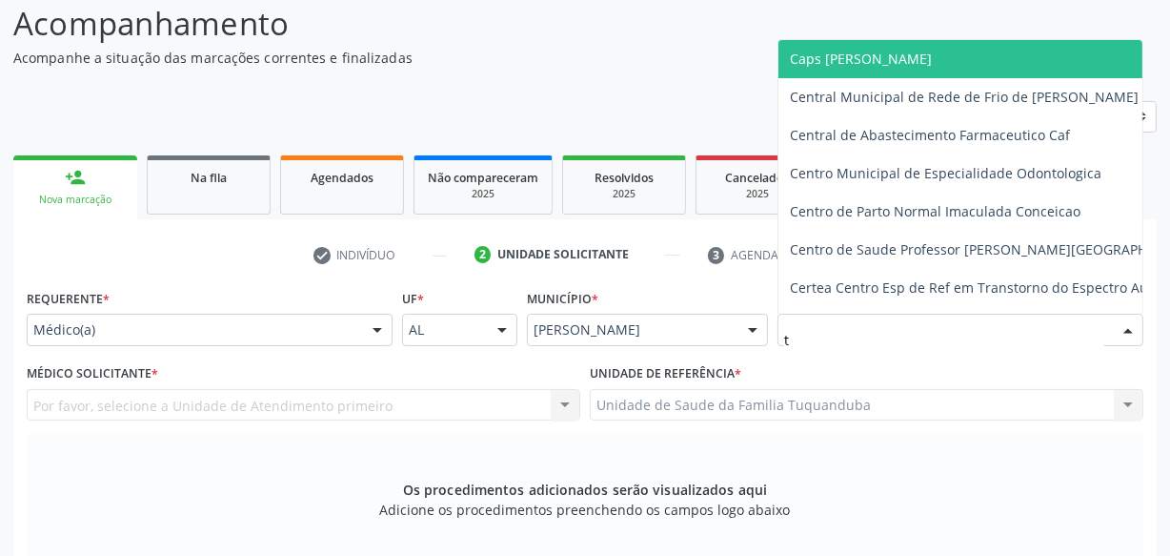
type input "tu"
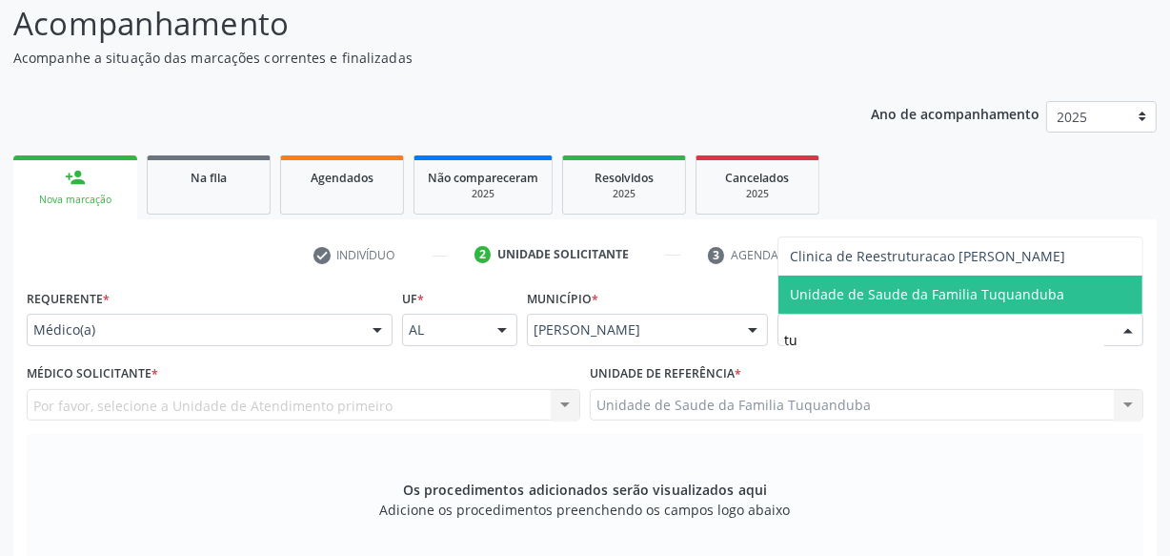
click at [872, 295] on span "Unidade de Saude da Familia Tuquanduba" at bounding box center [927, 294] width 274 height 18
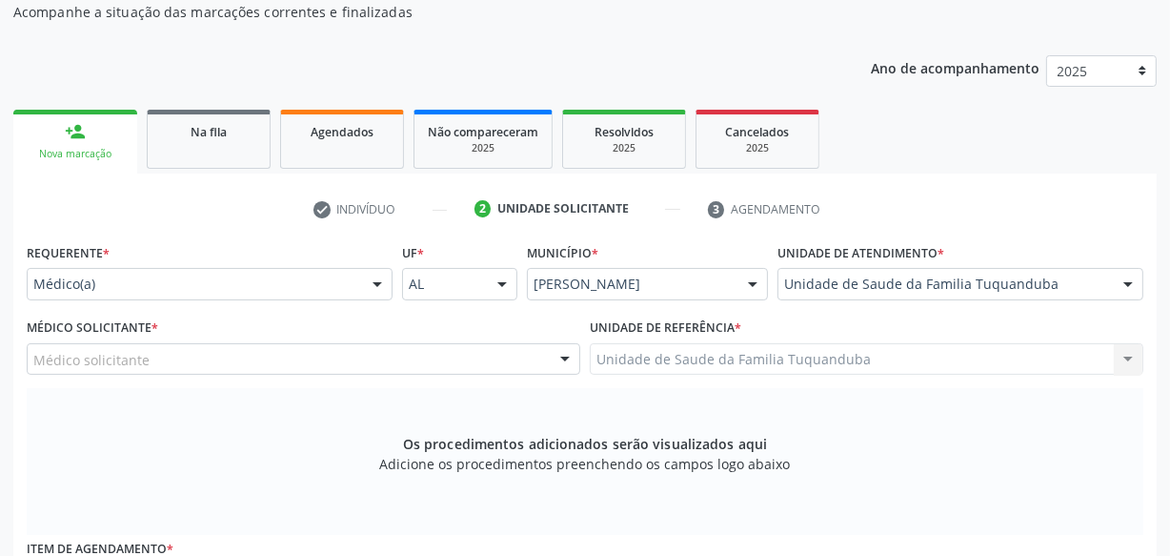
scroll to position [243, 0]
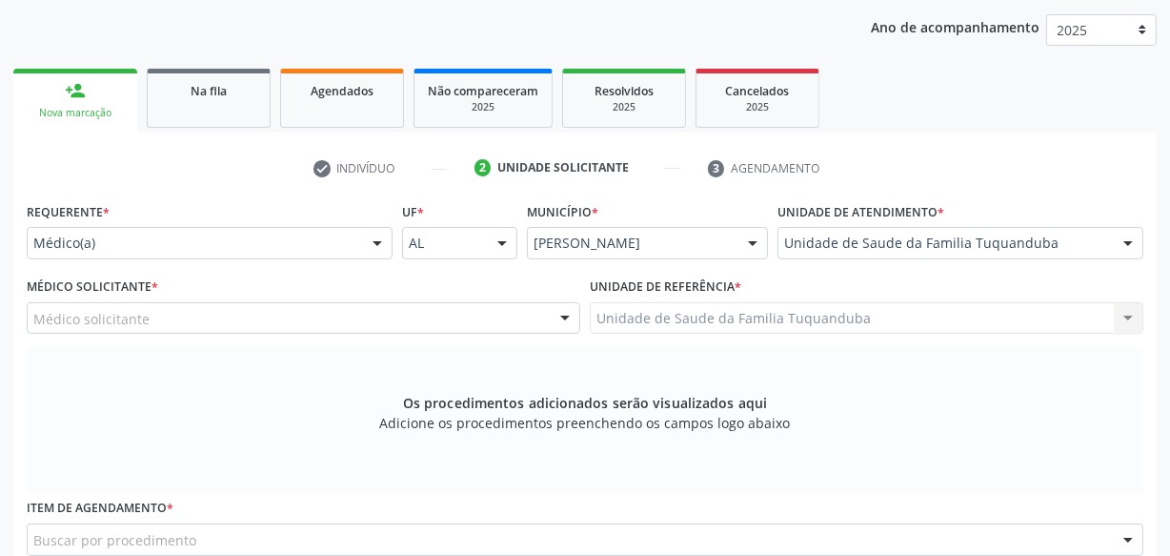
click at [389, 329] on div "Médico solicitante" at bounding box center [304, 318] width 554 height 32
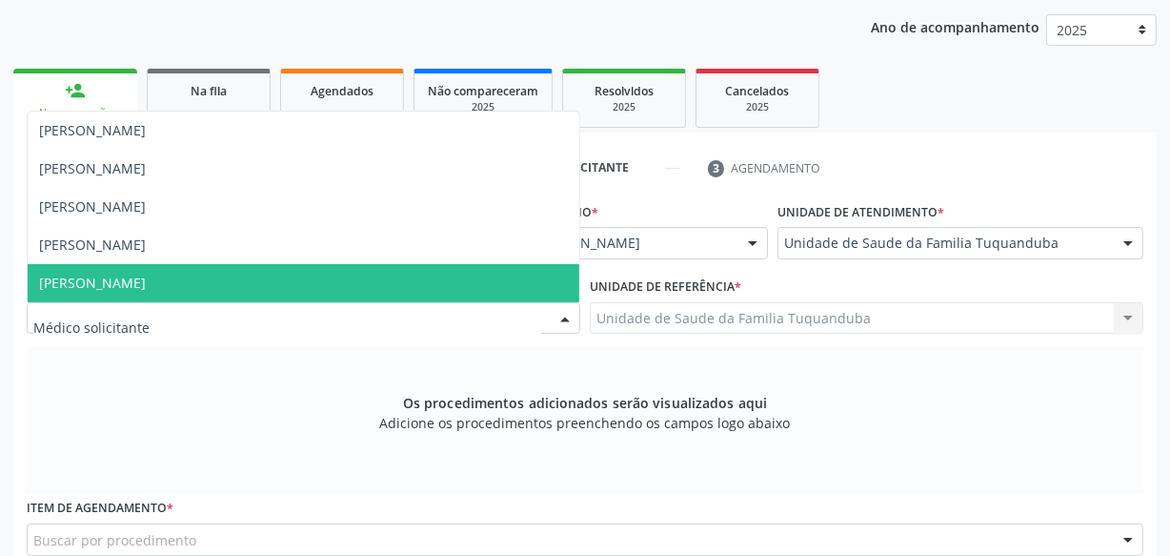
click at [321, 294] on span "[PERSON_NAME]" at bounding box center [304, 283] width 552 height 38
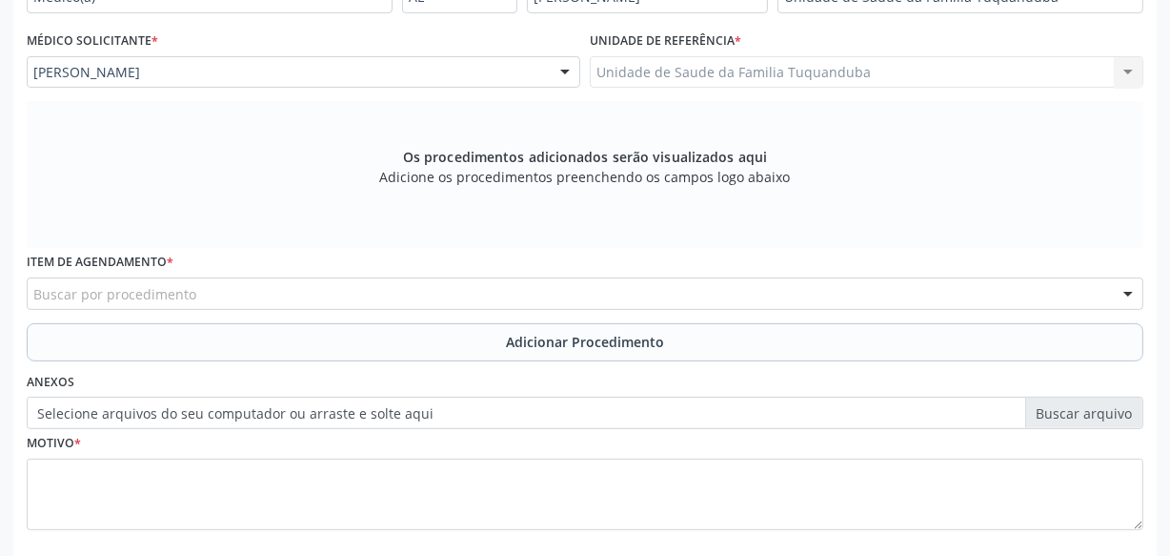
scroll to position [503, 0]
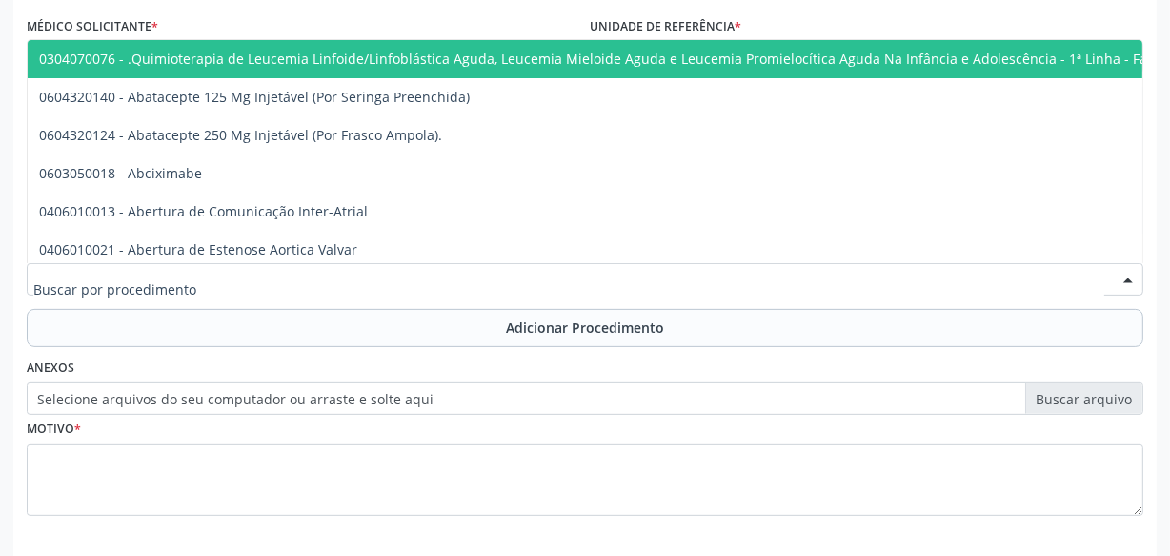
click at [345, 294] on div at bounding box center [585, 279] width 1117 height 32
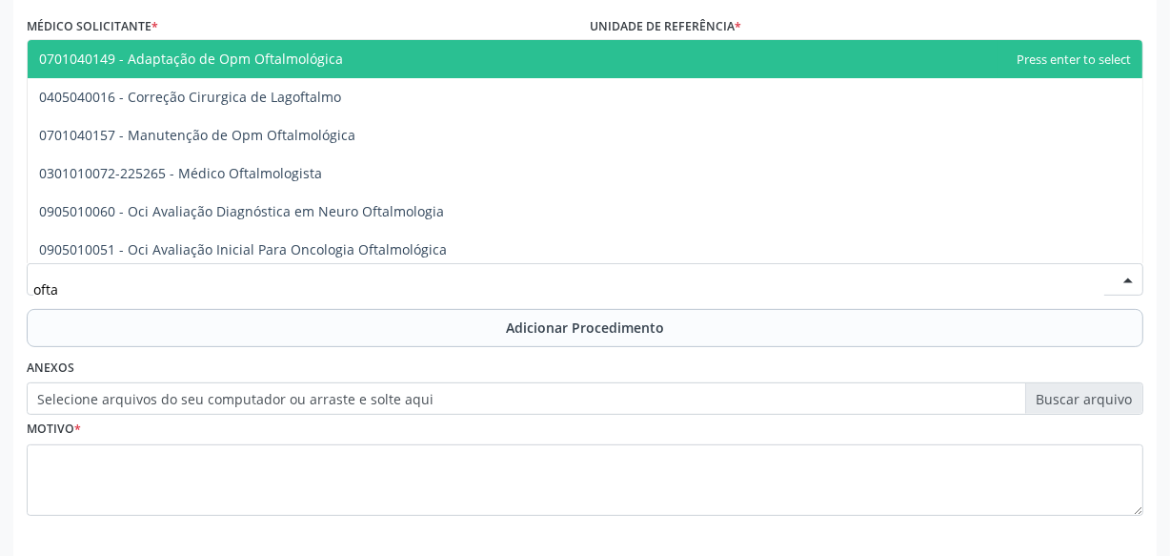
type input "oftal"
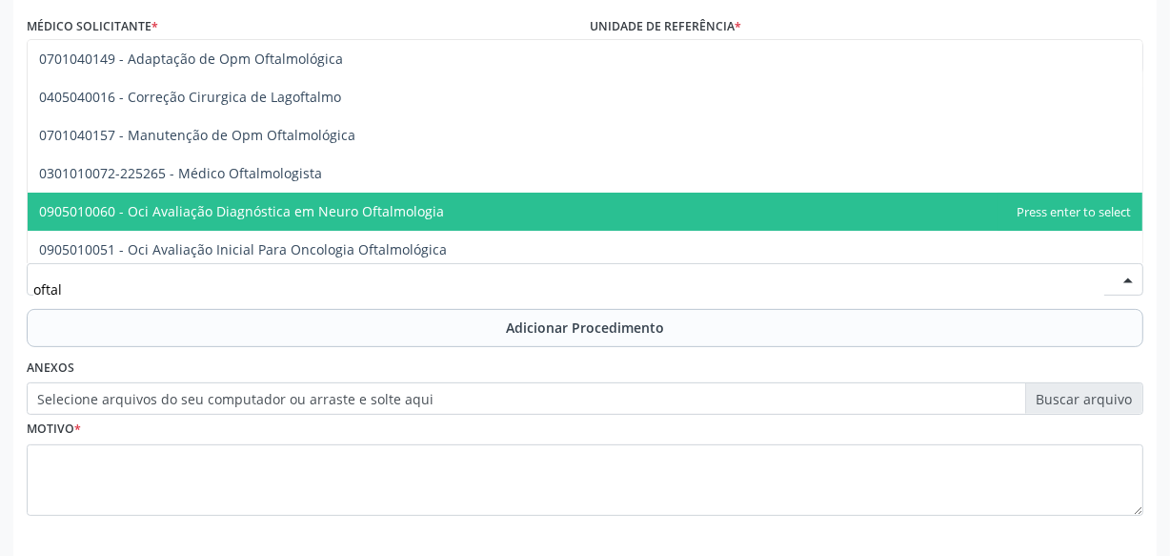
click at [275, 188] on span "0301010072-225265 - Médico Oftalmologista" at bounding box center [585, 173] width 1115 height 38
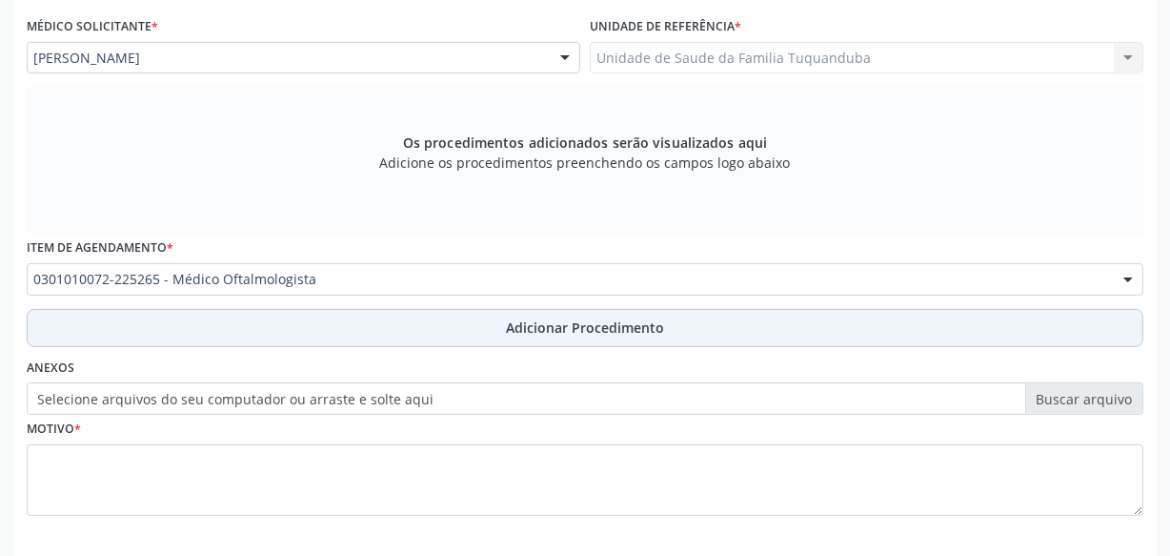
click at [361, 326] on button "Adicionar Procedimento" at bounding box center [585, 328] width 1117 height 38
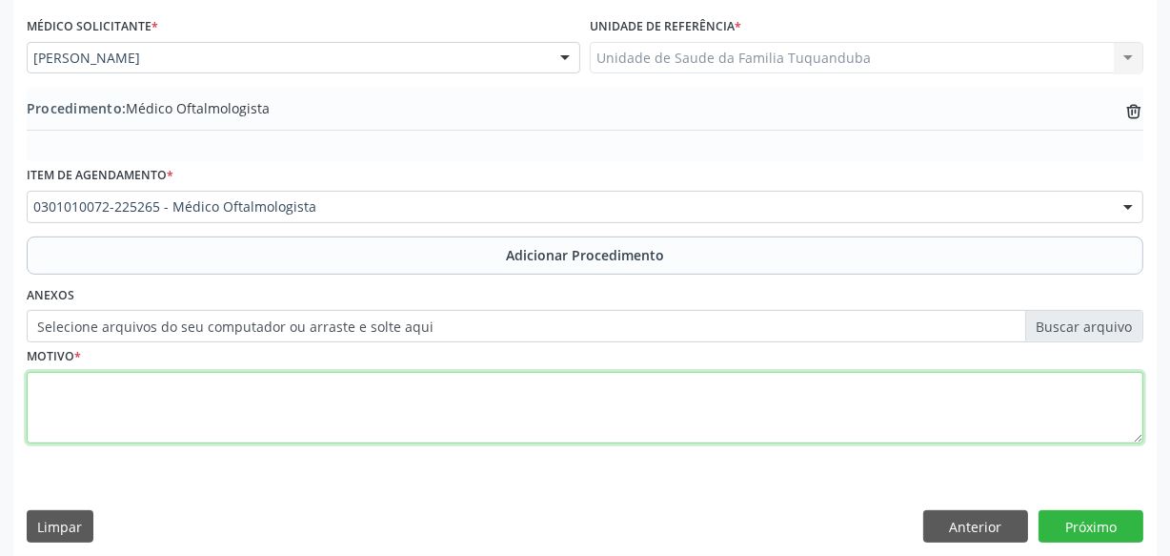
click at [448, 417] on textarea at bounding box center [585, 408] width 1117 height 72
click at [102, 386] on textarea "Defeitos na retina sem deslocamento." at bounding box center [585, 408] width 1117 height 72
click at [379, 375] on textarea "Defeitos da retina sem deslocamento." at bounding box center [585, 408] width 1117 height 72
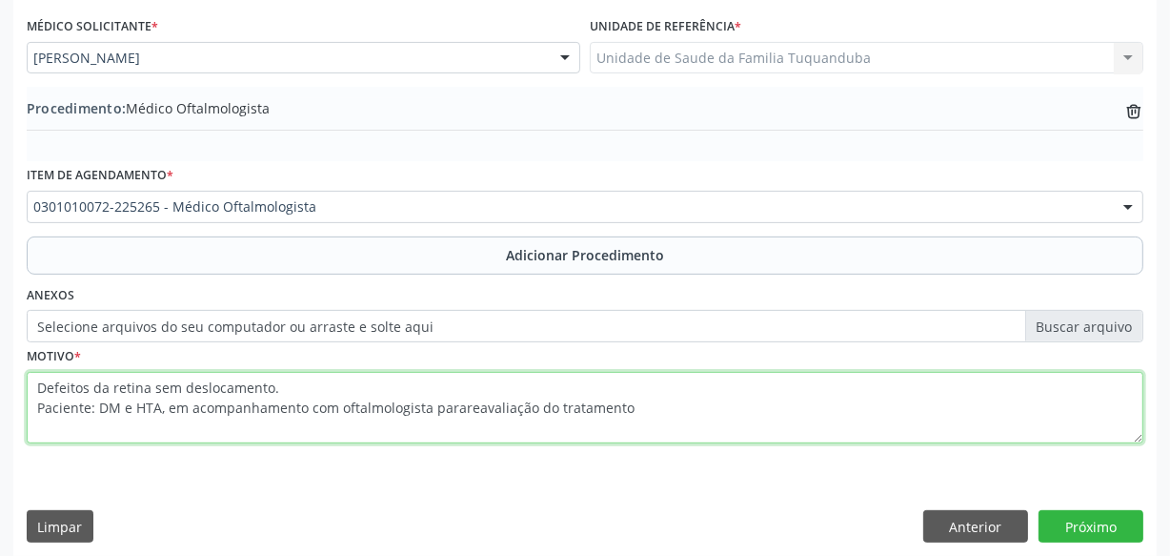
click at [459, 405] on textarea "Defeitos da retina sem deslocamento. Paciente: DM e HTA, em acompanhamento com …" at bounding box center [585, 408] width 1117 height 72
click at [662, 408] on textarea "Defeitos da retina sem deslocamento. Paciente: DM e HTA, em acompanhamento com …" at bounding box center [585, 408] width 1117 height 72
type textarea "Defeitos da retina sem deslocamento. Paciente: DM e HTA, em acompanhamento com …"
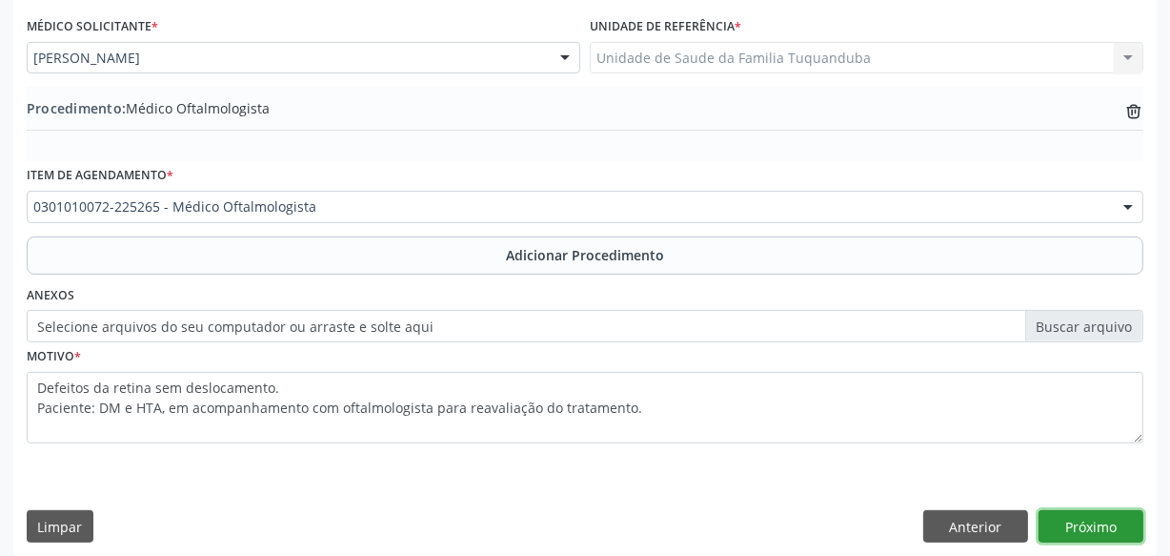
click at [1098, 520] on button "Próximo" at bounding box center [1091, 526] width 105 height 32
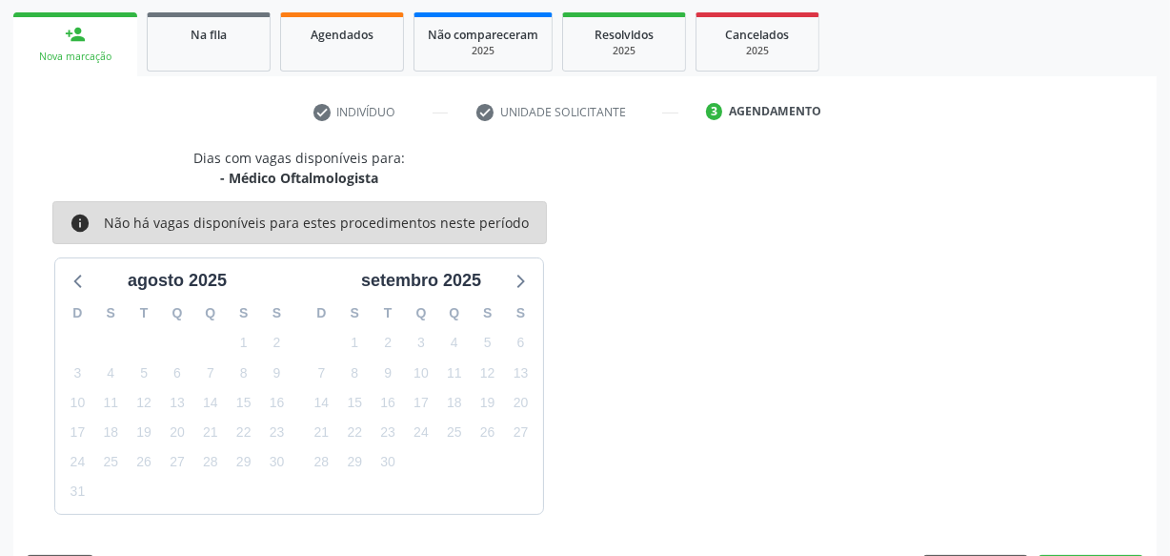
scroll to position [355, 0]
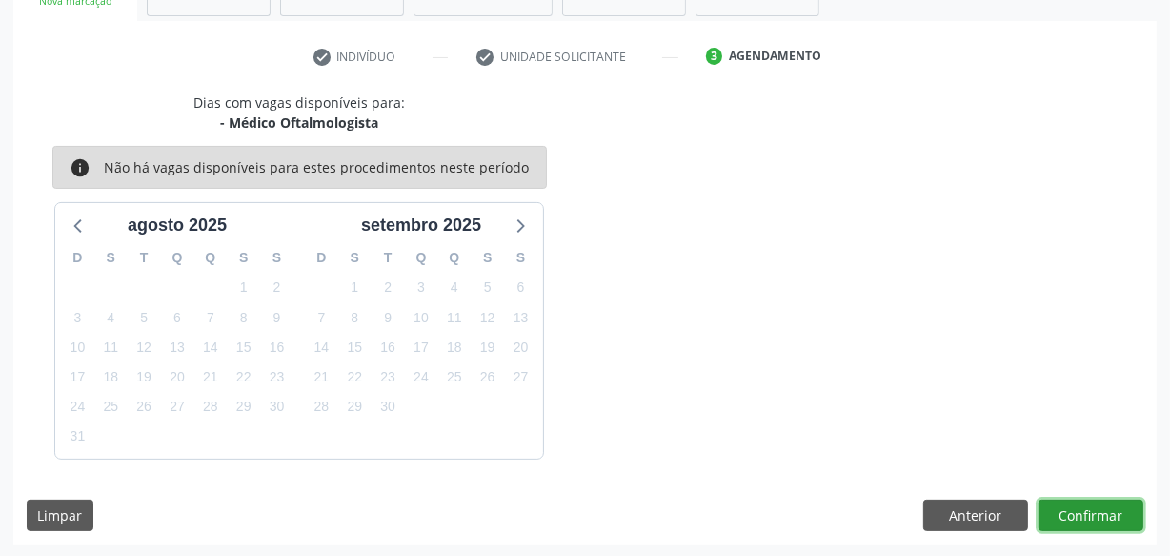
click at [1082, 522] on button "Confirmar" at bounding box center [1091, 515] width 105 height 32
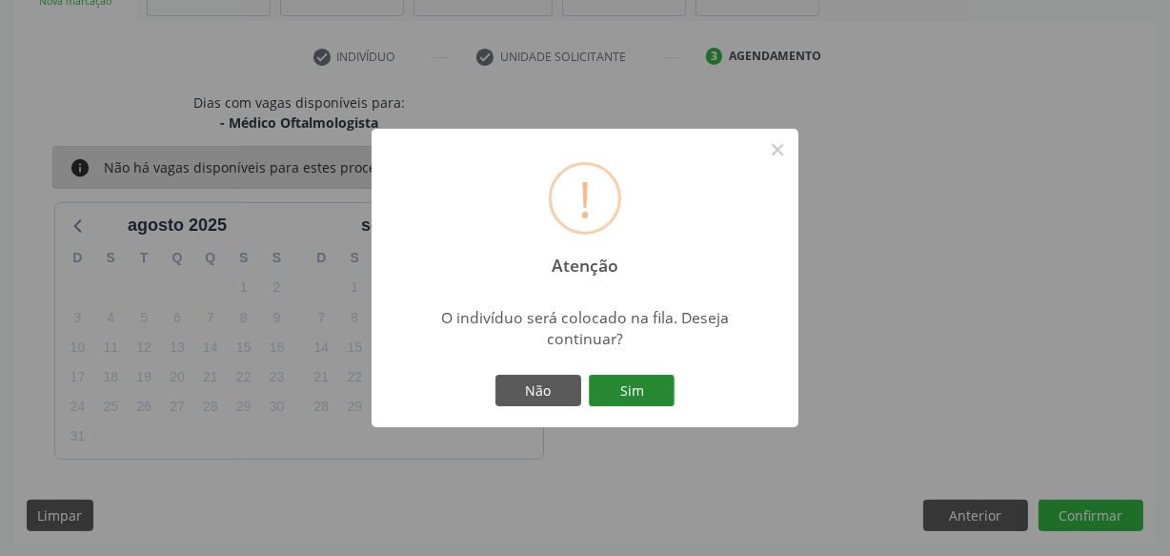
click at [643, 391] on button "Sim" at bounding box center [632, 391] width 86 height 32
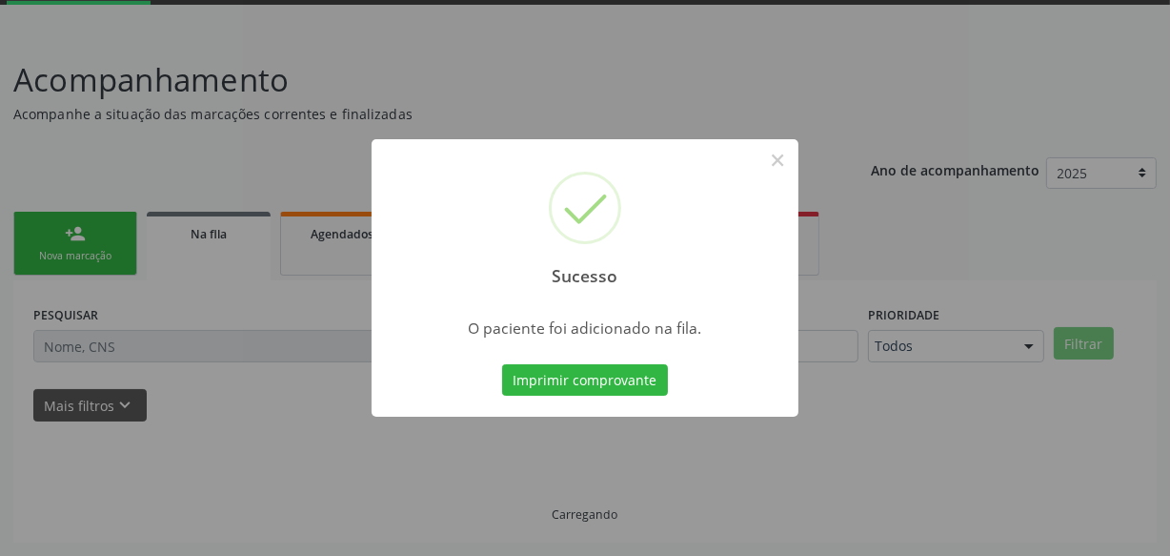
scroll to position [99, 0]
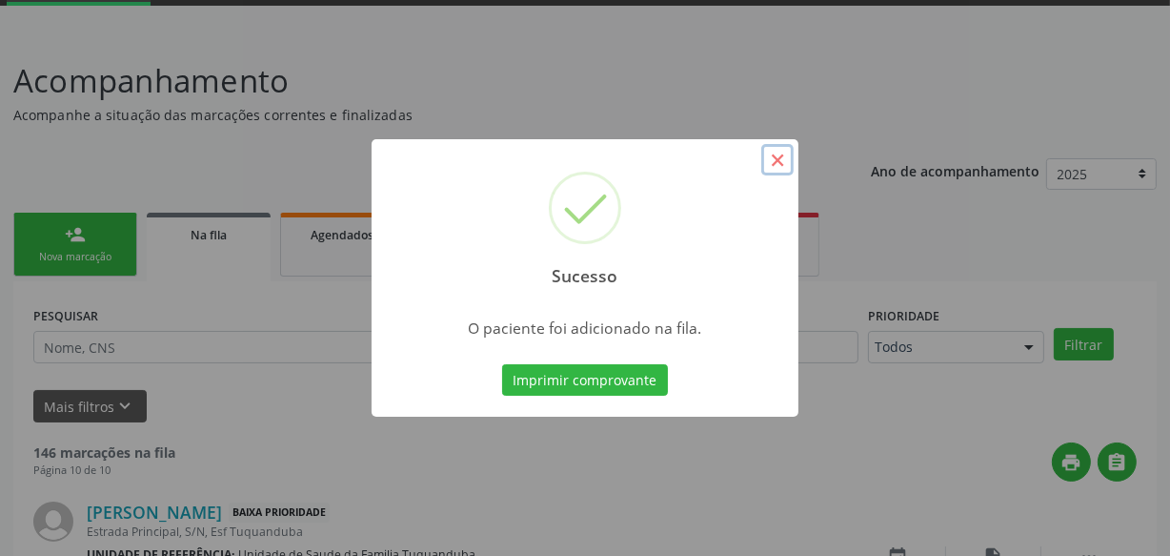
click at [772, 159] on button "×" at bounding box center [777, 160] width 32 height 32
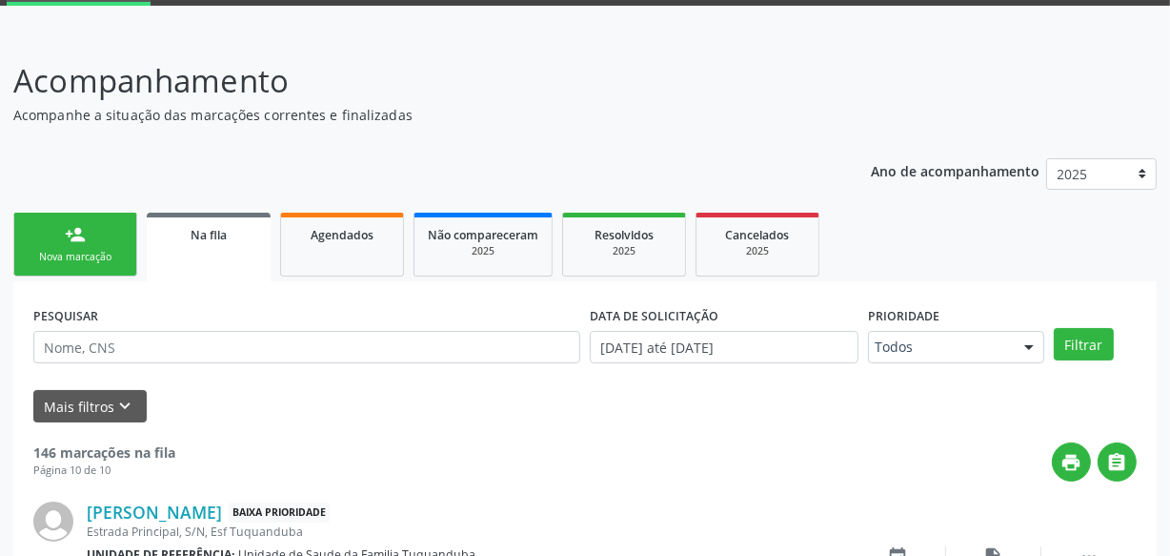
click at [107, 245] on link "person_add Nova marcação" at bounding box center [75, 245] width 124 height 64
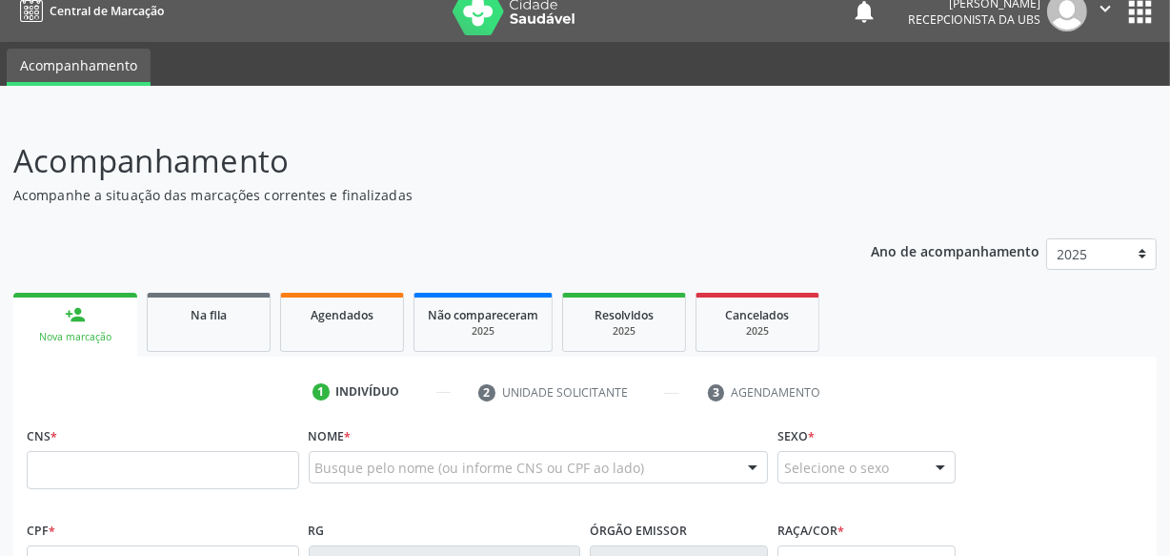
scroll to position [0, 0]
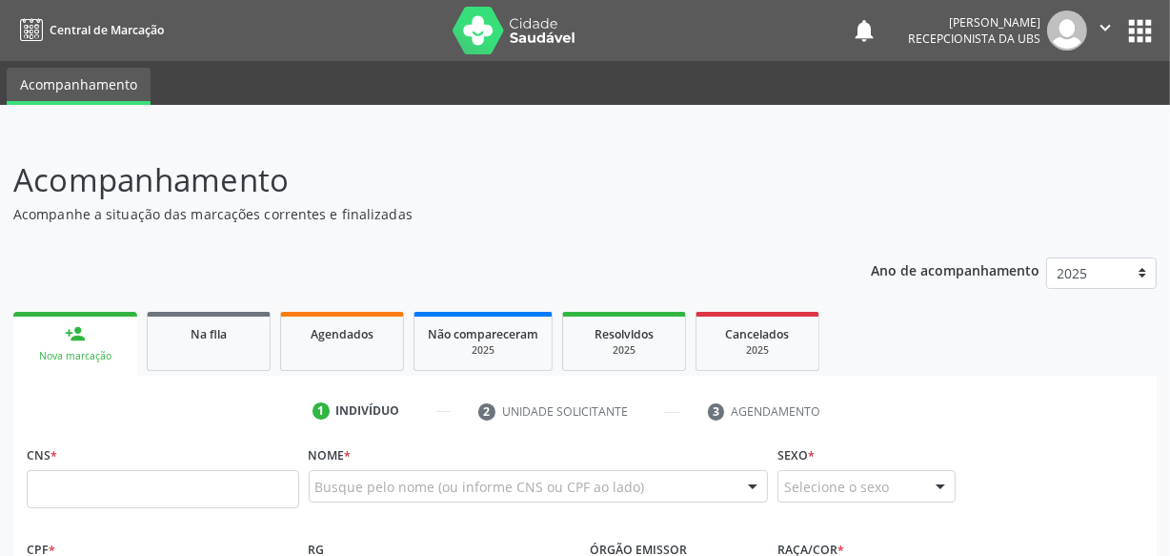
click at [1101, 30] on icon "" at bounding box center [1105, 27] width 21 height 21
click at [1048, 116] on link "Sair" at bounding box center [1057, 116] width 132 height 27
click at [161, 493] on input "text" at bounding box center [163, 489] width 273 height 38
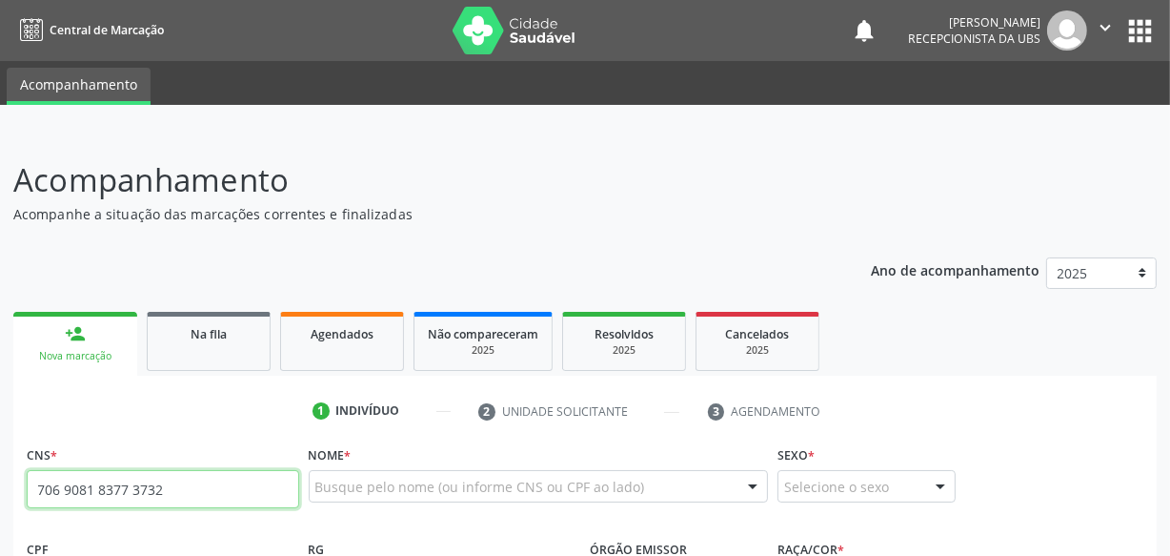
type input "706 9081 8377 3732"
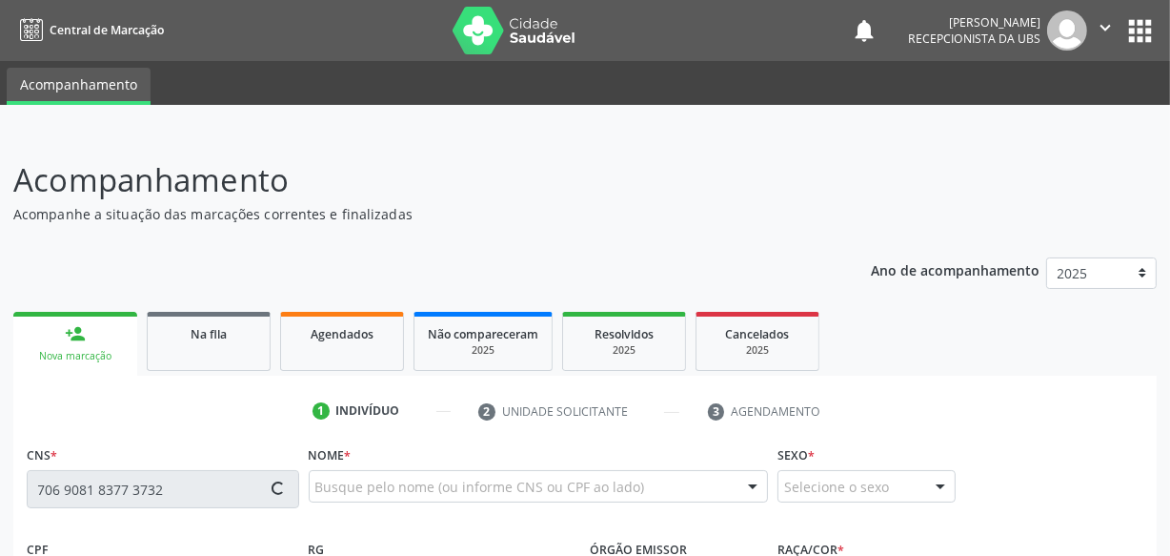
type input "125.059.024-88"
type input "02/05/1994"
type input "Maria Eunice da Silva"
type input "(82) 99396-5123"
type input "S/N"
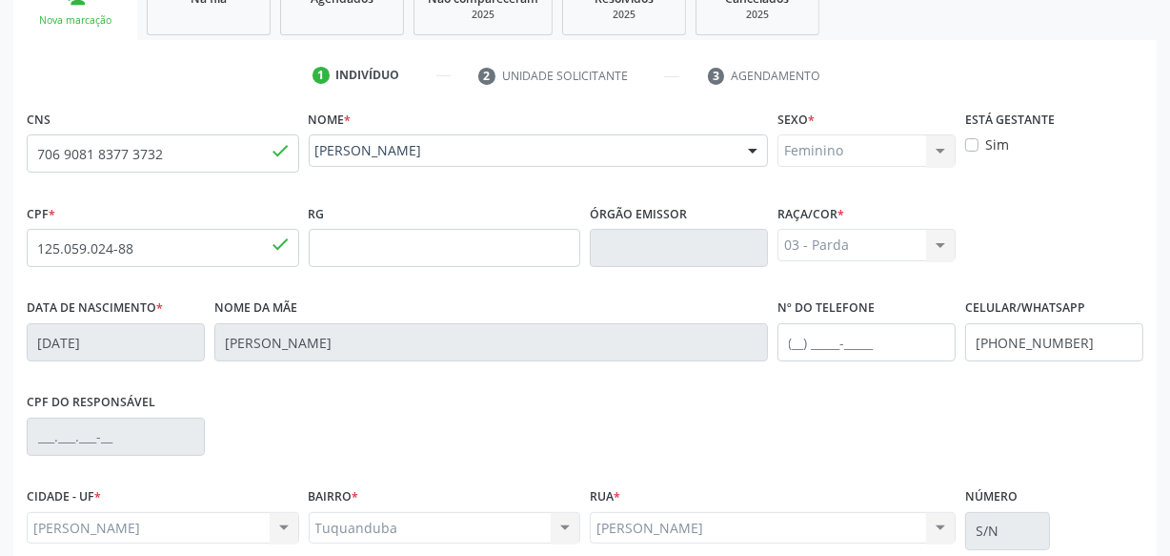
scroll to position [503, 0]
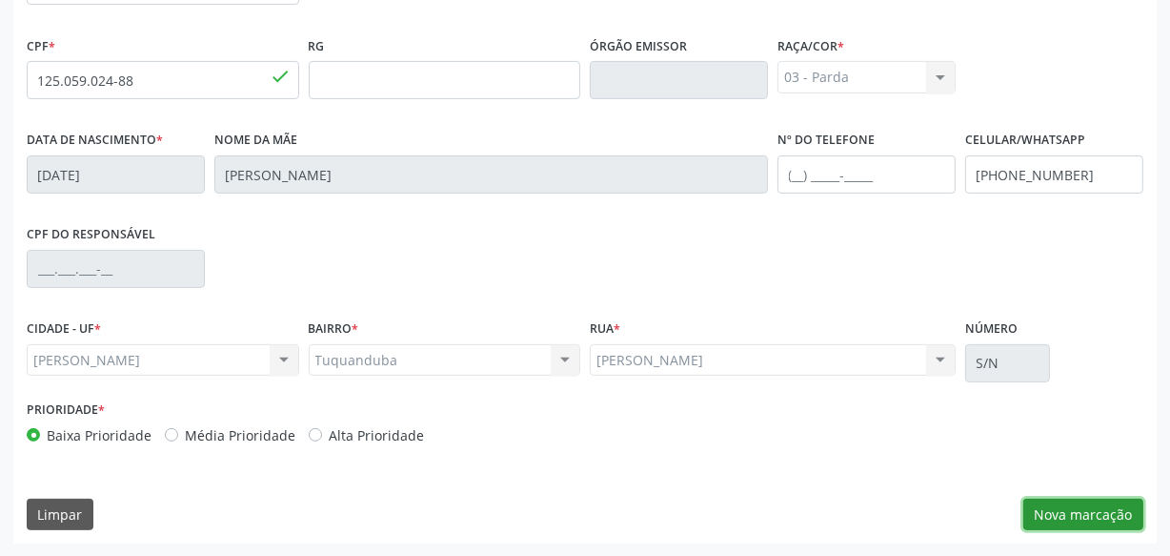
click at [1060, 511] on button "Nova marcação" at bounding box center [1084, 514] width 120 height 32
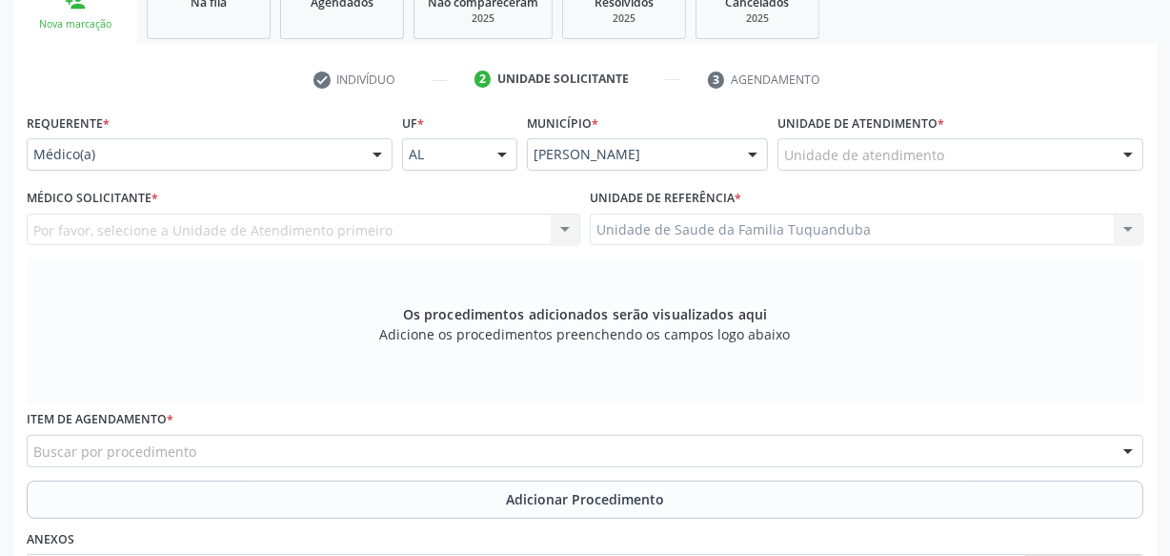
scroll to position [330, 0]
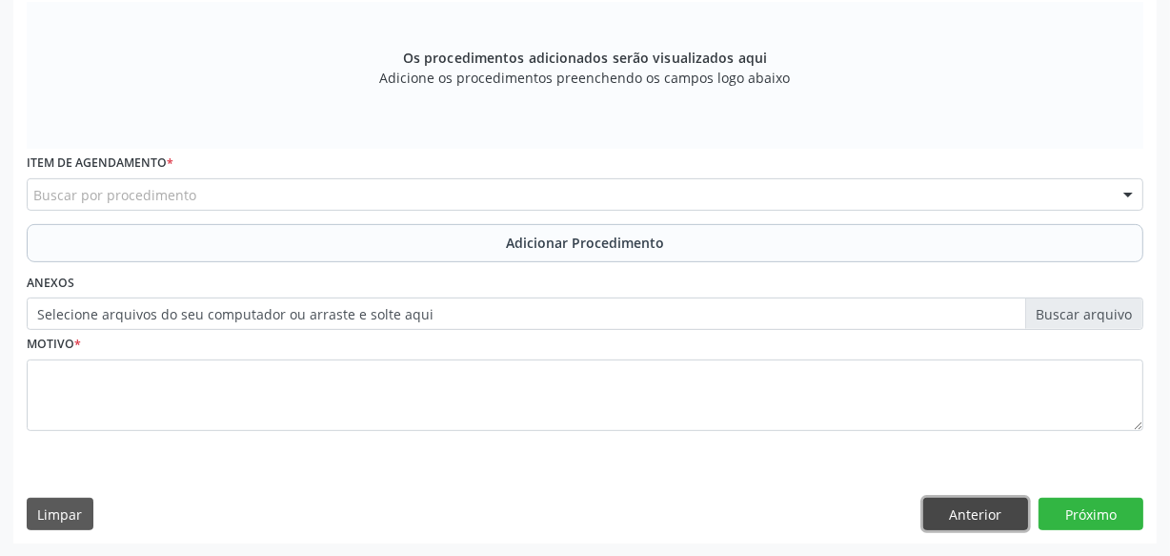
click at [995, 515] on button "Anterior" at bounding box center [975, 513] width 105 height 32
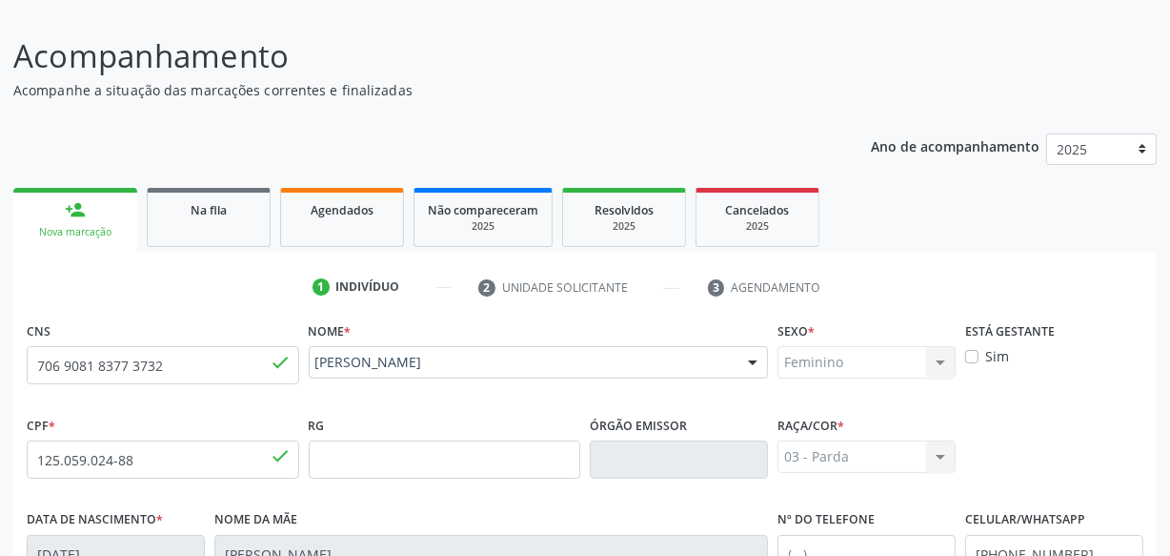
scroll to position [503, 0]
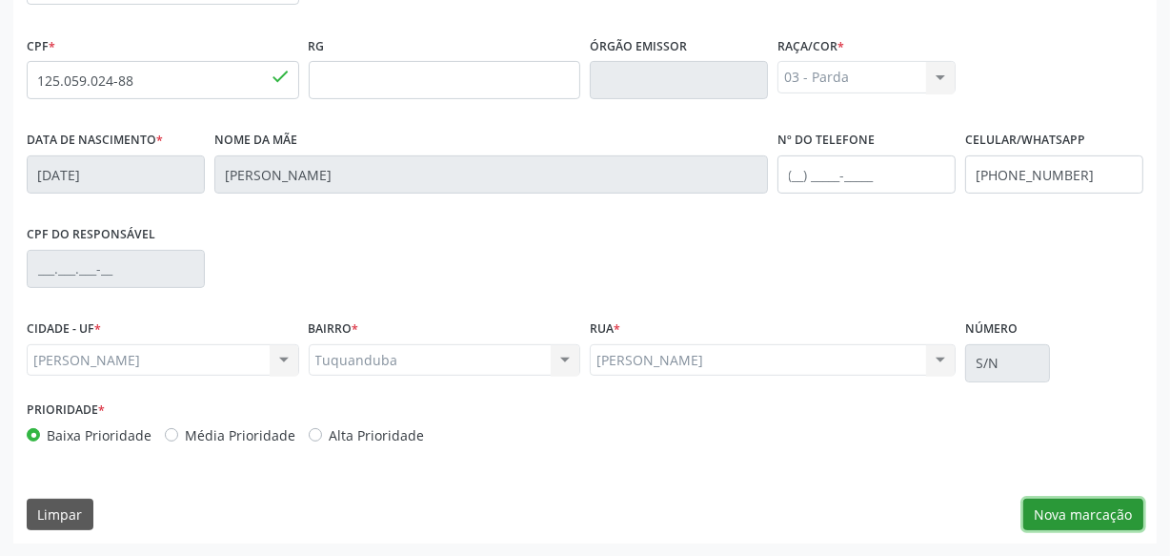
click at [1050, 511] on button "Nova marcação" at bounding box center [1084, 514] width 120 height 32
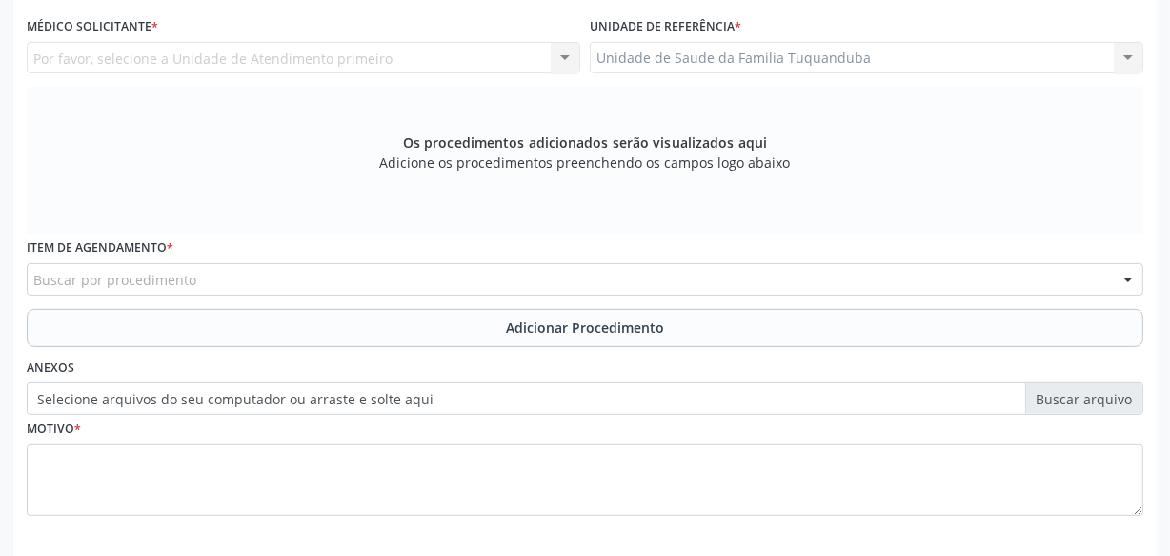
click at [398, 276] on div "Buscar por procedimento" at bounding box center [585, 279] width 1117 height 32
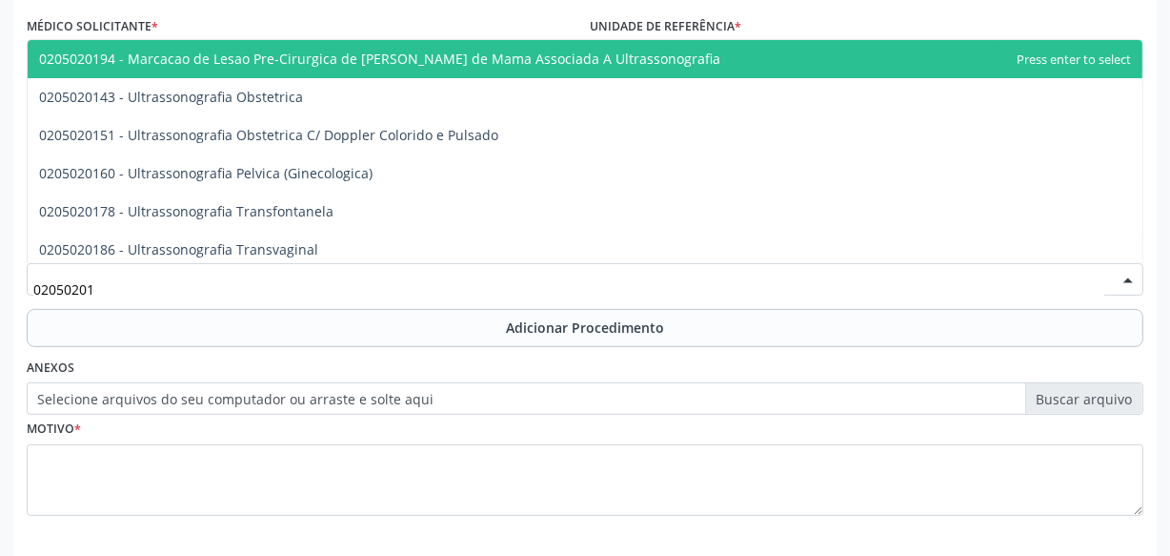
type input "020502016"
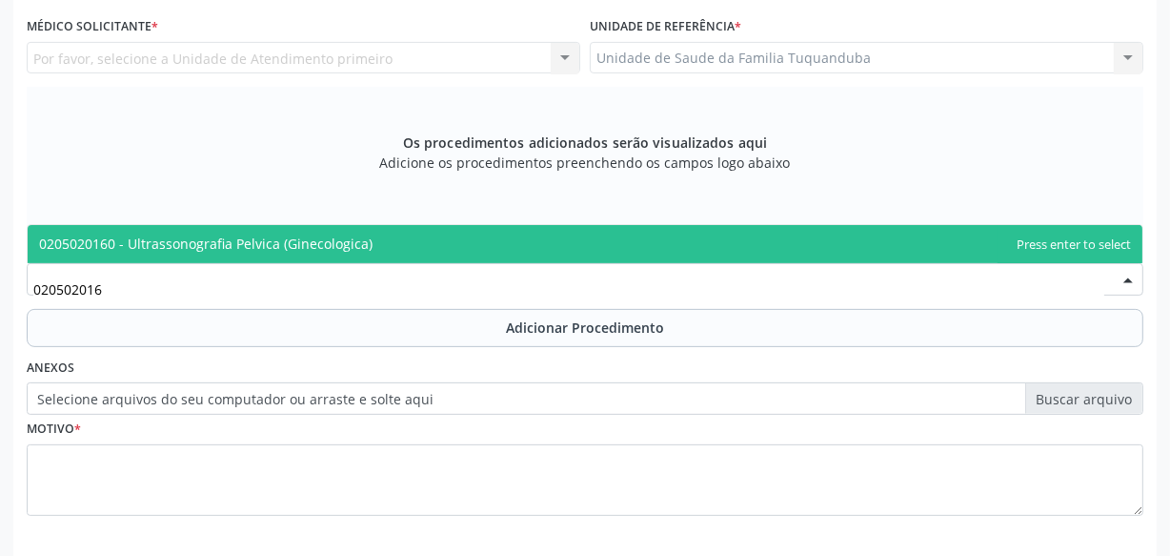
click at [410, 237] on span "0205020160 - Ultrassonografia Pelvica (Ginecologica)" at bounding box center [585, 244] width 1115 height 38
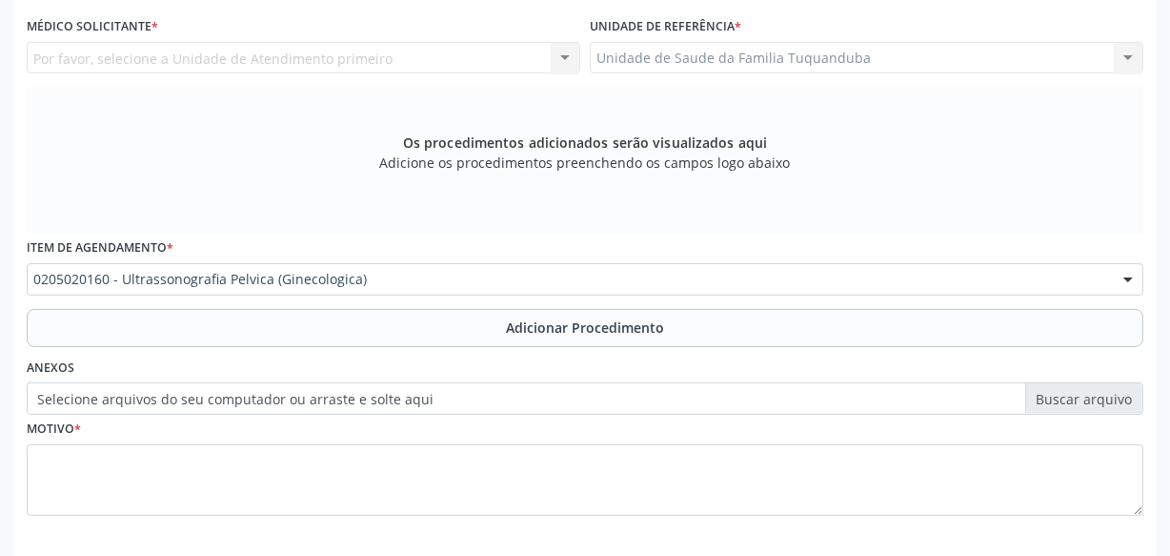
click at [430, 310] on button "Adicionar Procedimento" at bounding box center [585, 328] width 1117 height 38
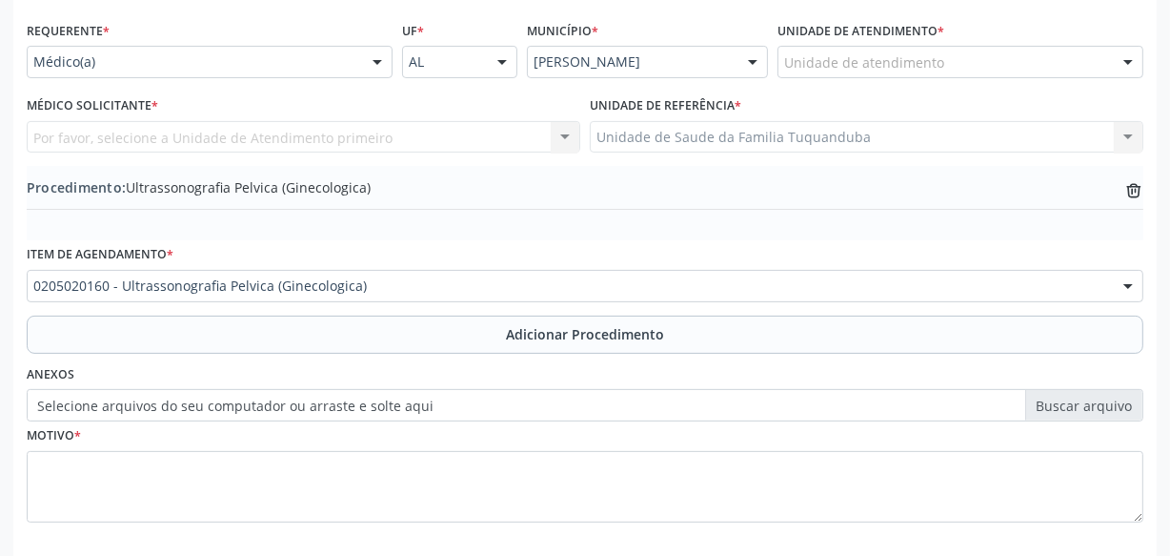
scroll to position [330, 0]
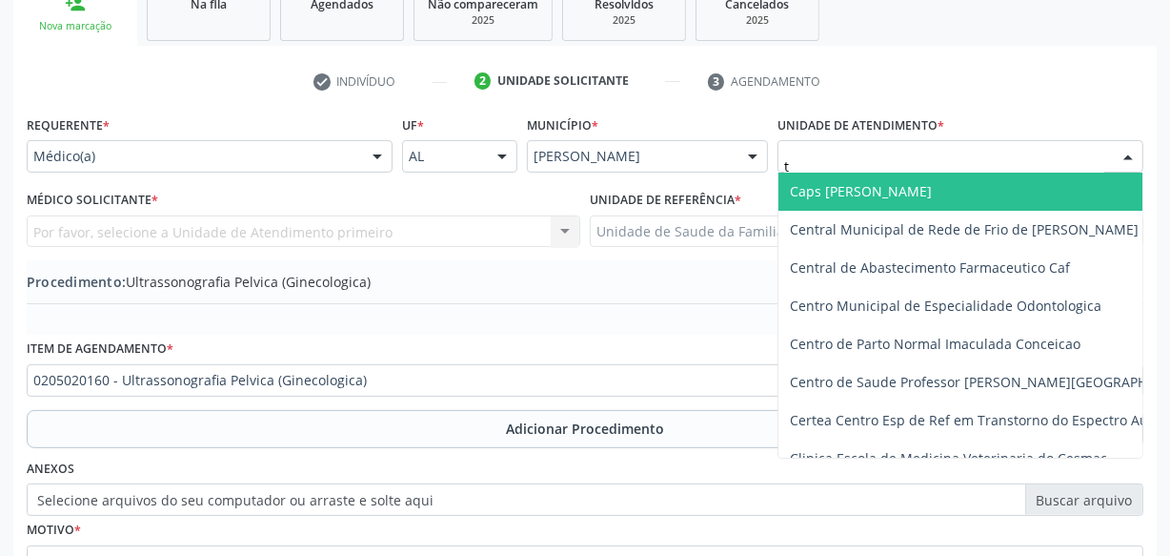
type input "tu"
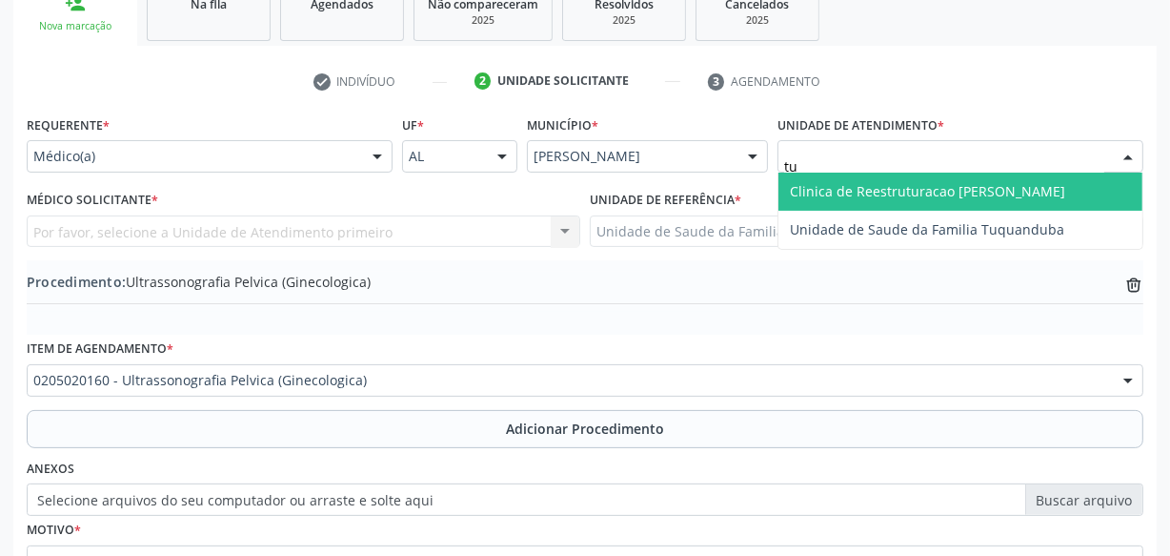
click at [838, 223] on span "Unidade de Saude da Familia Tuquanduba" at bounding box center [927, 229] width 274 height 18
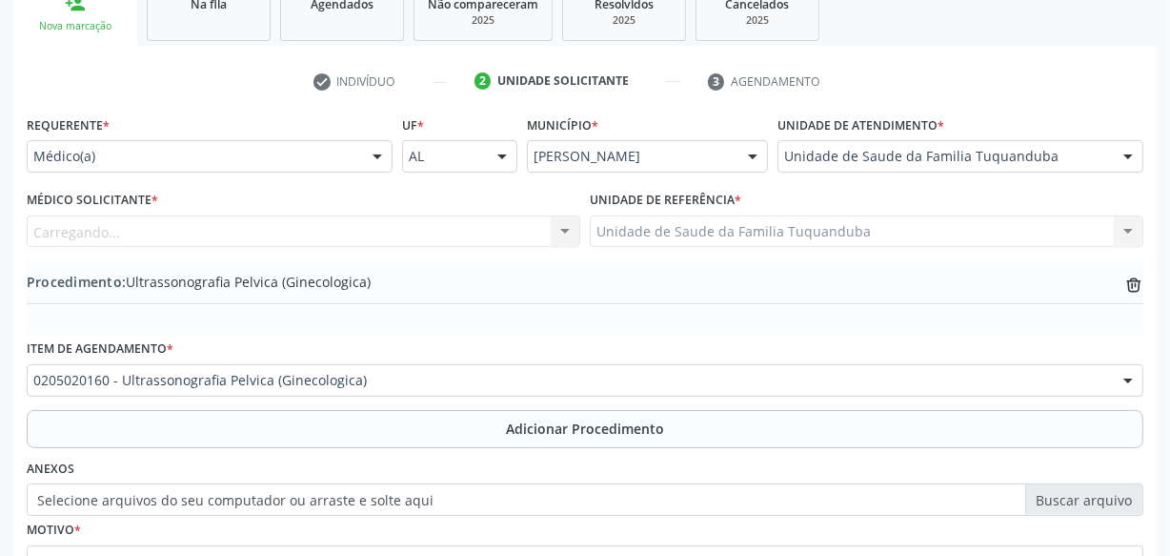
click at [373, 222] on div "Carregando... Nenhum resultado encontrado para: " " Não há nenhuma opção para s…" at bounding box center [304, 231] width 554 height 32
click at [298, 230] on div "Médico solicitante" at bounding box center [304, 231] width 554 height 32
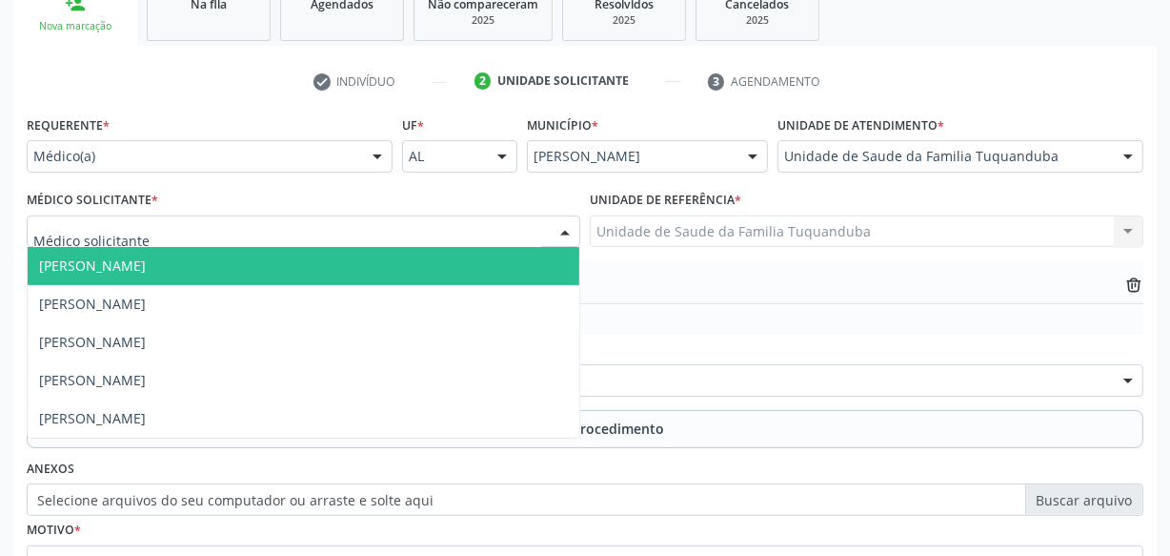
click at [267, 267] on span "[PERSON_NAME]" at bounding box center [304, 266] width 552 height 38
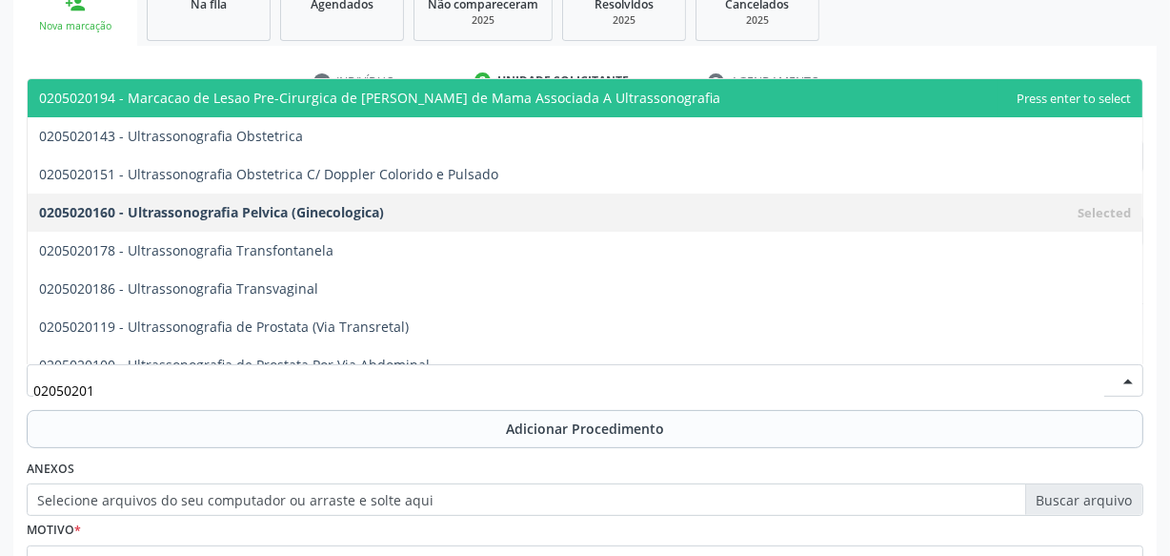
type input "020502018"
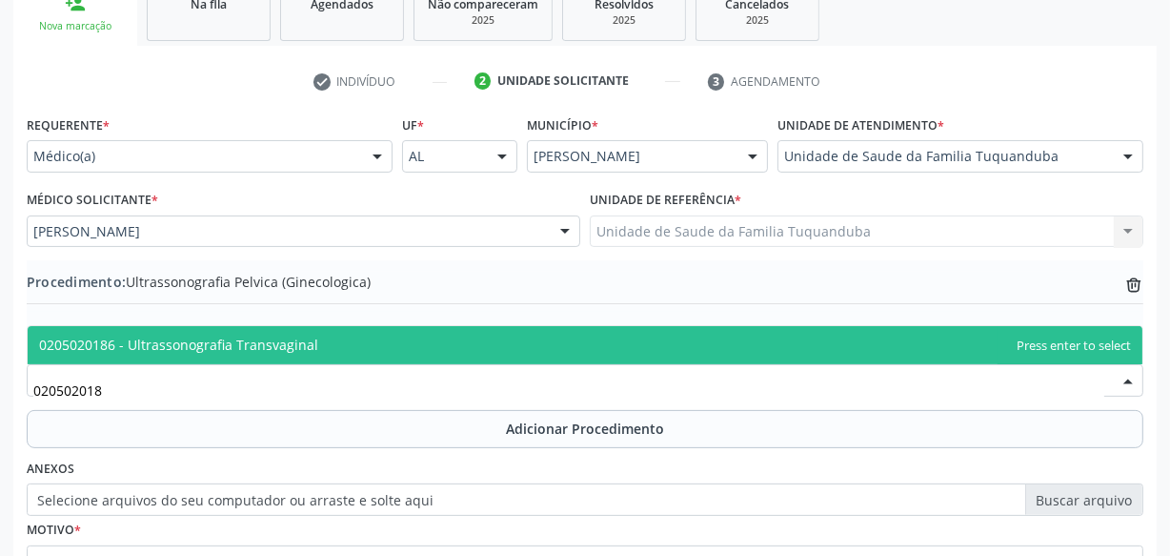
click at [314, 348] on span "0205020186 - Ultrassonografia Transvaginal" at bounding box center [585, 345] width 1115 height 38
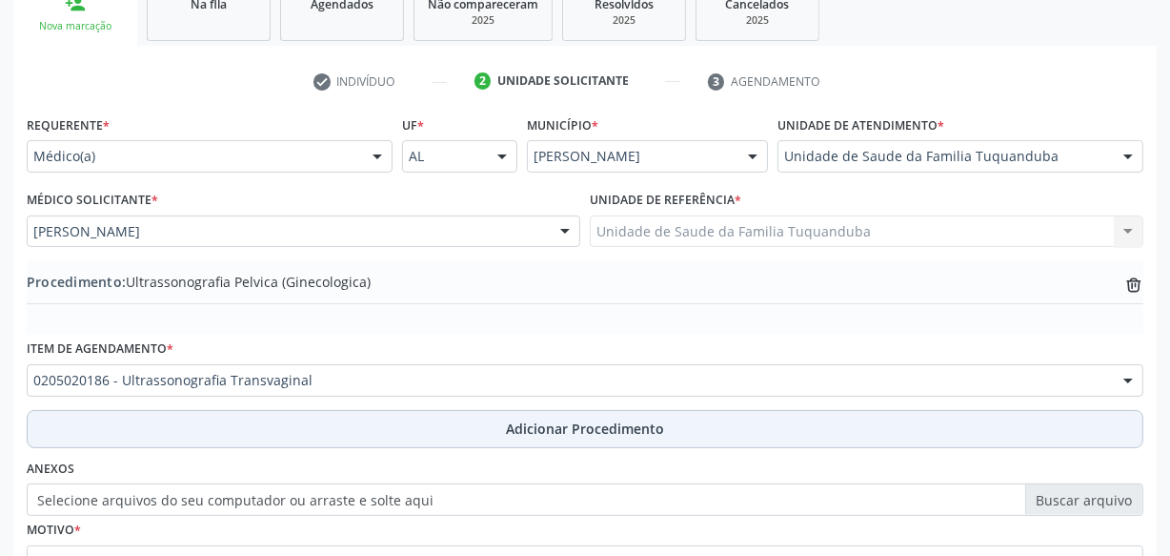
click at [320, 411] on button "Adicionar Procedimento" at bounding box center [585, 429] width 1117 height 38
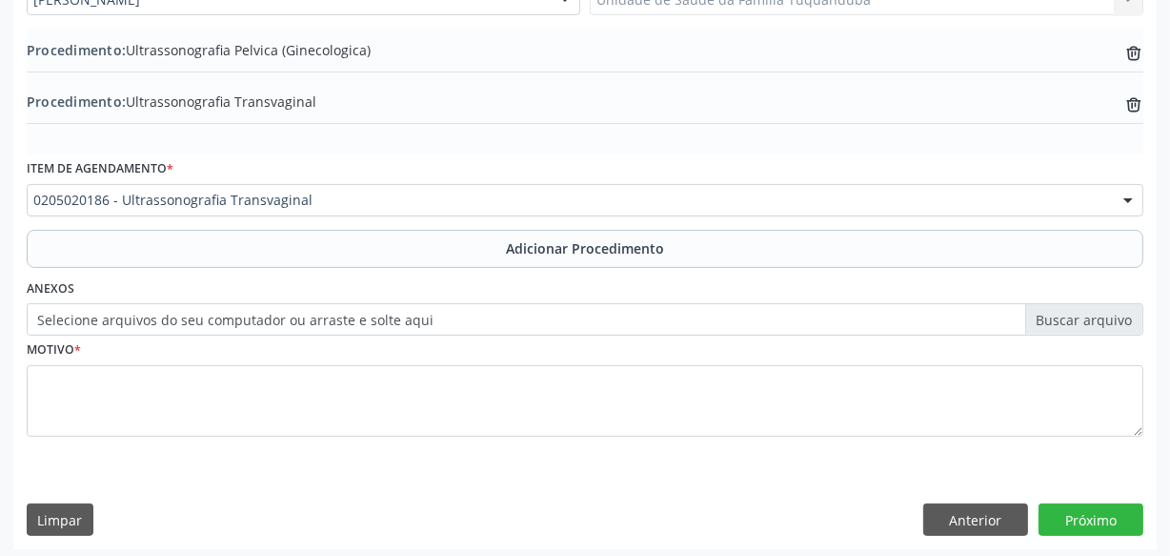
scroll to position [566, 0]
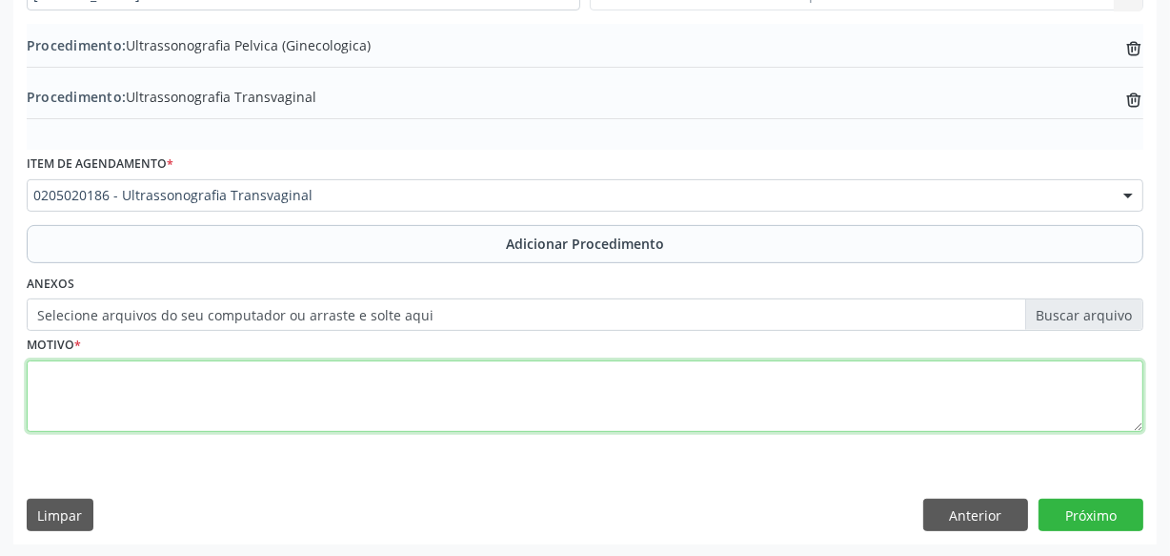
click at [567, 422] on textarea at bounding box center [585, 396] width 1117 height 72
type textarea "Rotina."
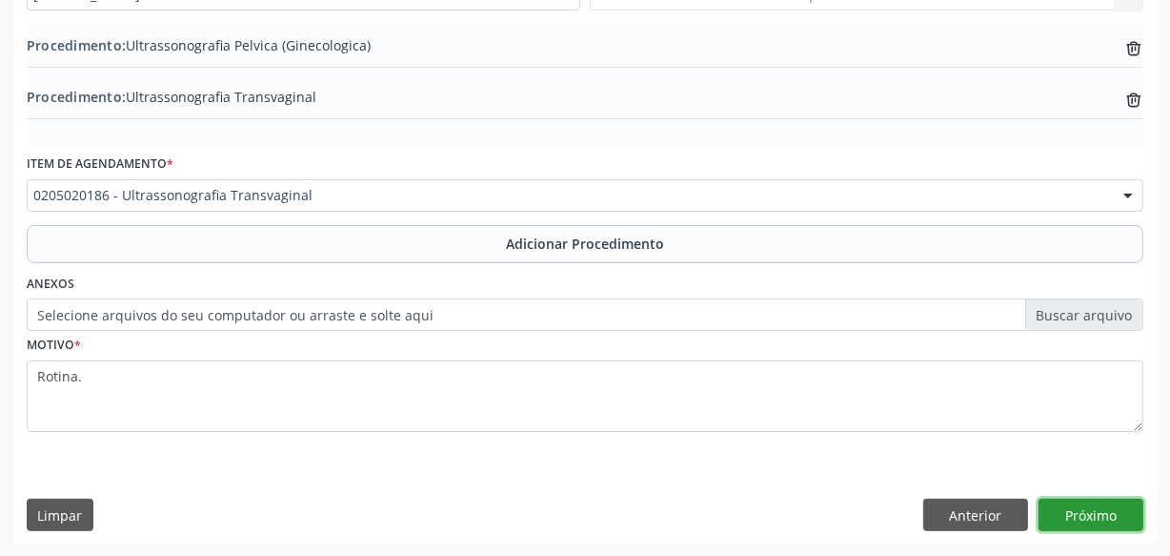
click at [1084, 517] on button "Próximo" at bounding box center [1091, 514] width 105 height 32
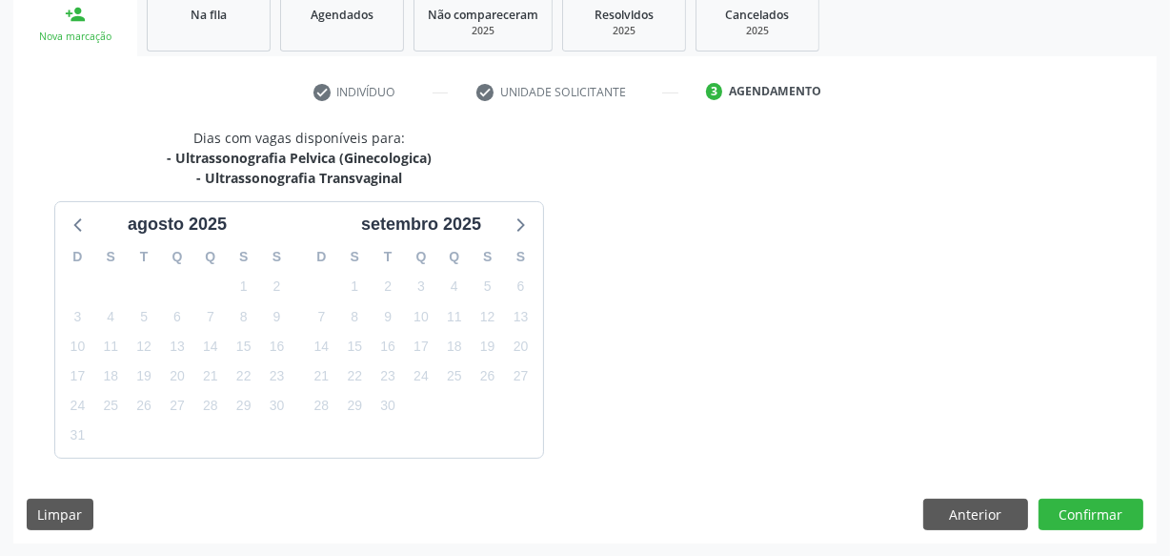
scroll to position [375, 0]
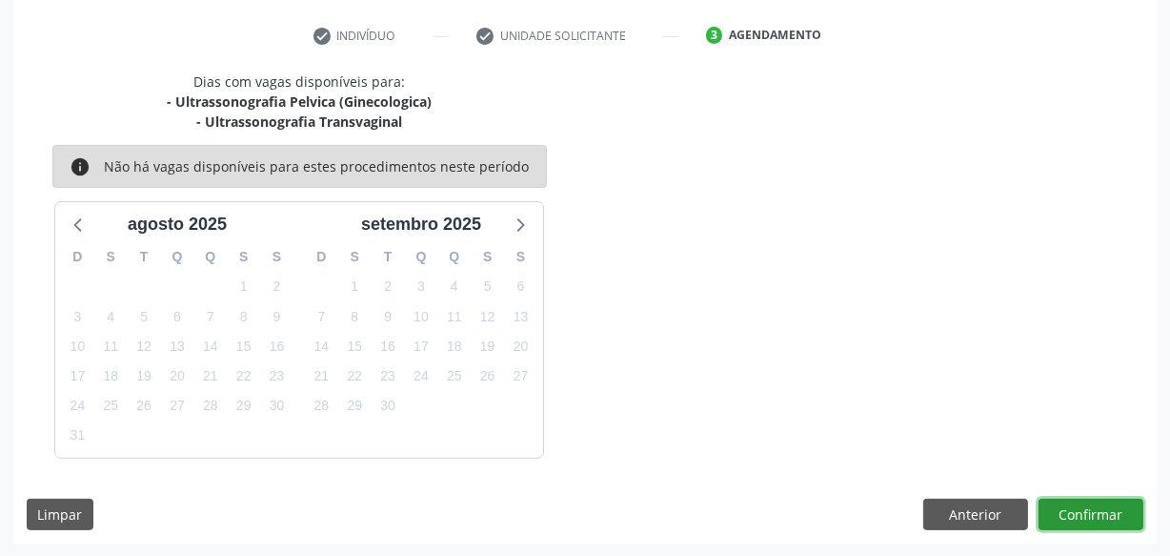
click at [1084, 517] on button "Confirmar" at bounding box center [1091, 514] width 105 height 32
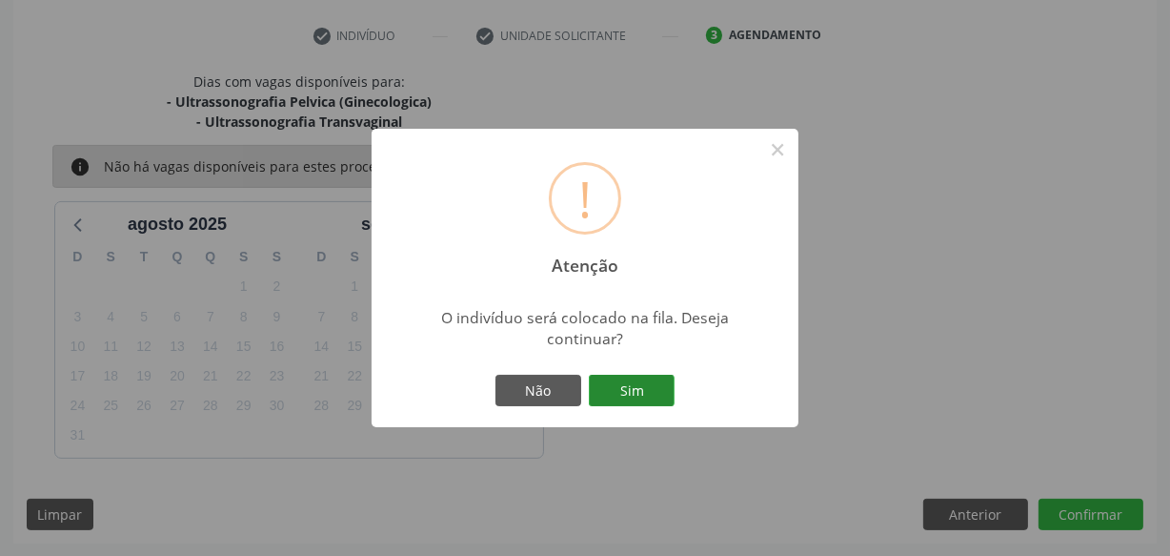
click at [621, 390] on button "Sim" at bounding box center [632, 391] width 86 height 32
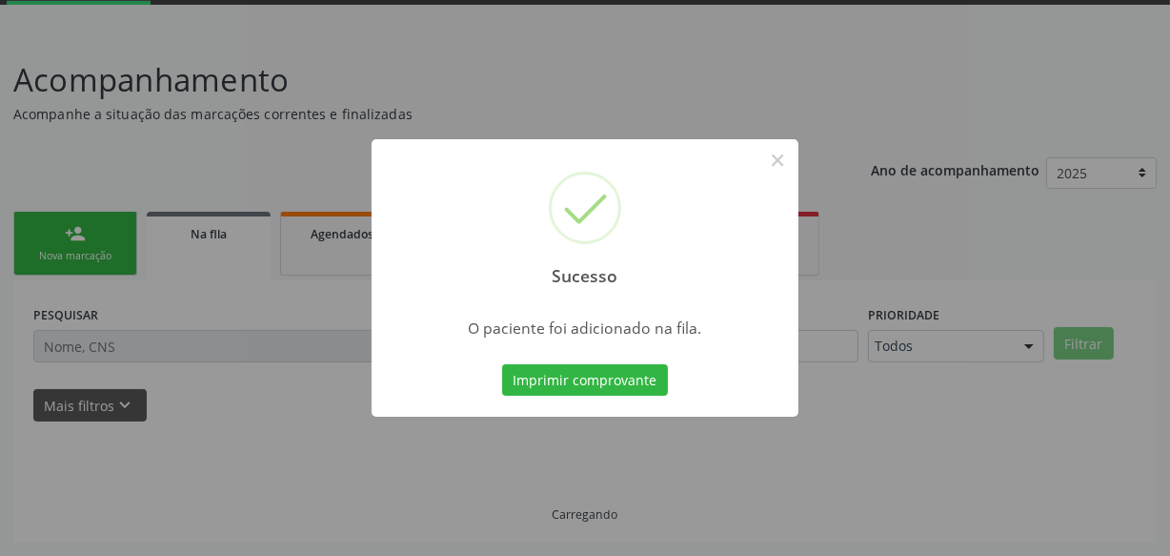
scroll to position [99, 0]
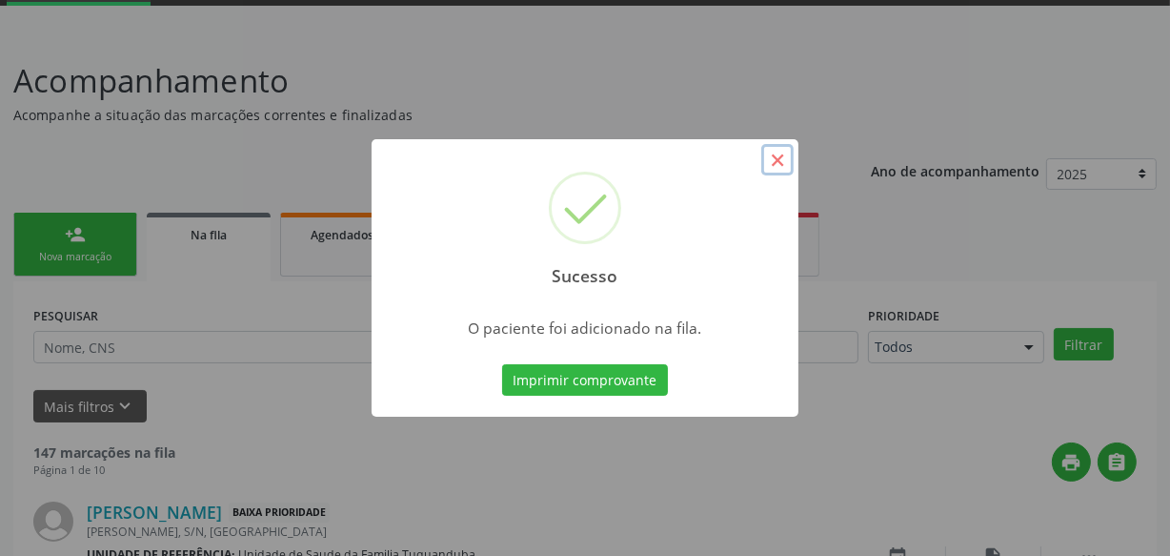
click at [779, 164] on button "×" at bounding box center [777, 160] width 32 height 32
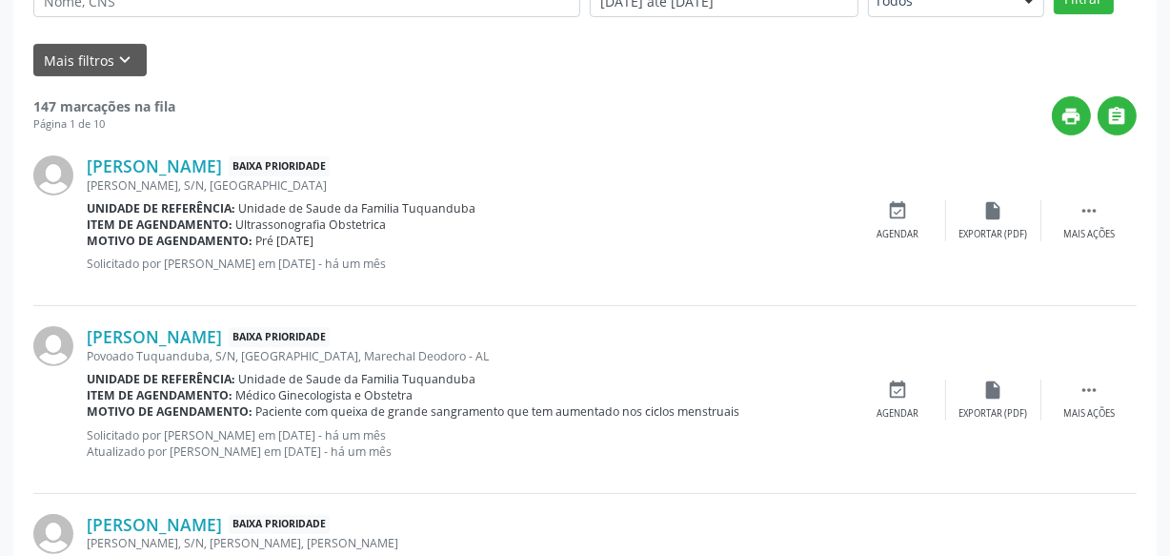
scroll to position [0, 0]
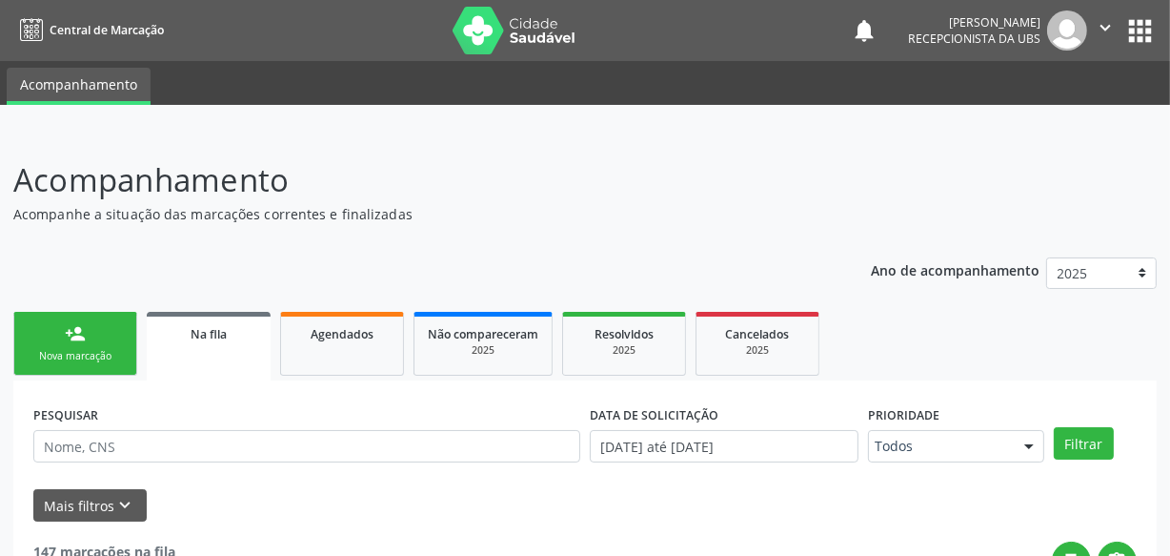
click at [1105, 30] on icon "" at bounding box center [1105, 27] width 21 height 21
click at [1020, 108] on link "Sair" at bounding box center [1057, 116] width 132 height 27
